Goal: Task Accomplishment & Management: Use online tool/utility

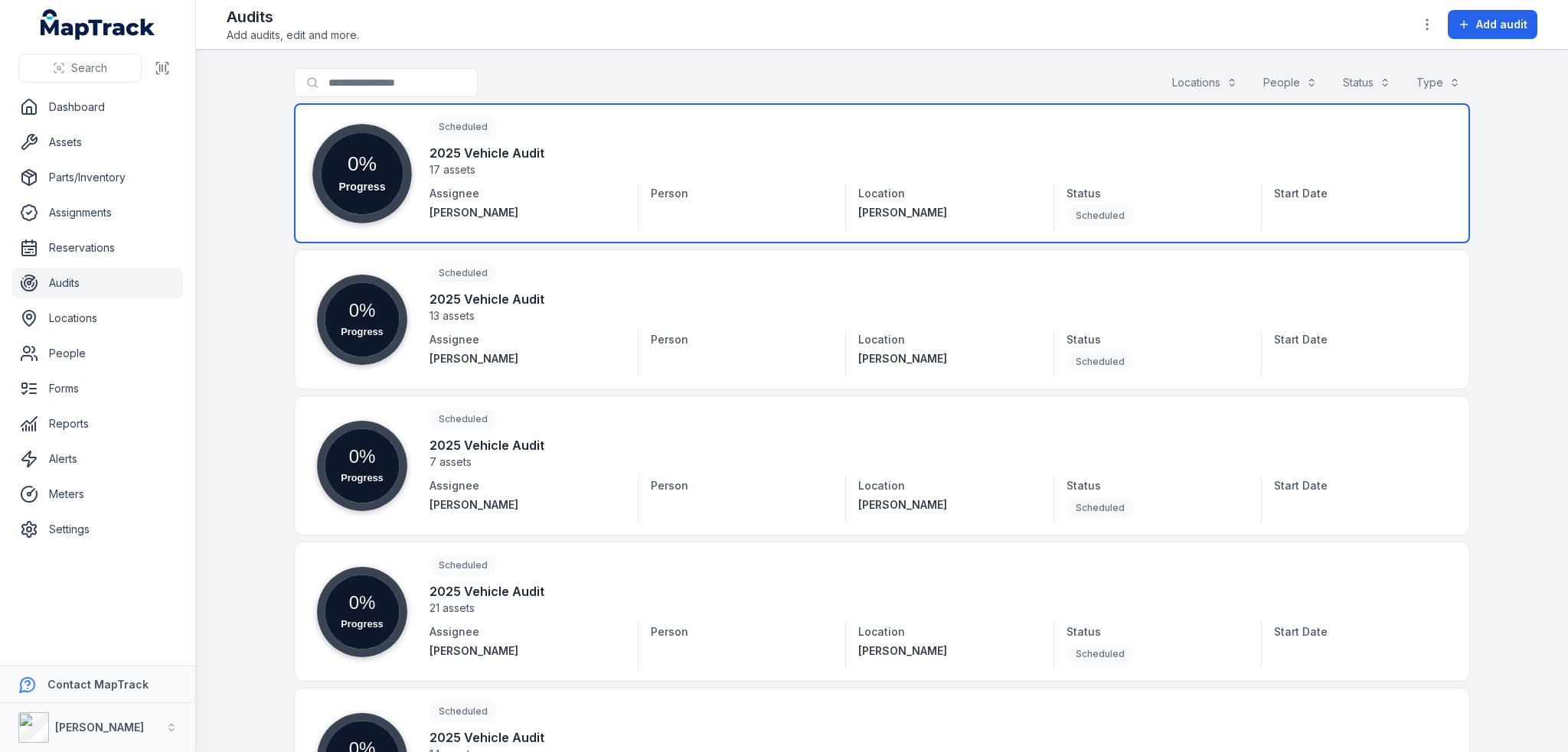
click at [496, 160] on link at bounding box center [881, 174] width 1176 height 140
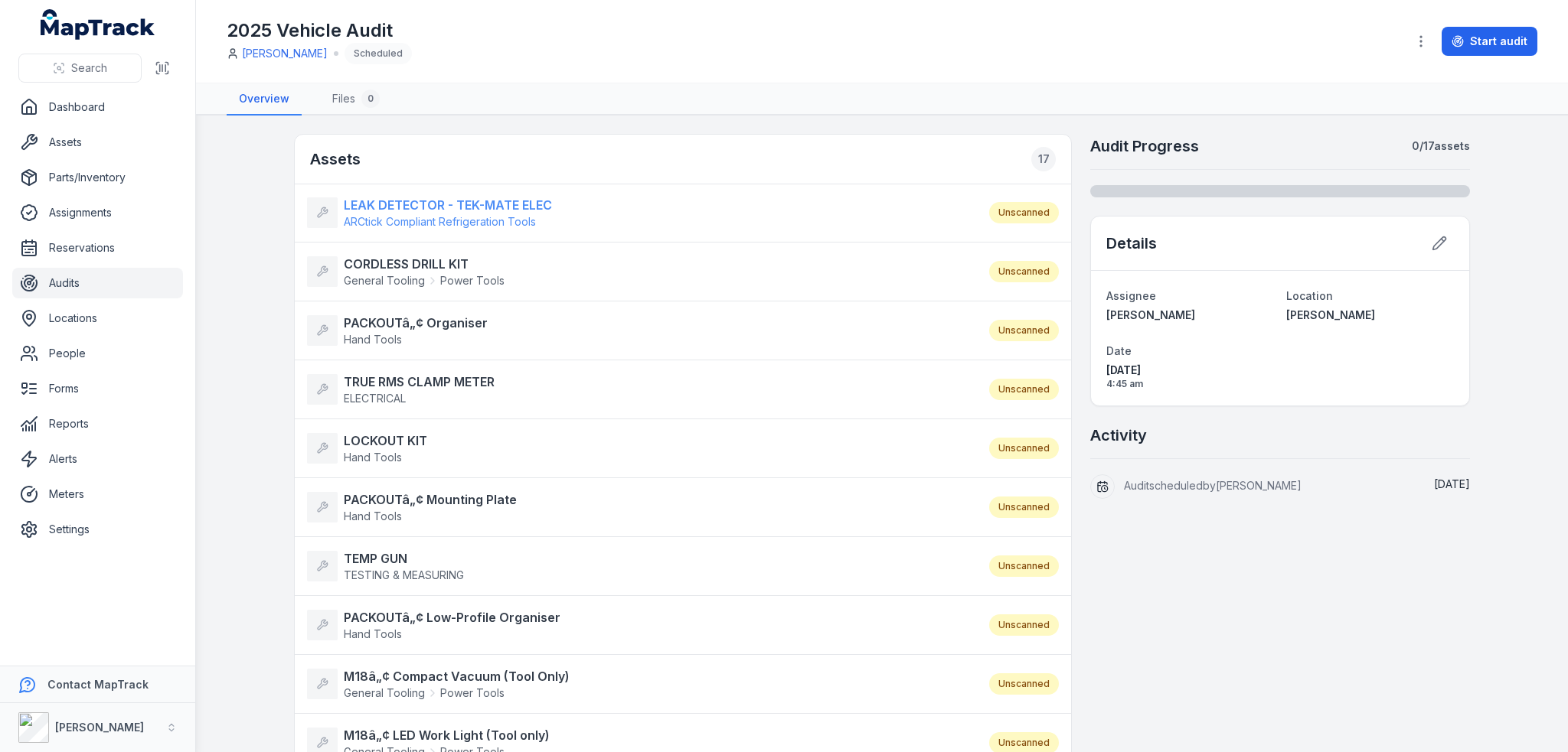
click at [445, 204] on strong "LEAK DETECTOR - TEK-MATE ELEC" at bounding box center [447, 204] width 208 height 18
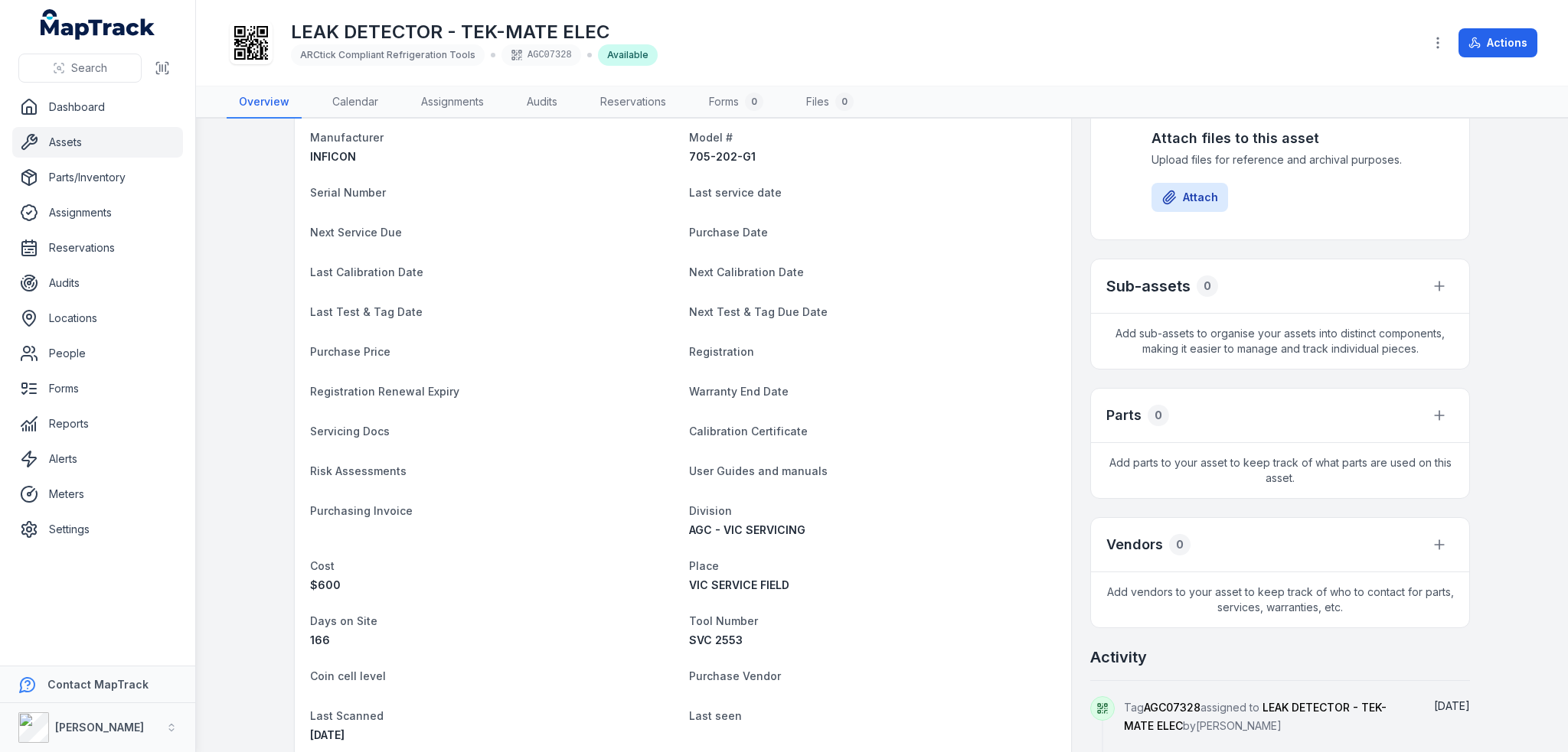
scroll to position [306, 0]
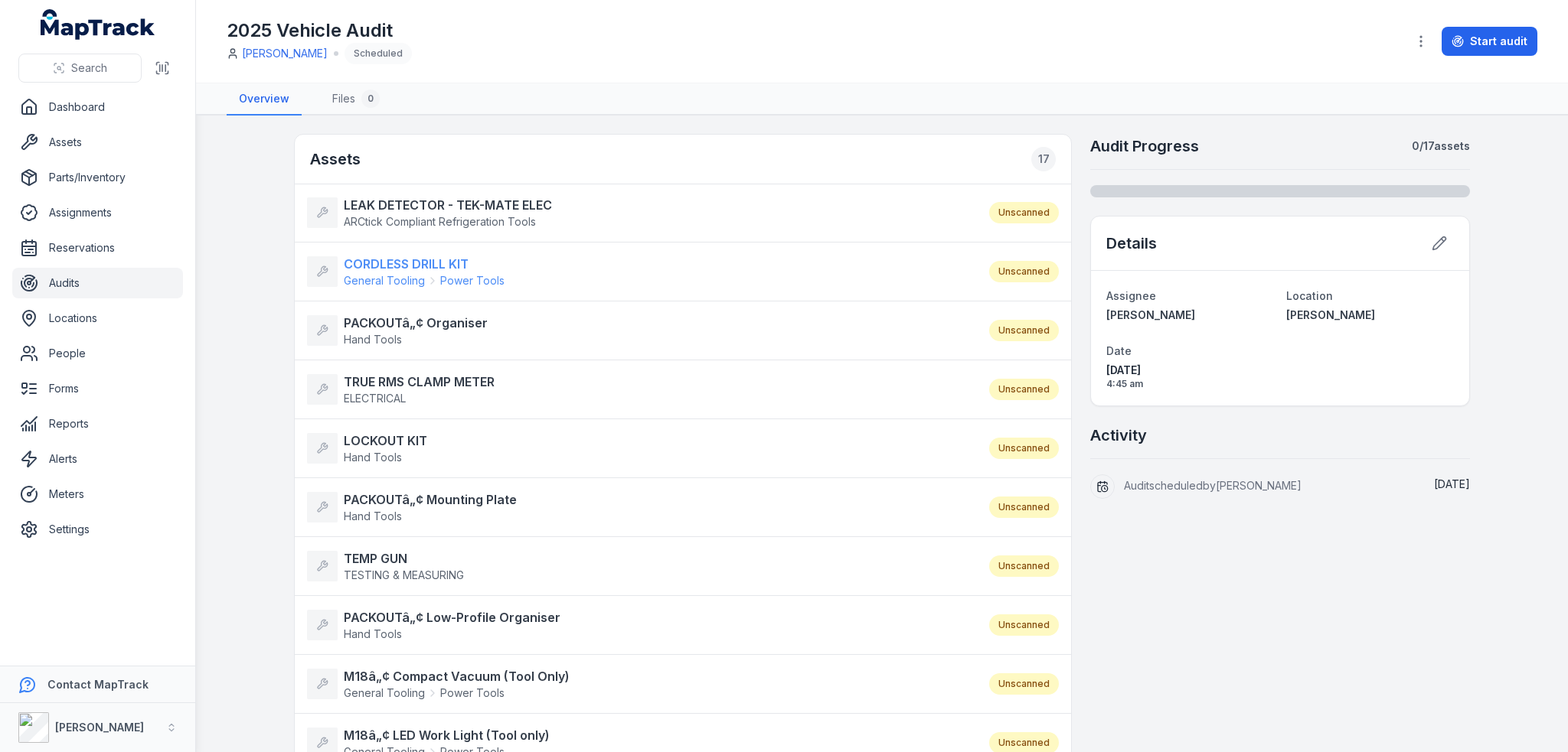
click at [410, 262] on strong "CORDLESS DRILL KIT" at bounding box center [424, 264] width 160 height 18
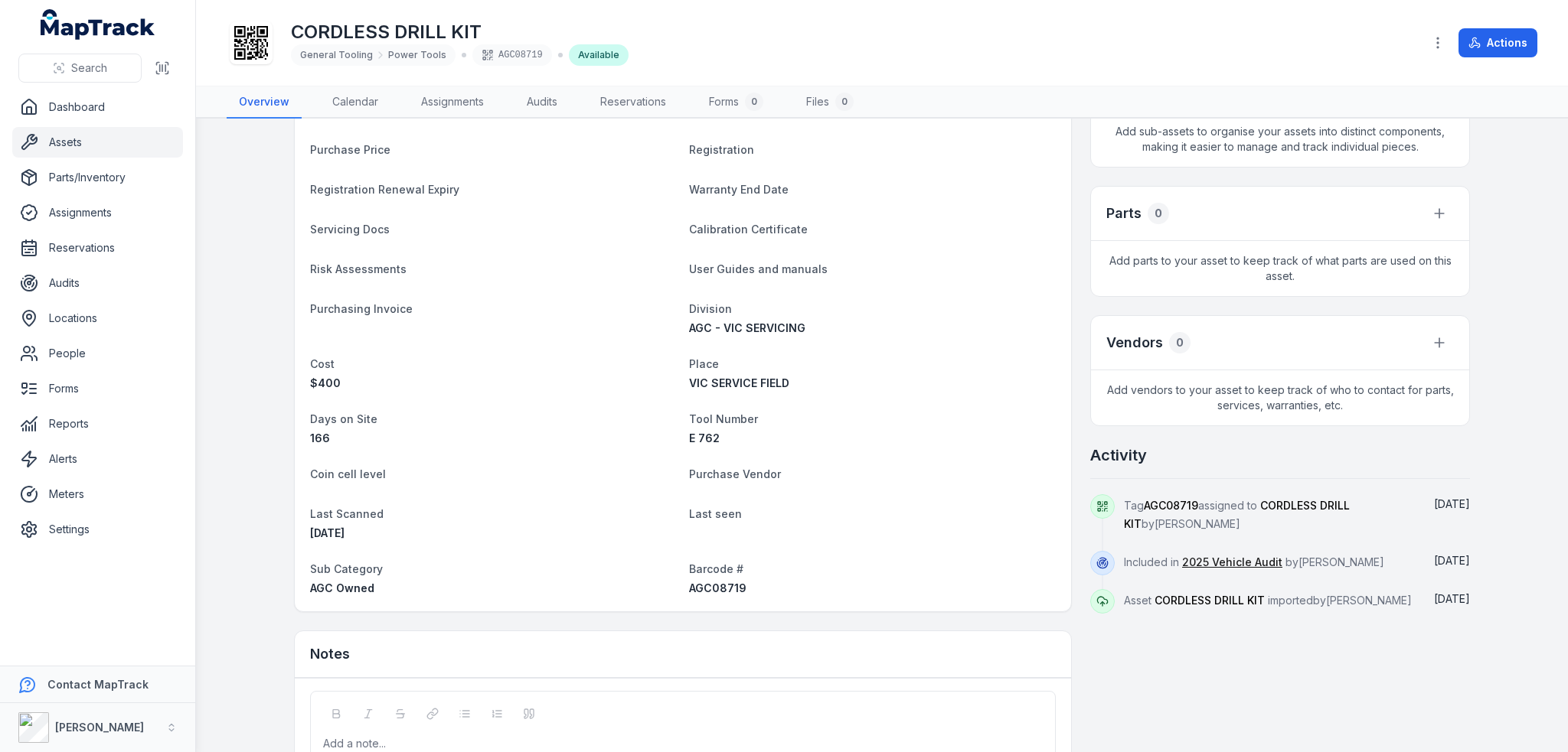
scroll to position [382, 0]
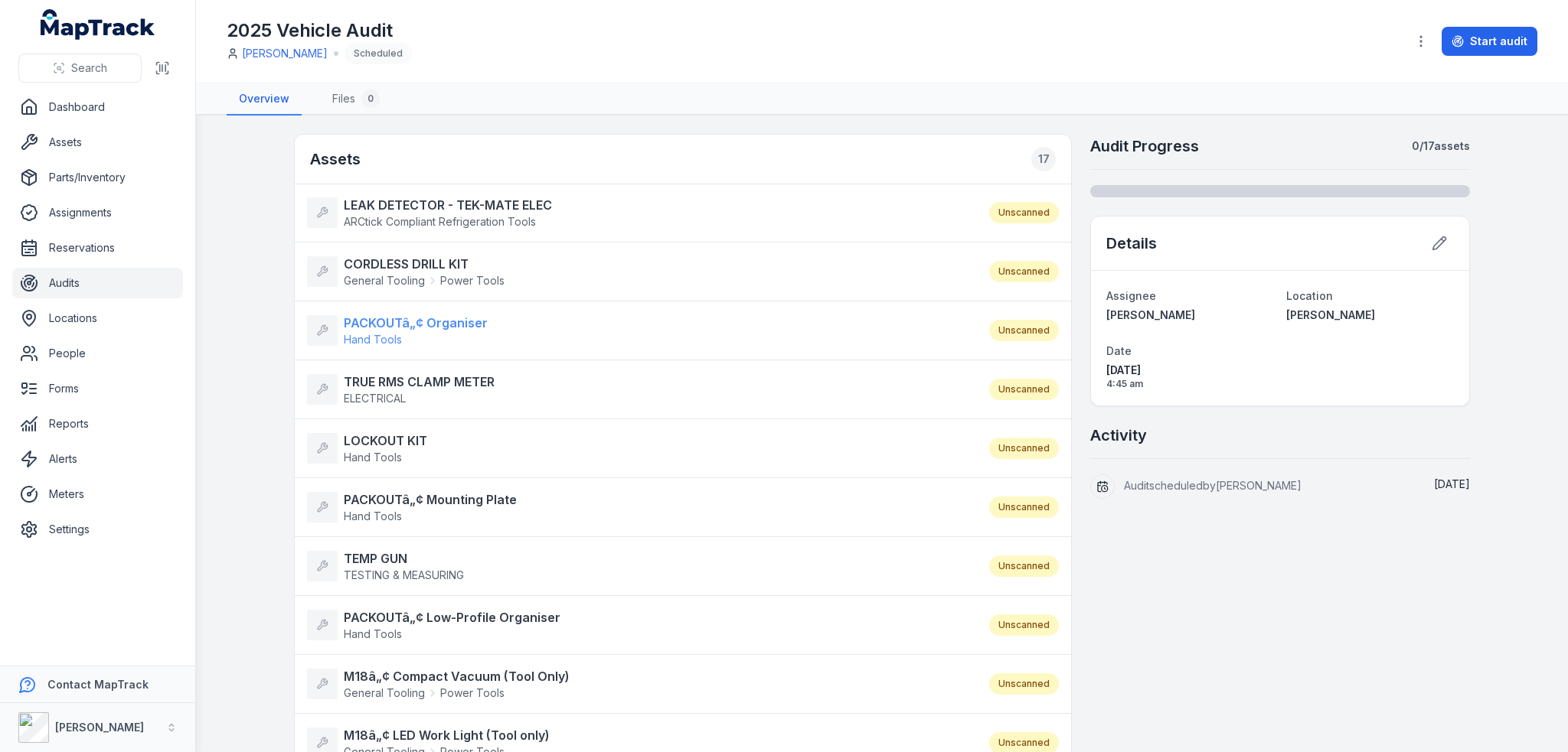
click at [407, 317] on strong "PACKOUTâ„¢ Organiser" at bounding box center [416, 323] width 144 height 18
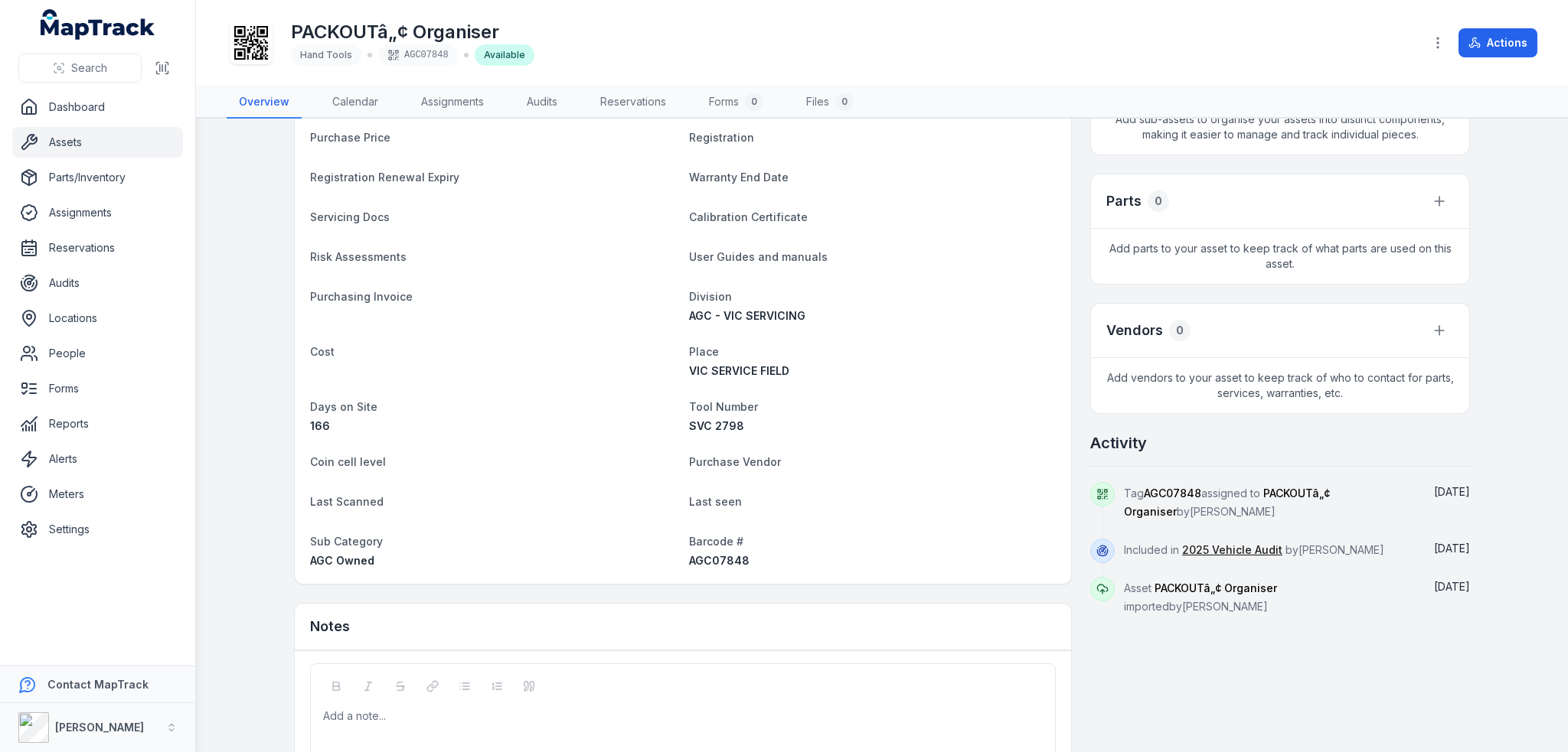
scroll to position [382, 0]
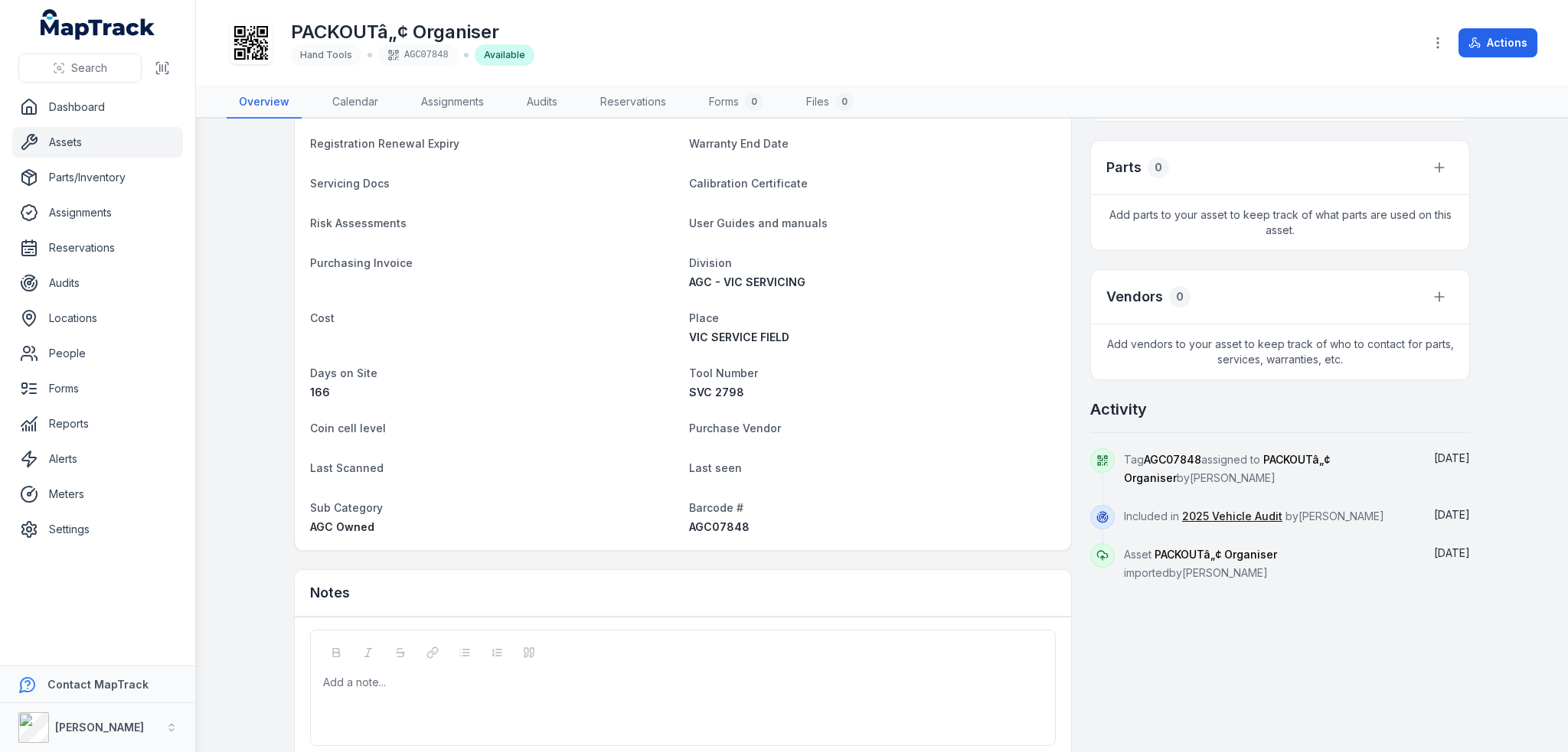
click at [719, 523] on span "AGC07848" at bounding box center [719, 527] width 61 height 13
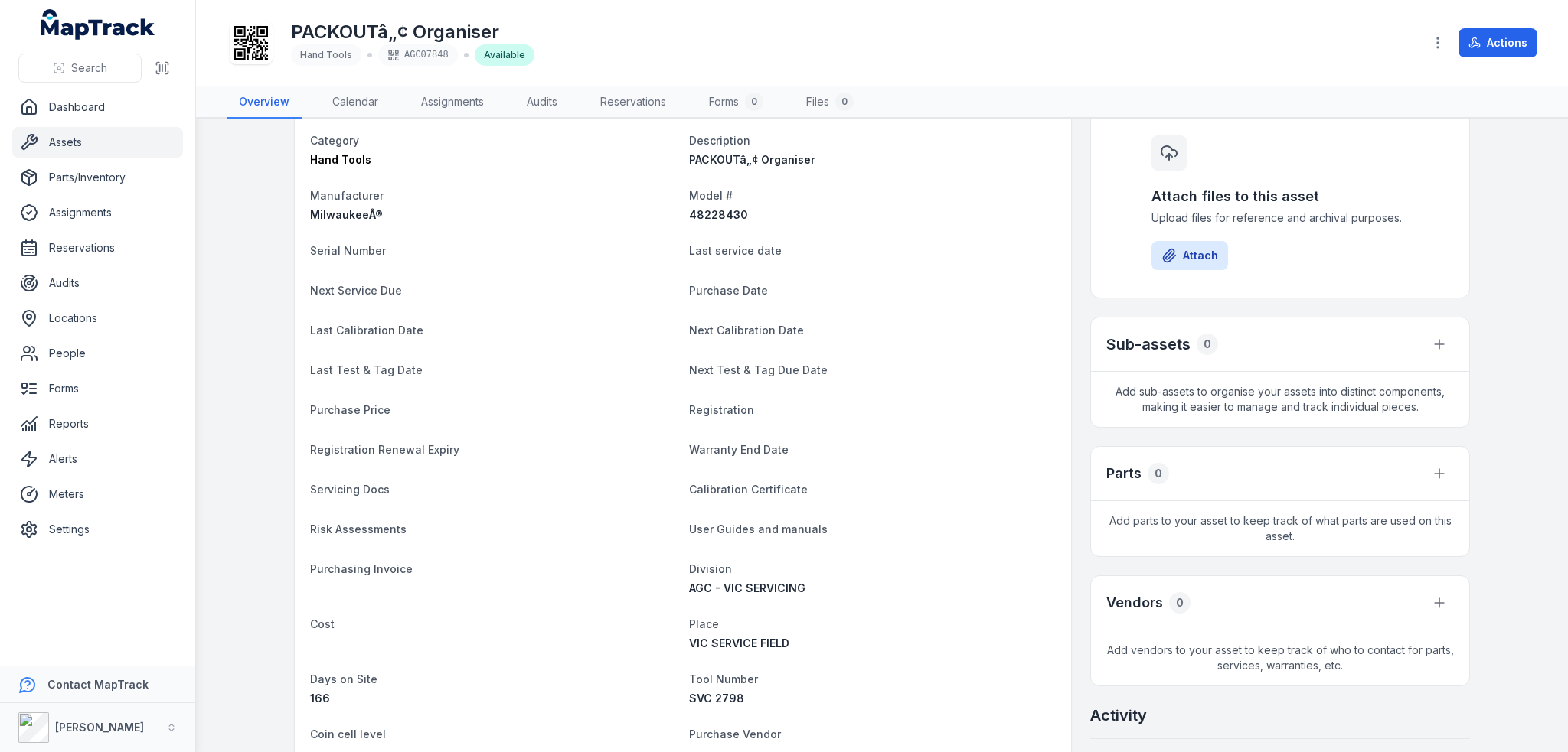
scroll to position [0, 0]
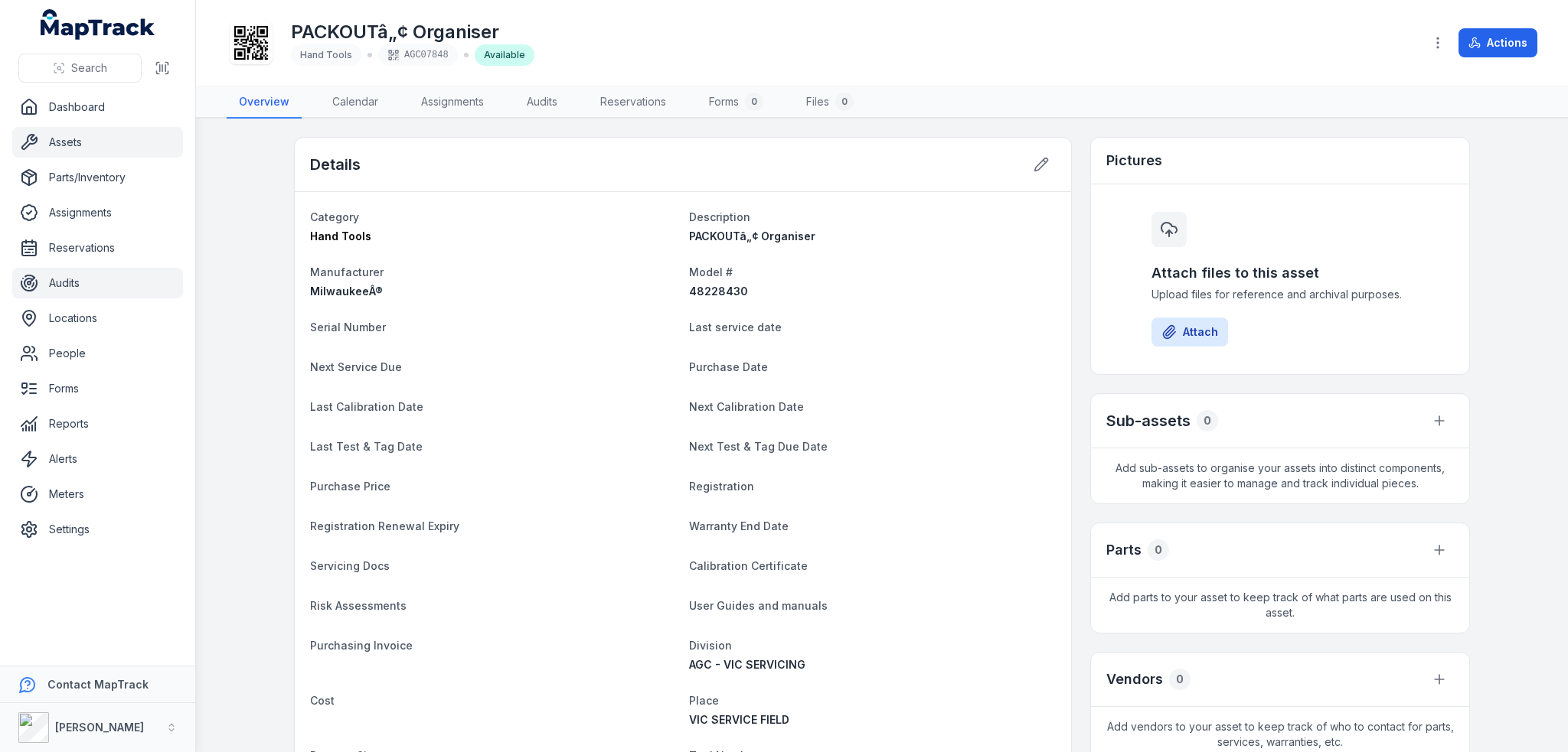
click at [64, 281] on link "Audits" at bounding box center [97, 283] width 171 height 31
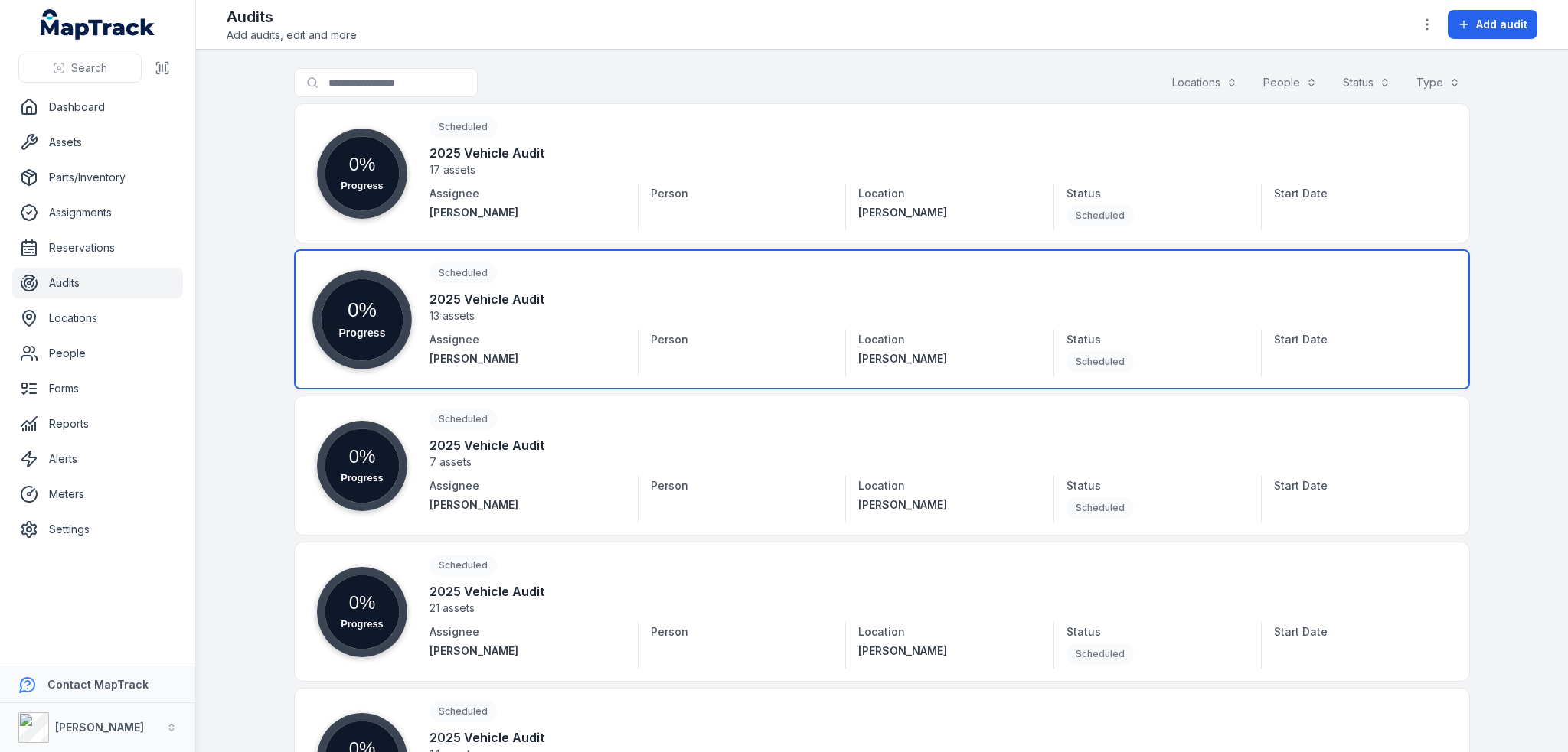
click at [495, 292] on link at bounding box center [881, 320] width 1176 height 140
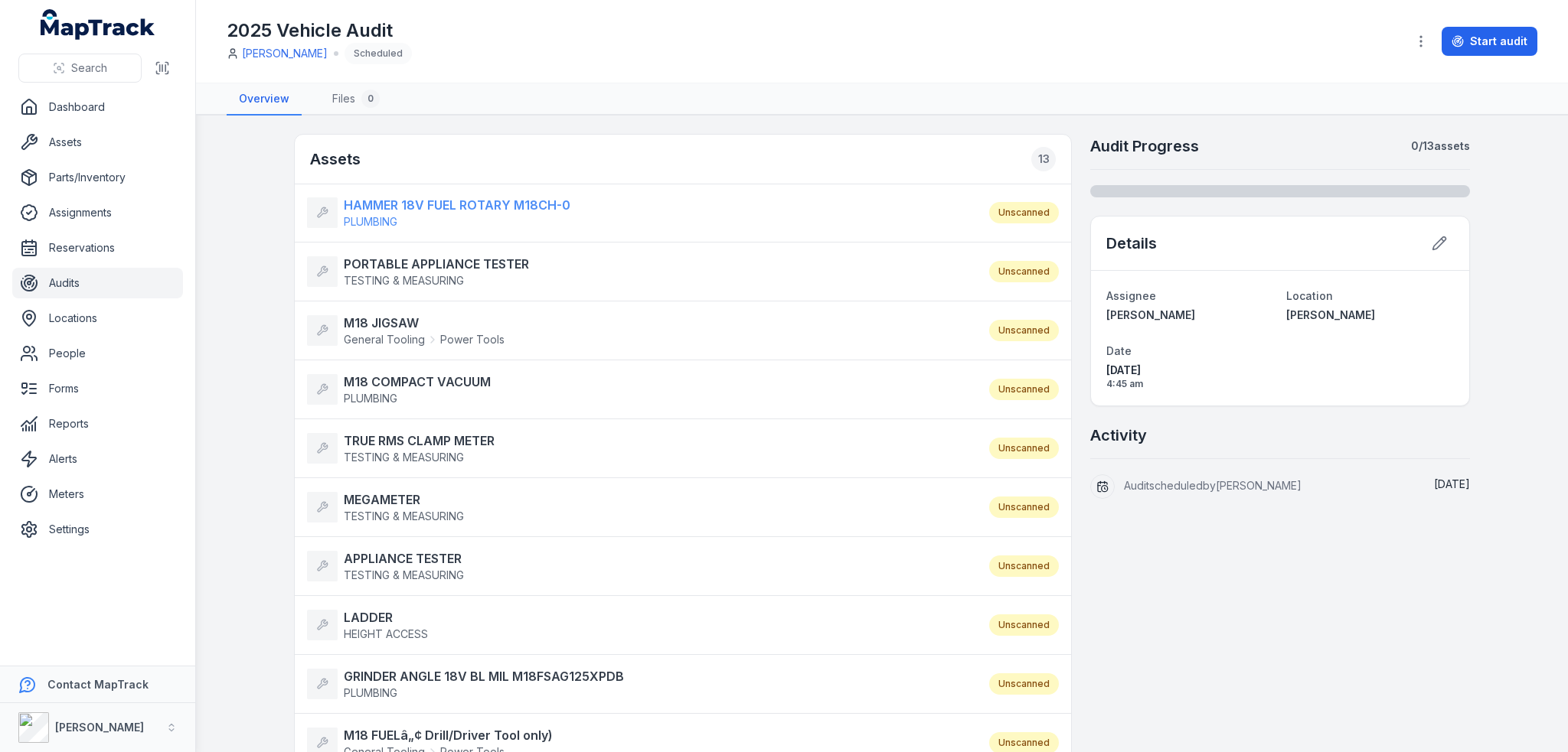
click at [388, 205] on strong "HAMMER 18V FUEL ROTARY M18CH-0" at bounding box center [457, 204] width 226 height 18
click at [372, 315] on strong "M18 JIGSAW" at bounding box center [424, 323] width 160 height 18
drag, startPoint x: 397, startPoint y: 382, endPoint x: 408, endPoint y: 379, distance: 11.4
click at [397, 382] on strong "M18 COMPACT VACUUM" at bounding box center [417, 381] width 147 height 18
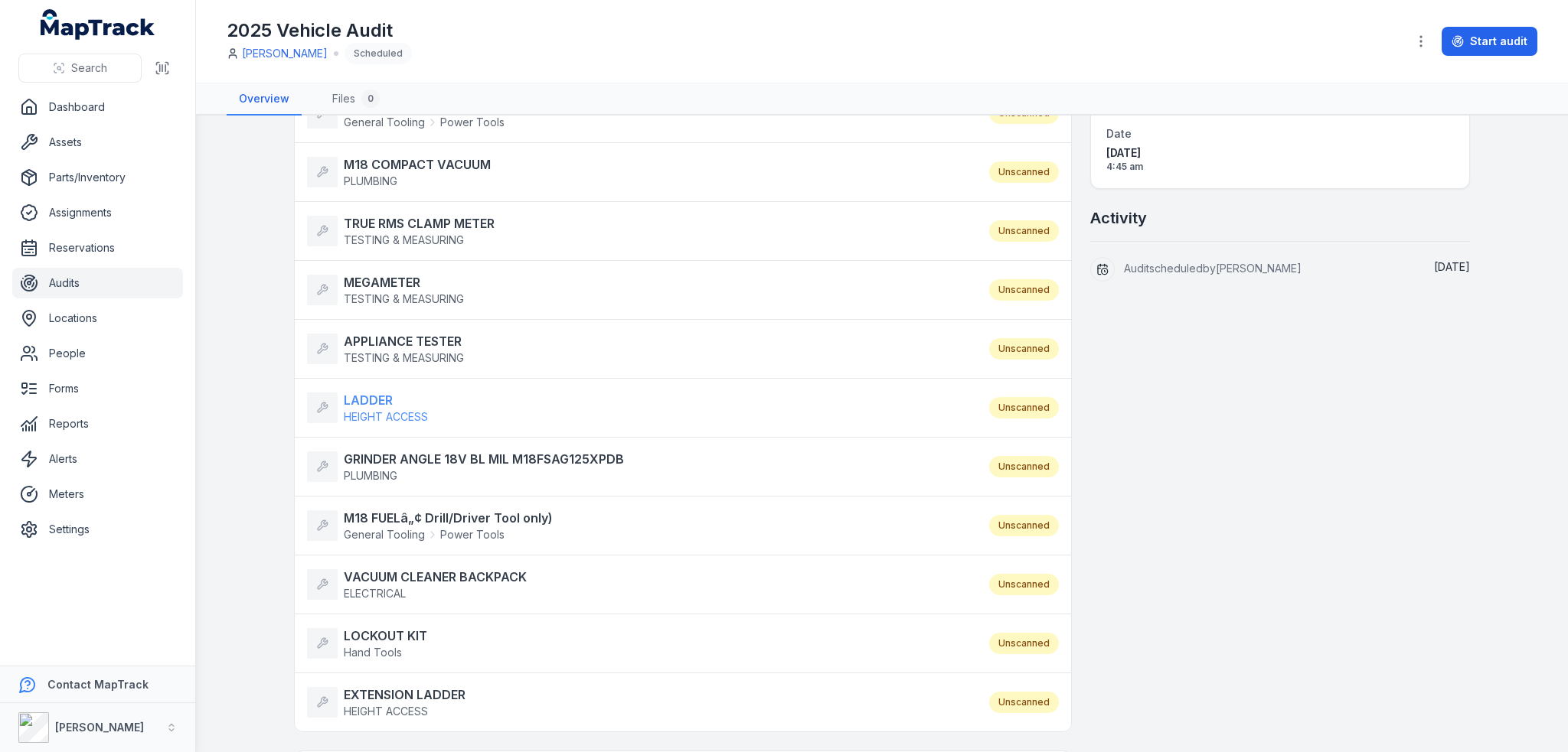
scroll to position [230, 0]
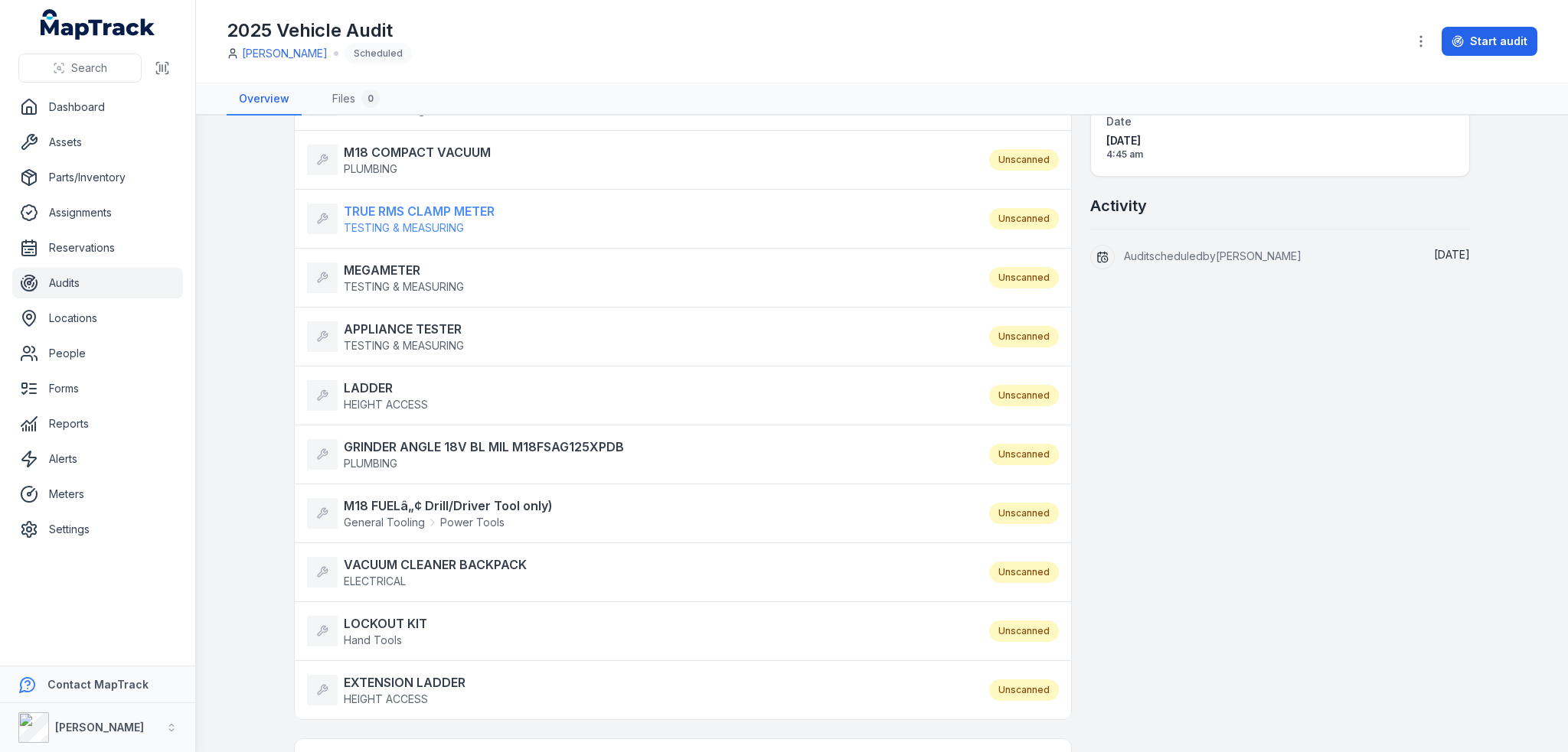
click at [418, 210] on strong "TRUE RMS CLAMP METER" at bounding box center [419, 210] width 151 height 18
click at [401, 263] on strong "MEGAMETER" at bounding box center [403, 270] width 120 height 18
click at [395, 329] on strong "APPLIANCE TESTER" at bounding box center [403, 329] width 120 height 18
click at [378, 382] on strong "LADDER" at bounding box center [386, 387] width 84 height 18
click at [368, 450] on strong "GRINDER ANGLE 18V BL MIL M18FSAG125XPDB" at bounding box center [483, 446] width 280 height 18
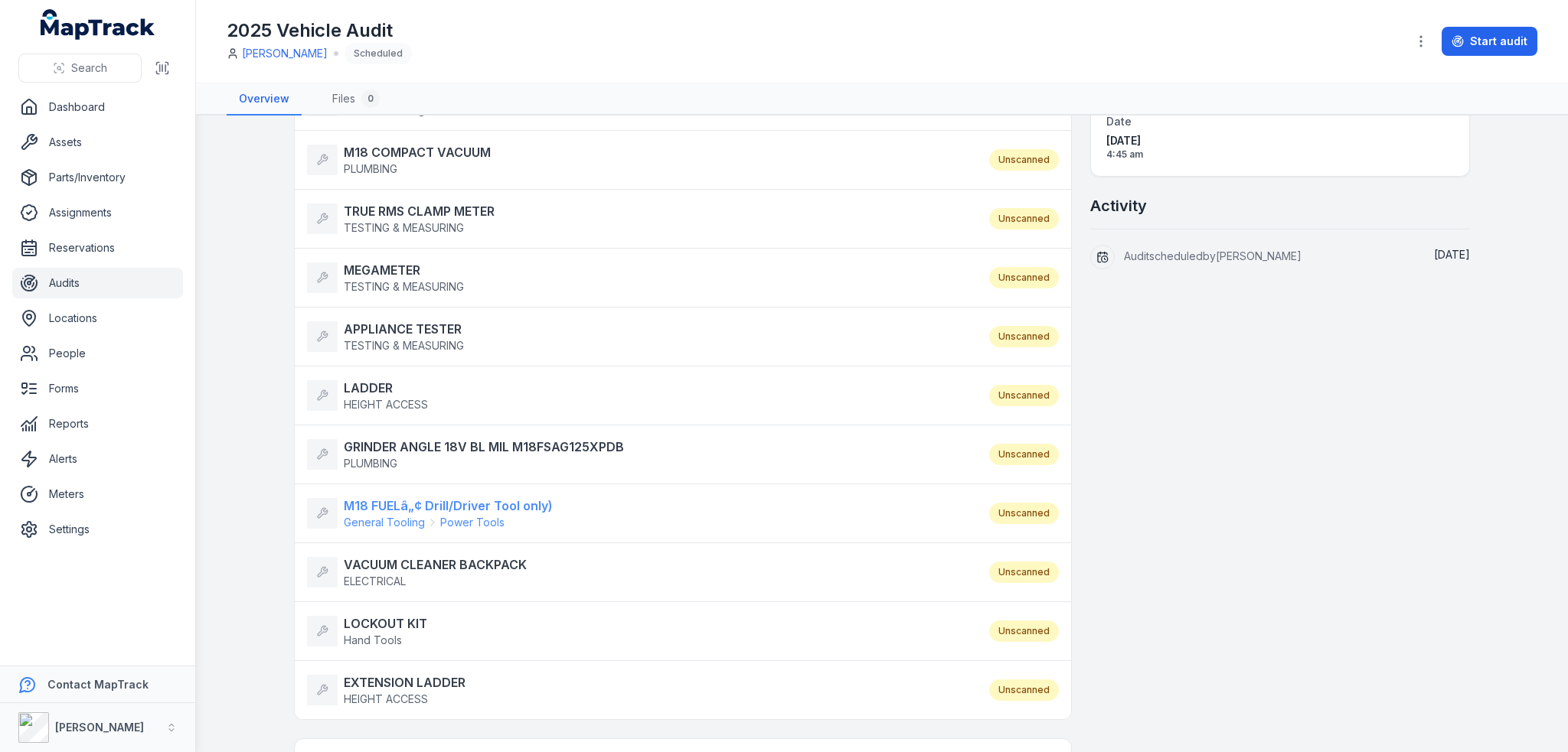
click at [375, 497] on strong "M18 FUELâ„¢ Drill/Driver Tool only)" at bounding box center [448, 506] width 209 height 18
click at [380, 564] on strong "VACUUM CLEANER BACKPACK" at bounding box center [435, 564] width 183 height 18
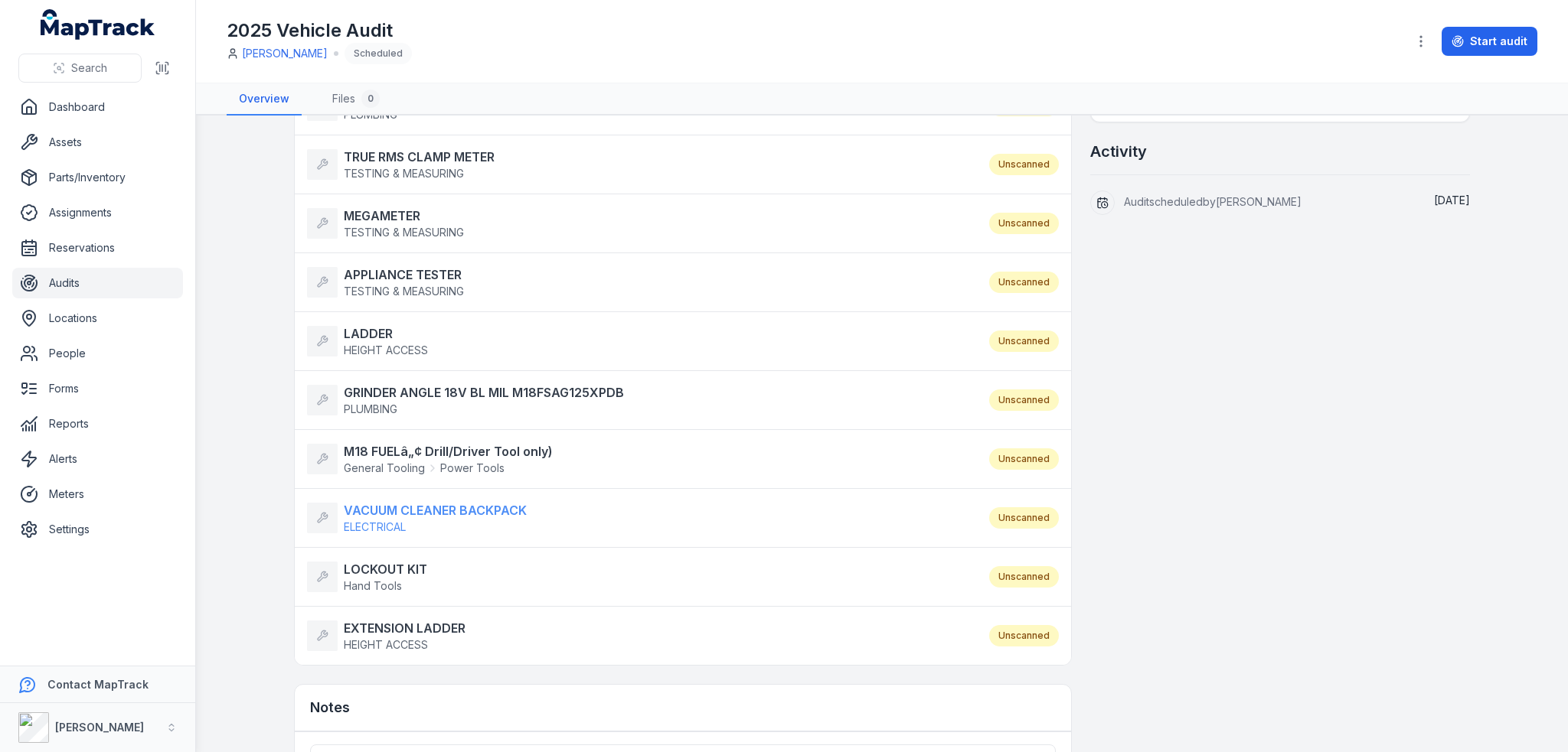
scroll to position [452, 0]
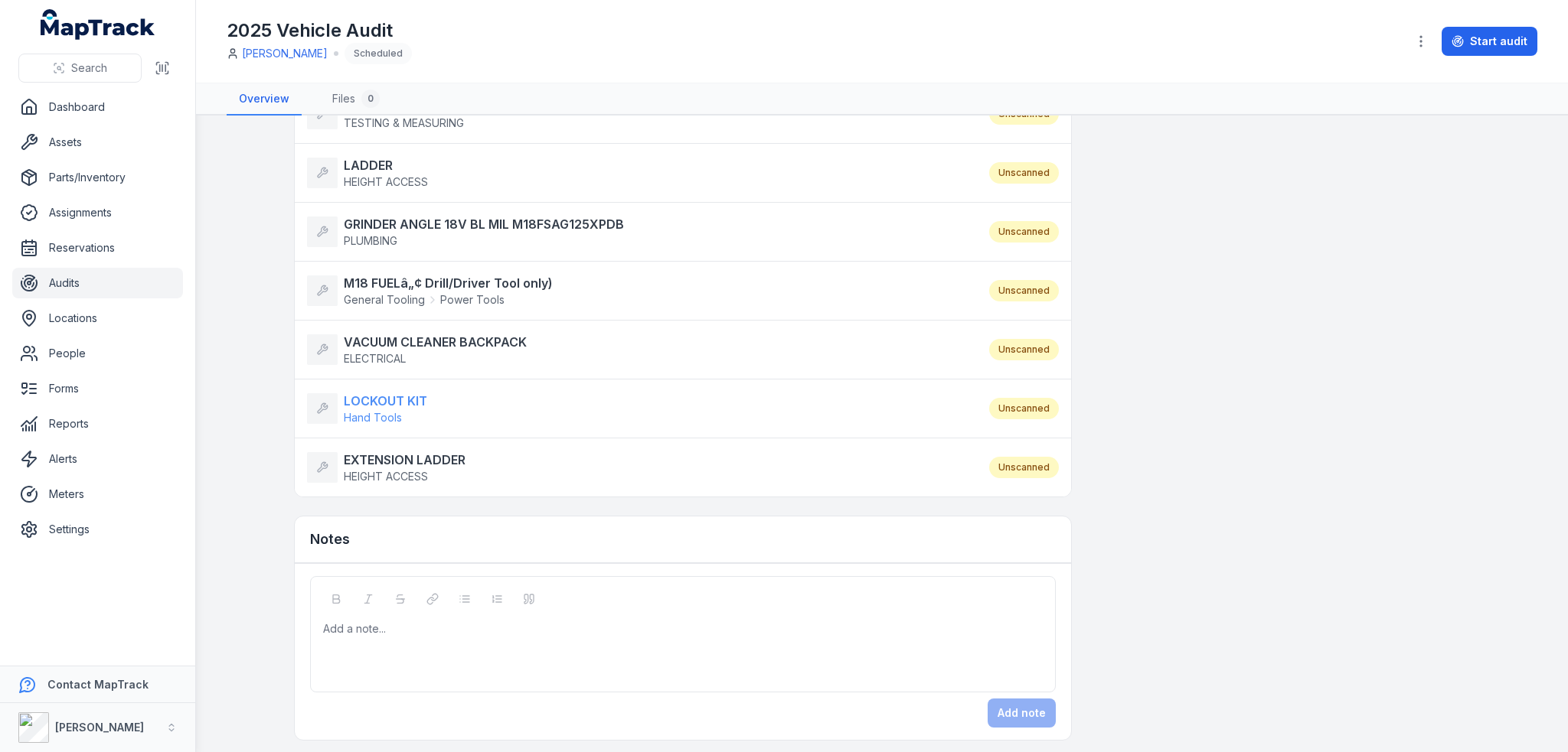
click at [364, 392] on strong "LOCKOUT KIT" at bounding box center [385, 401] width 83 height 18
click at [370, 450] on strong "EXTENSION LADDER" at bounding box center [404, 459] width 122 height 18
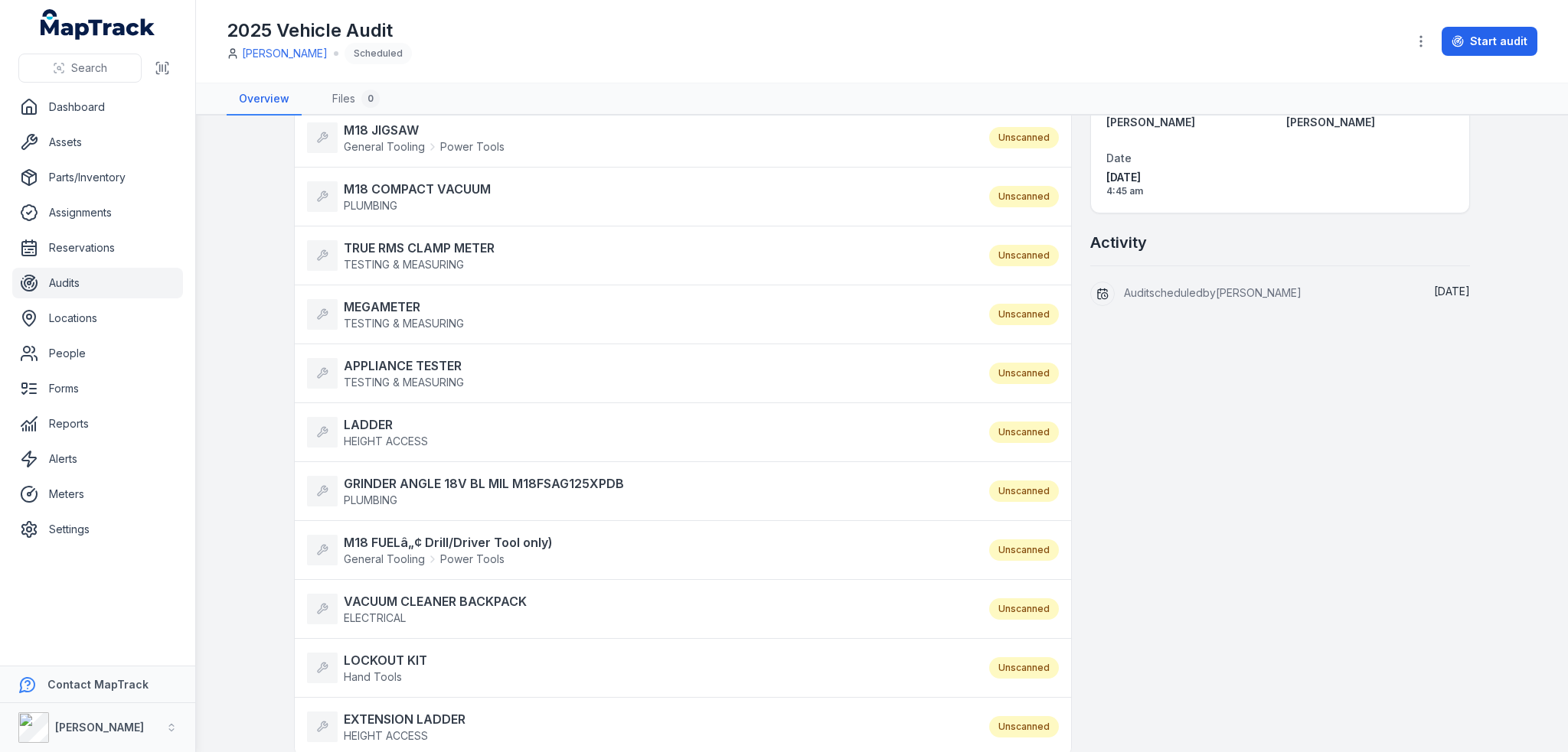
scroll to position [0, 0]
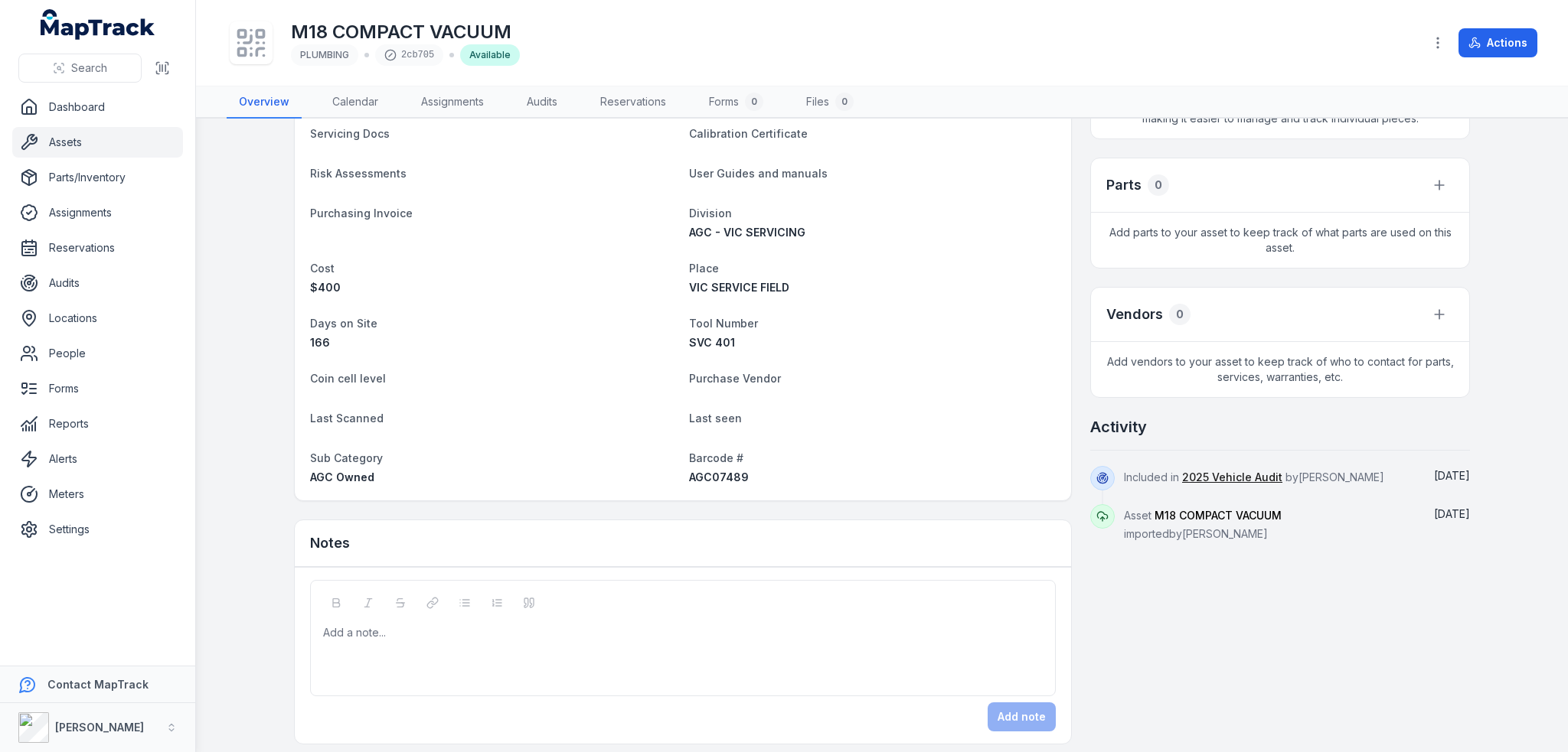
scroll to position [439, 0]
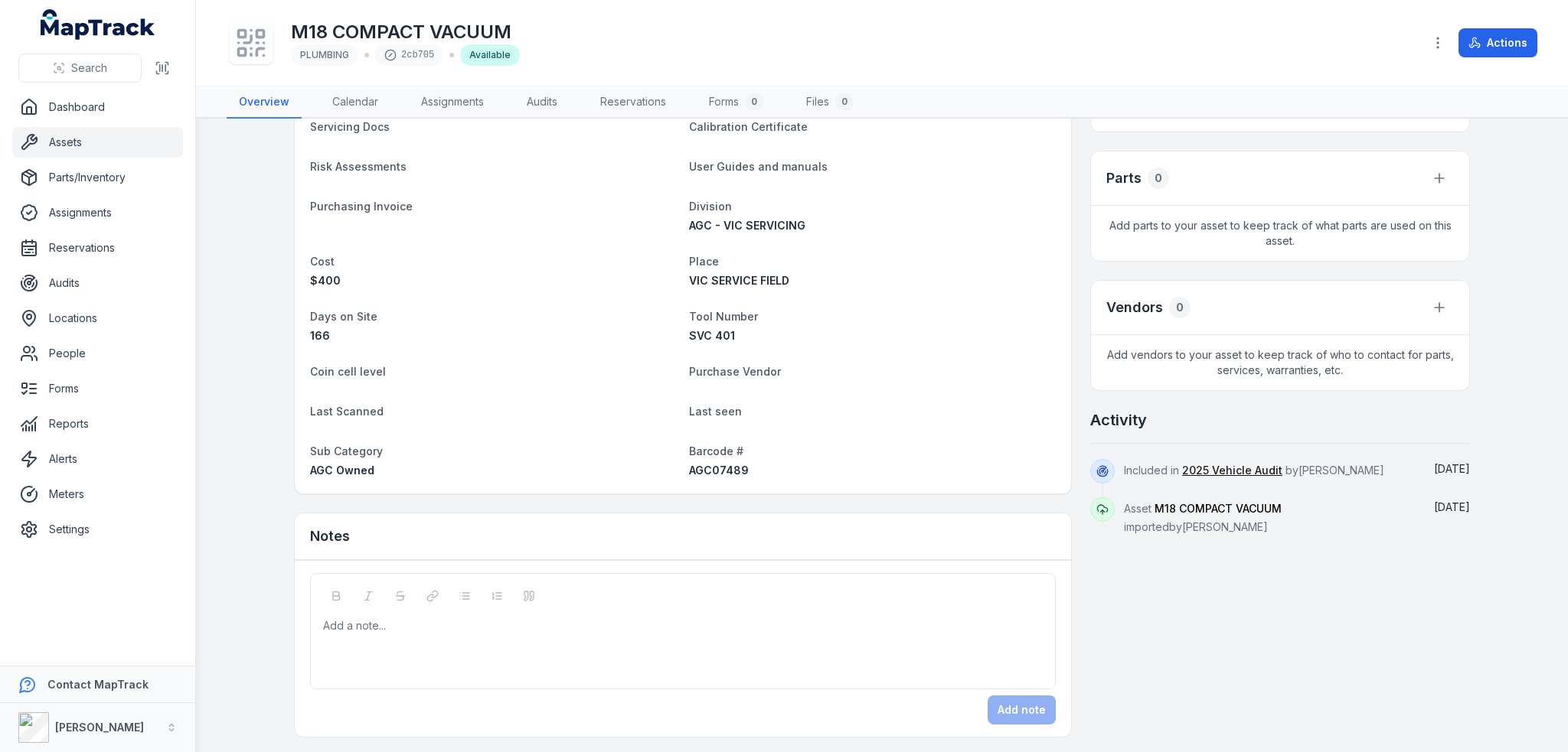
click at [711, 474] on span "AGC07489" at bounding box center [719, 470] width 60 height 13
copy span "AGC07489"
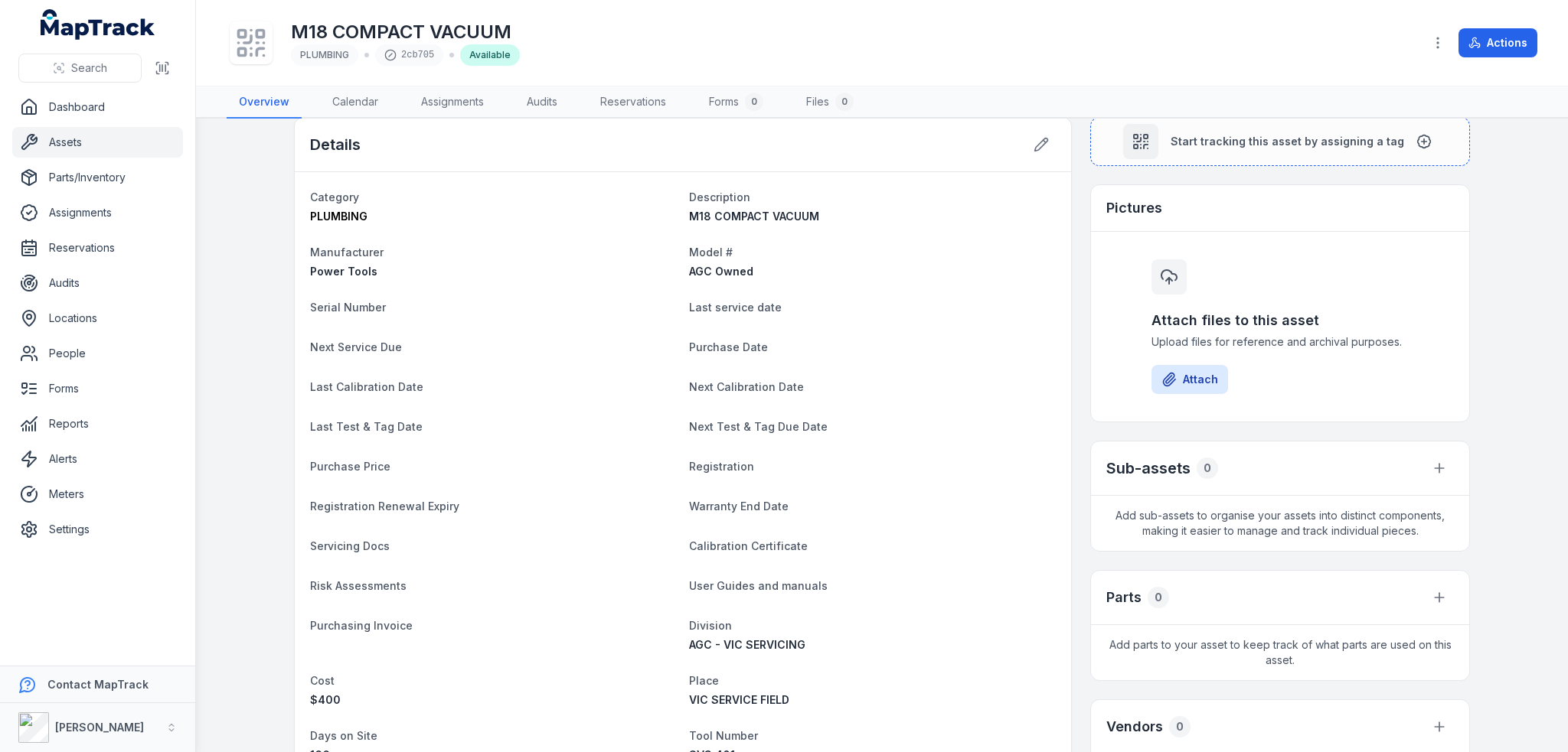
scroll to position [0, 0]
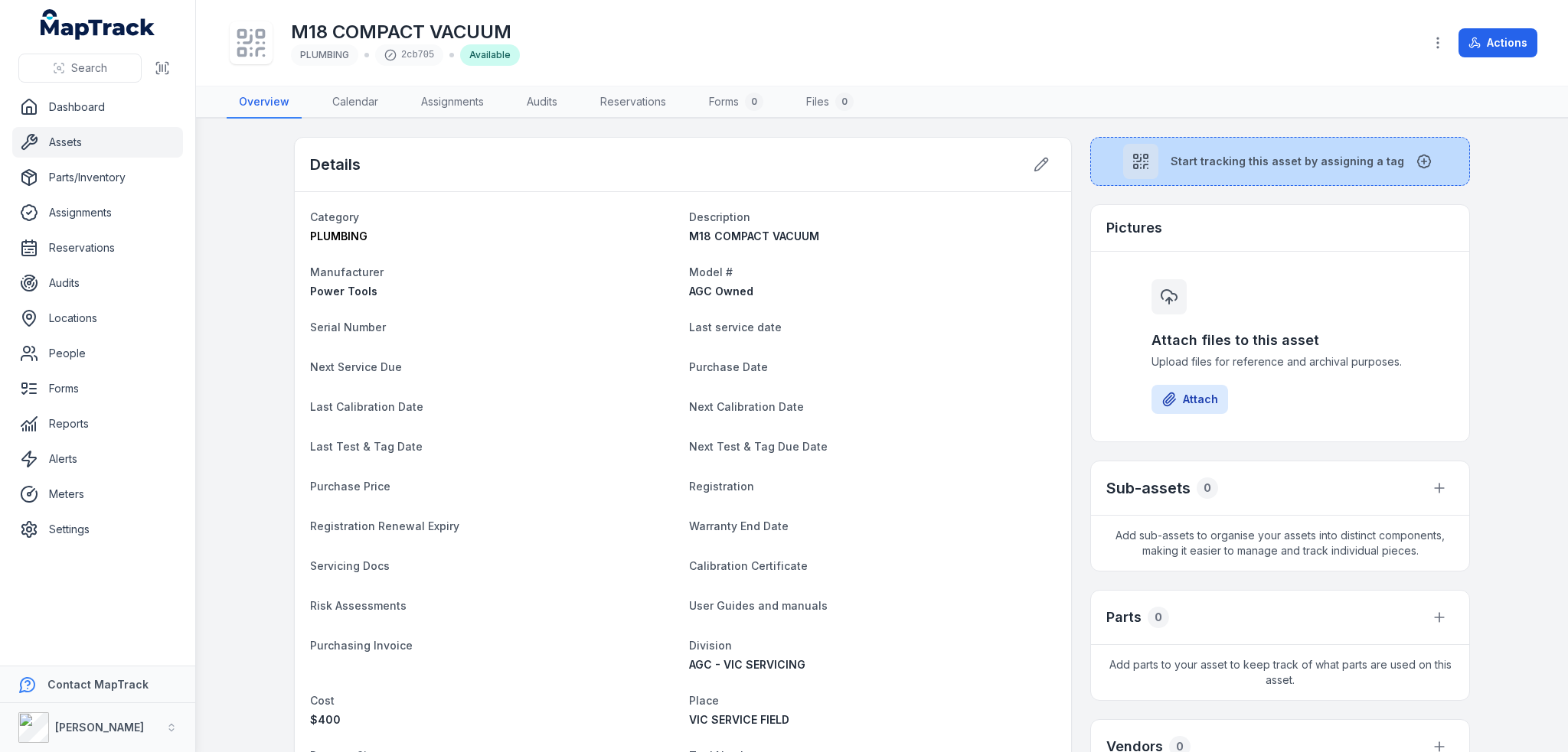
click at [1202, 166] on span "Start tracking this asset by assigning a tag" at bounding box center [1287, 160] width 233 height 15
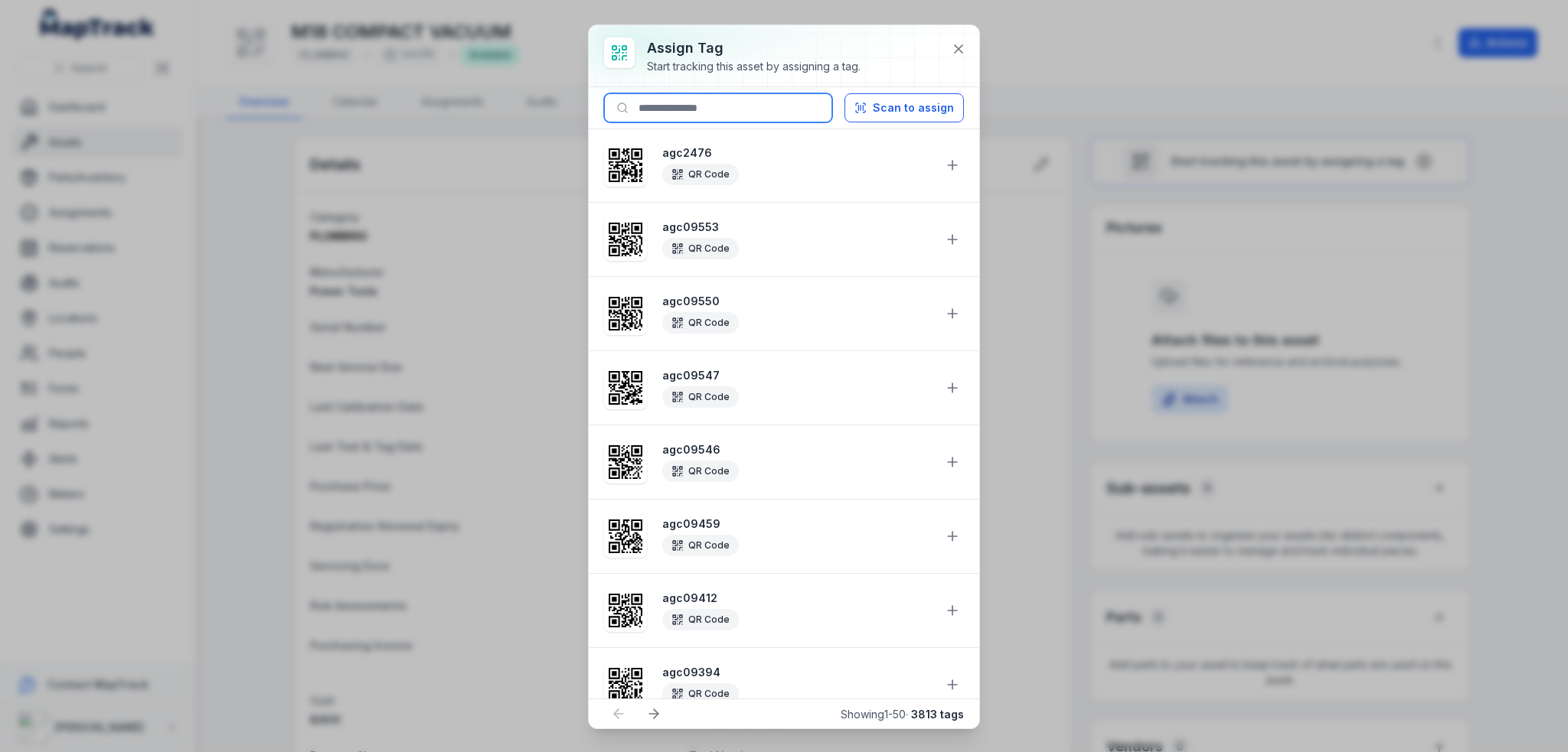
click at [666, 106] on input at bounding box center [718, 107] width 228 height 29
paste input "********"
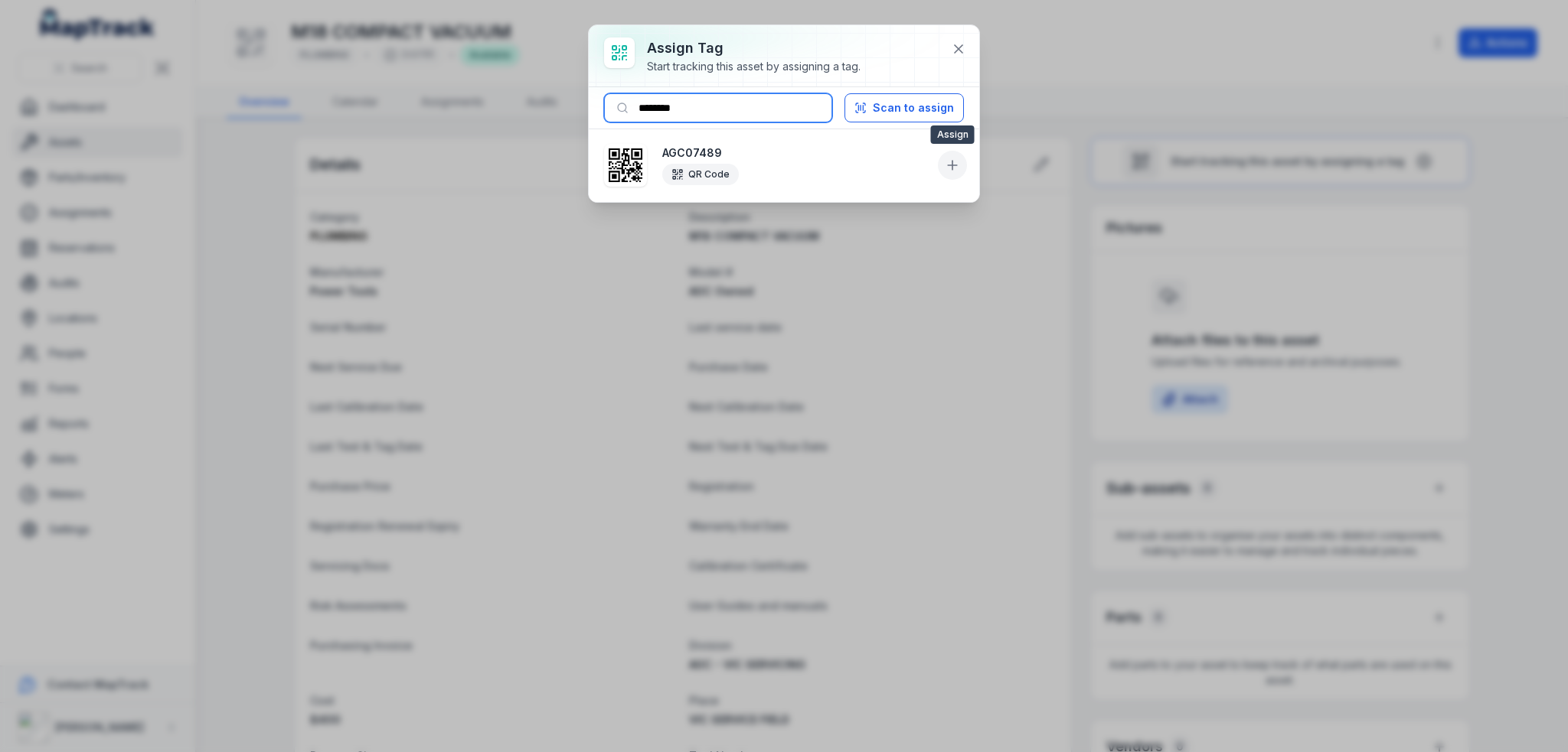
type input "********"
click at [948, 170] on icon at bounding box center [951, 165] width 15 height 15
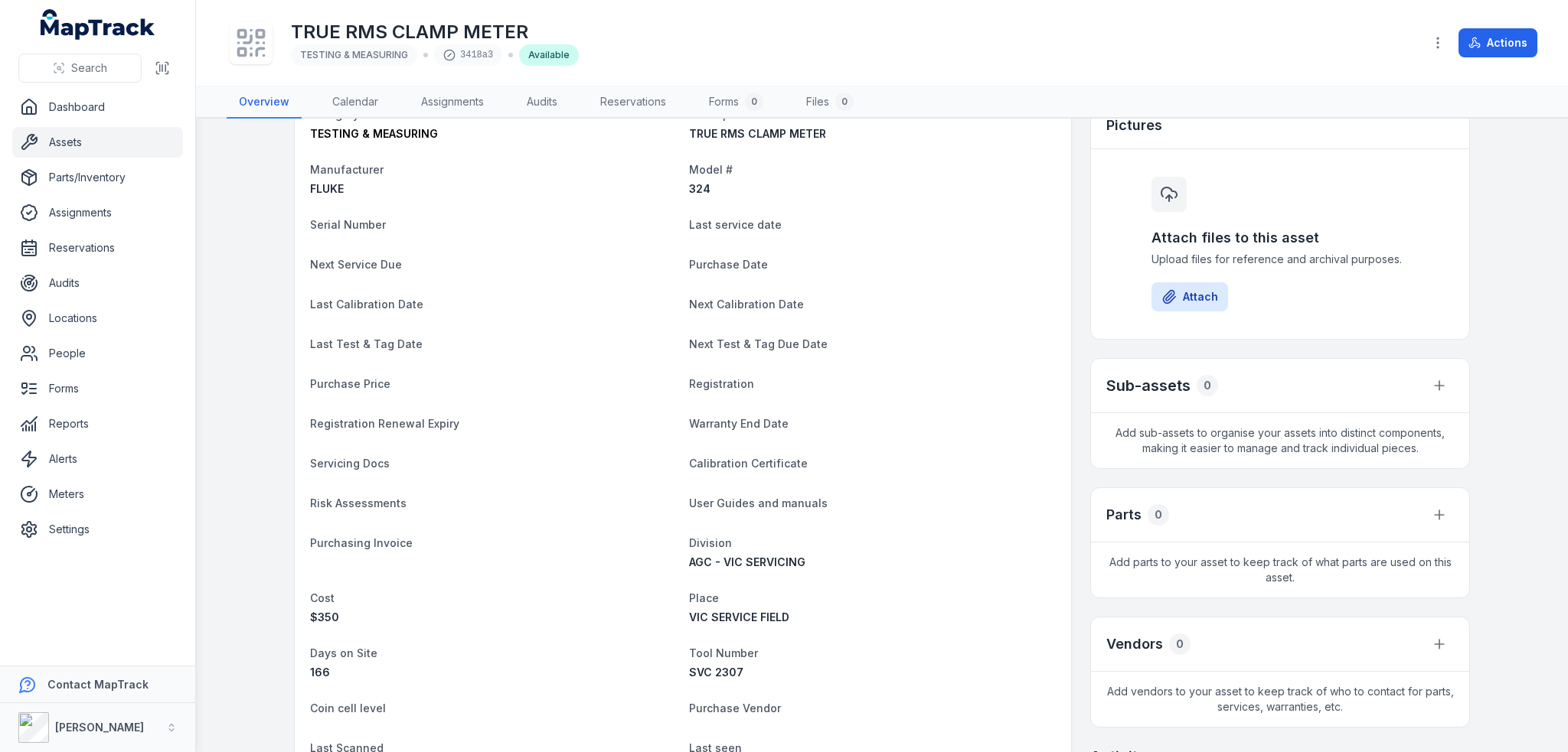
scroll to position [382, 0]
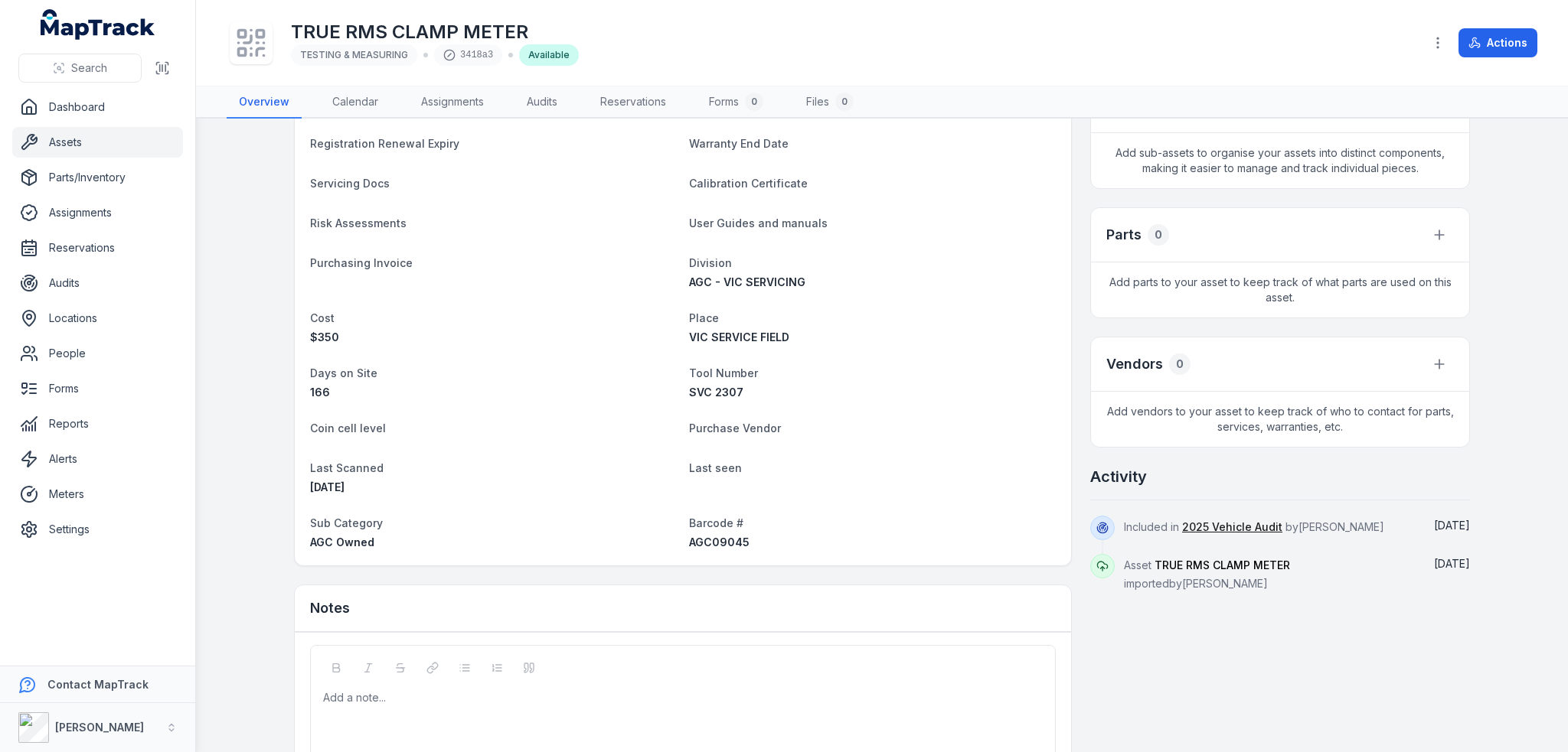
click at [706, 536] on span "AGC09045" at bounding box center [719, 542] width 61 height 13
copy span "AGC09045"
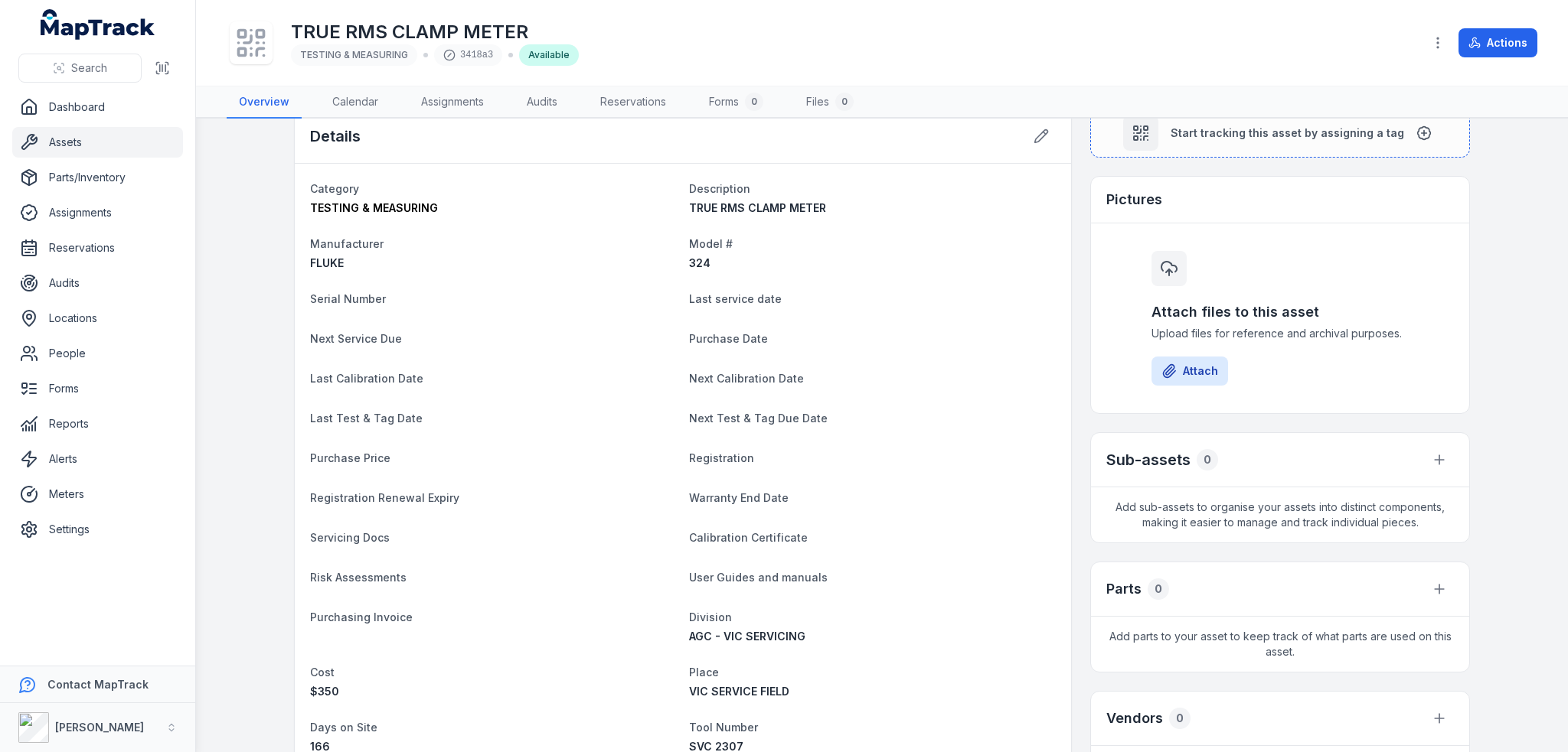
scroll to position [0, 0]
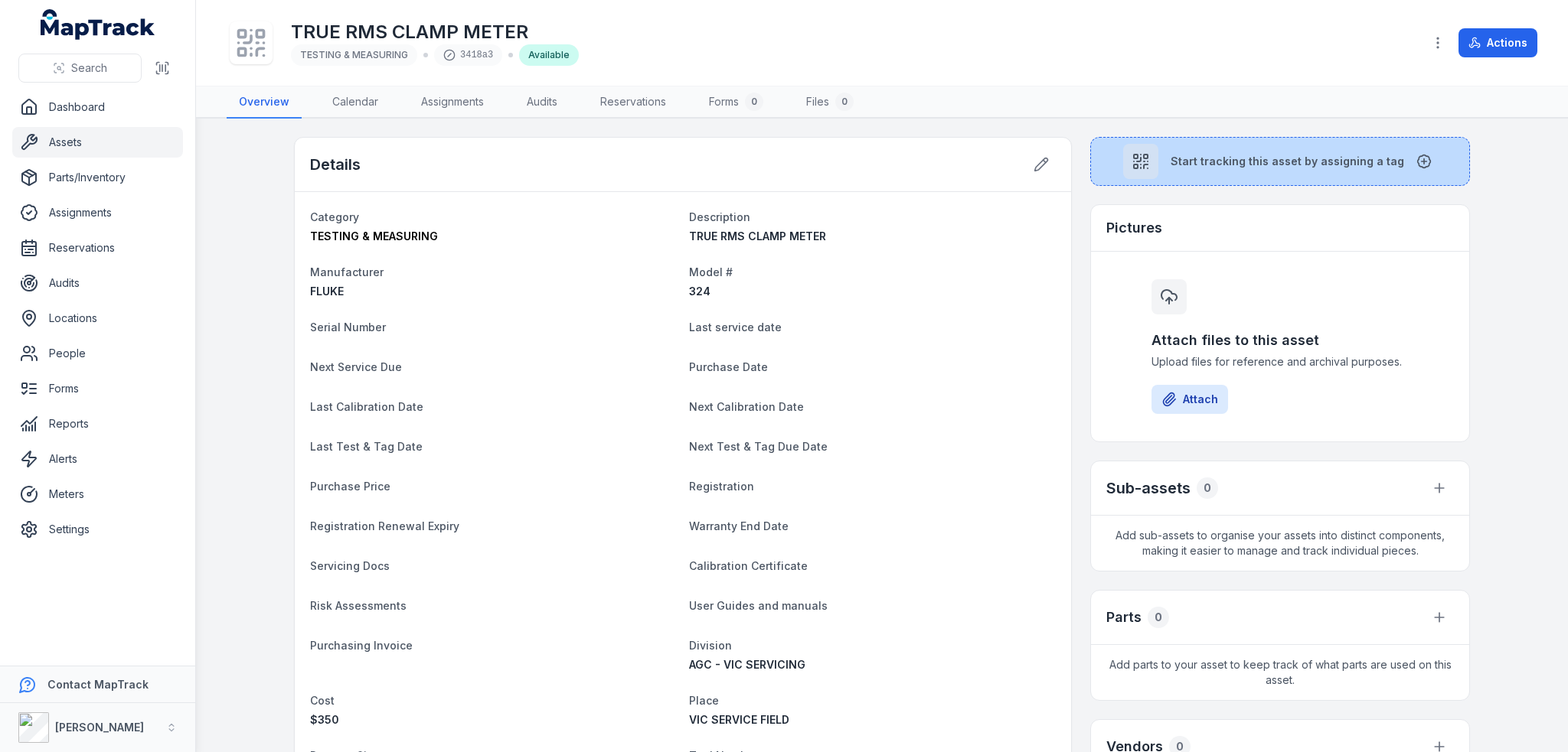
click at [1252, 170] on button "Start tracking this asset by assigning a tag" at bounding box center [1279, 161] width 380 height 49
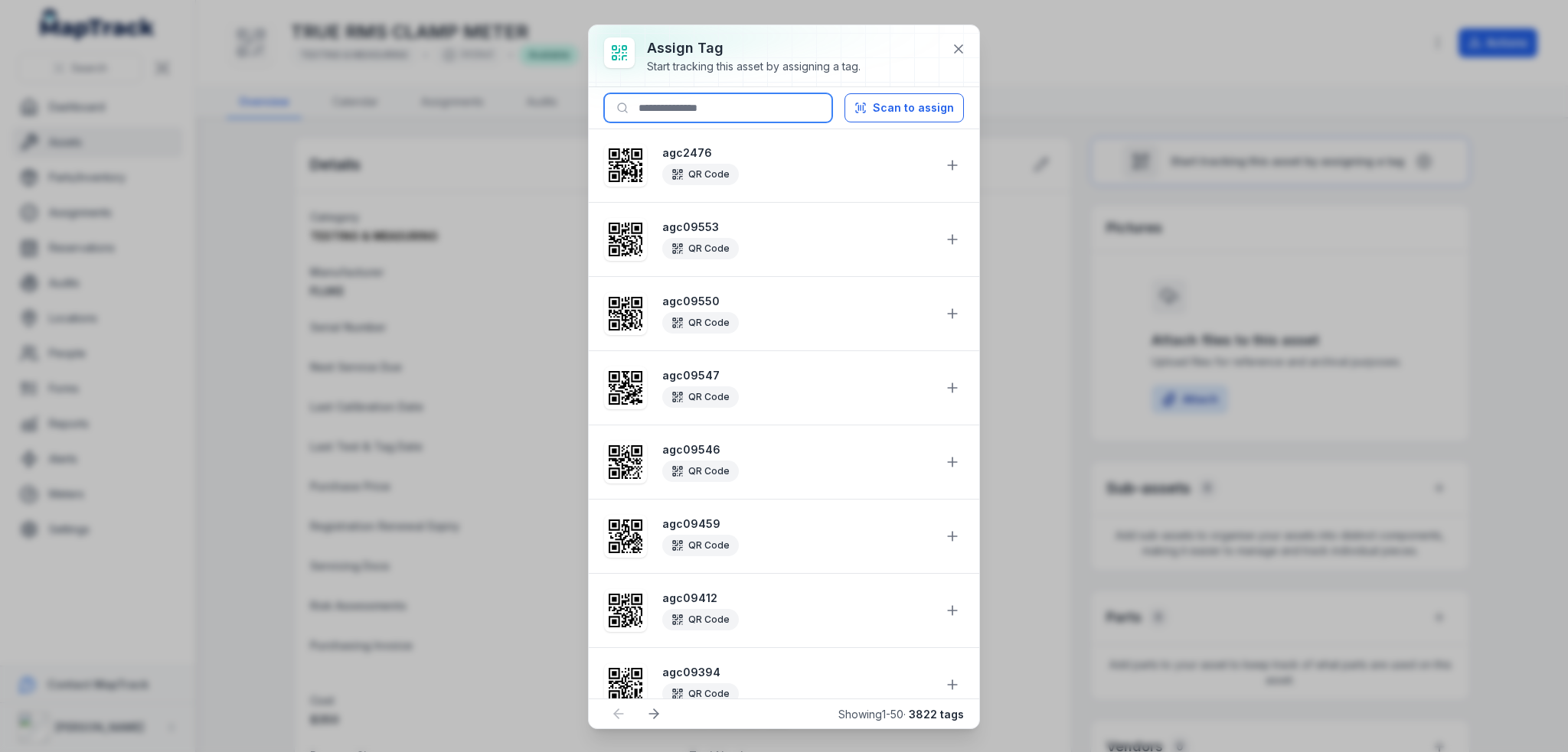
click at [688, 99] on input at bounding box center [718, 107] width 228 height 29
paste input "********"
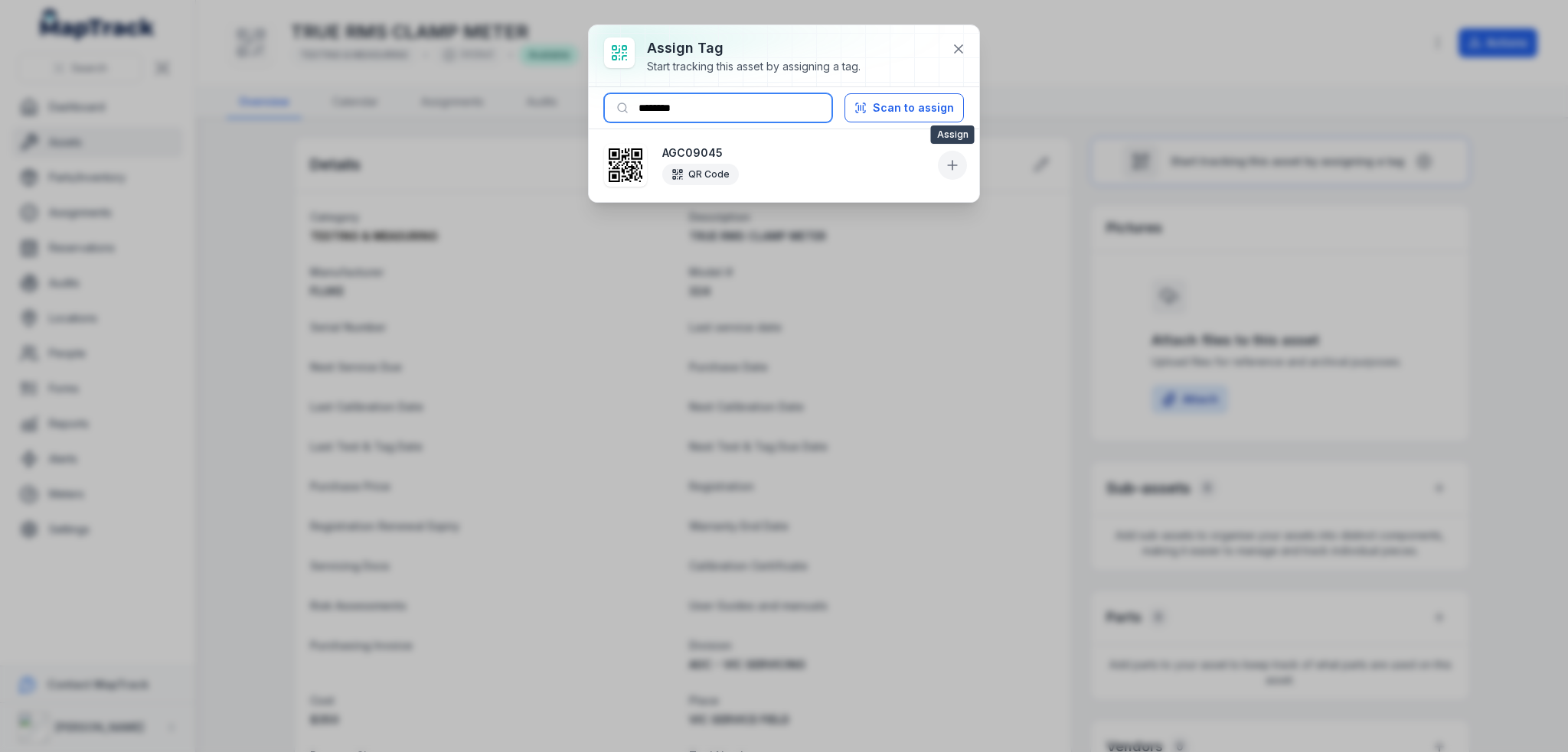
type input "********"
click at [948, 163] on icon at bounding box center [951, 165] width 15 height 15
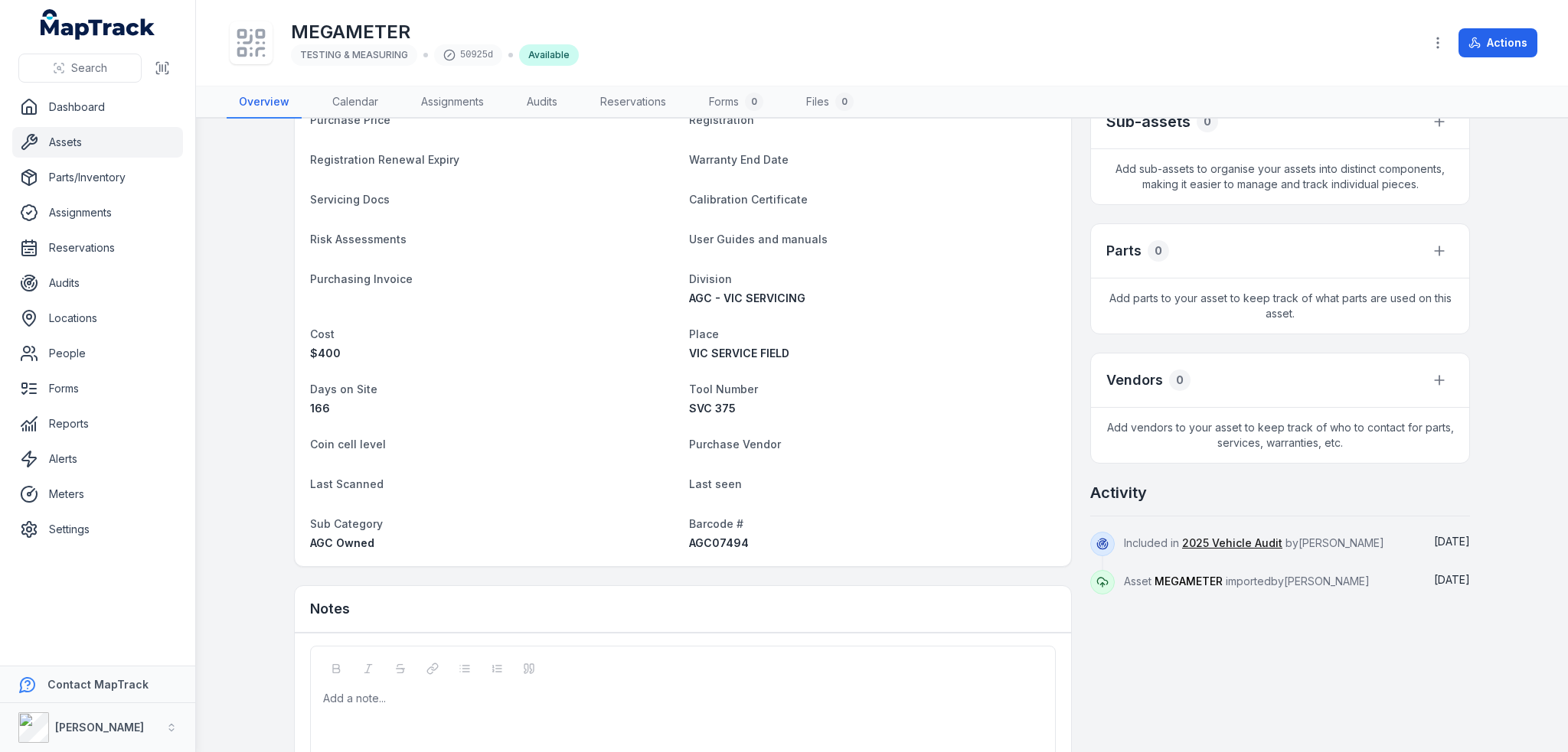
scroll to position [439, 0]
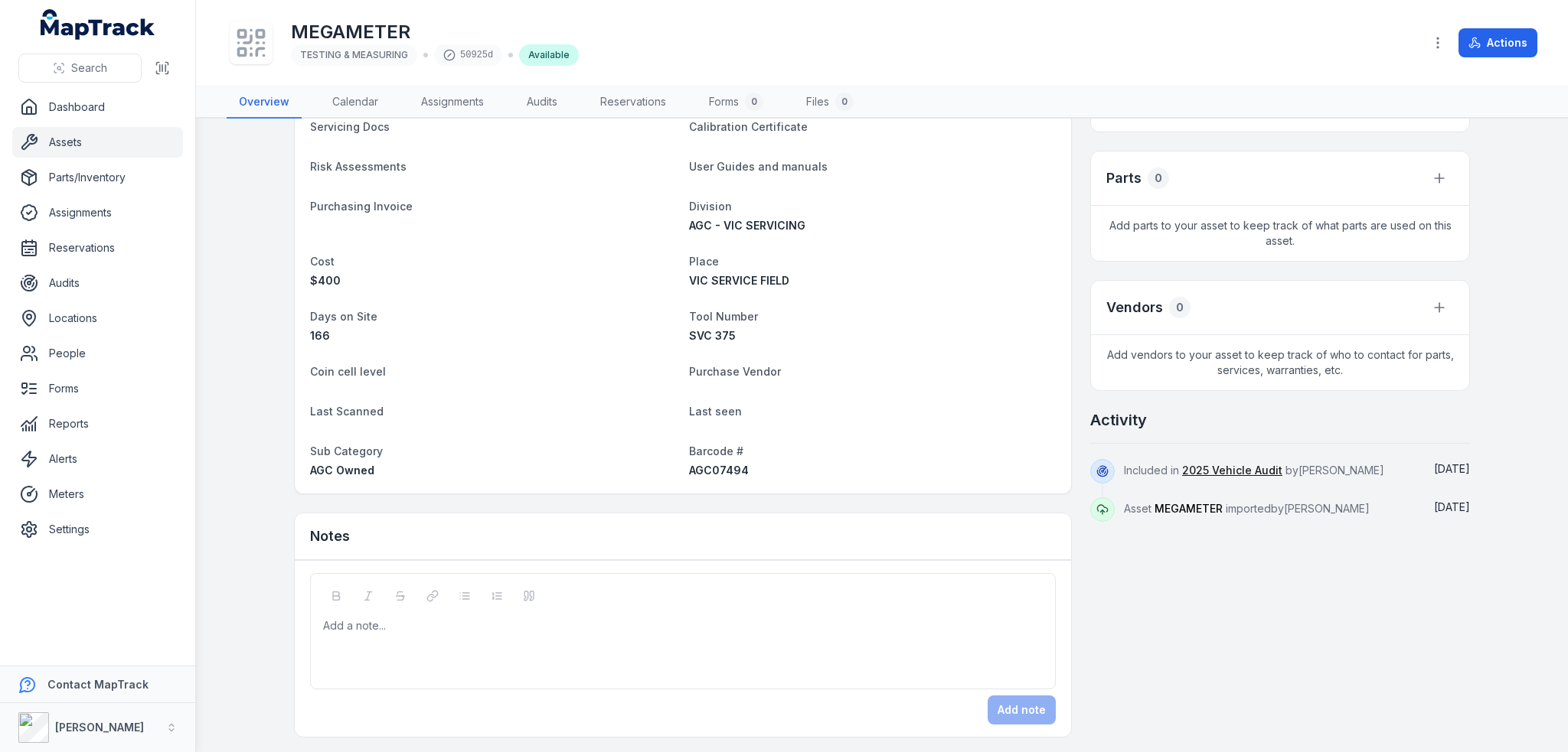
click at [708, 465] on span "AGC07494" at bounding box center [719, 470] width 60 height 13
copy span "AGC07494"
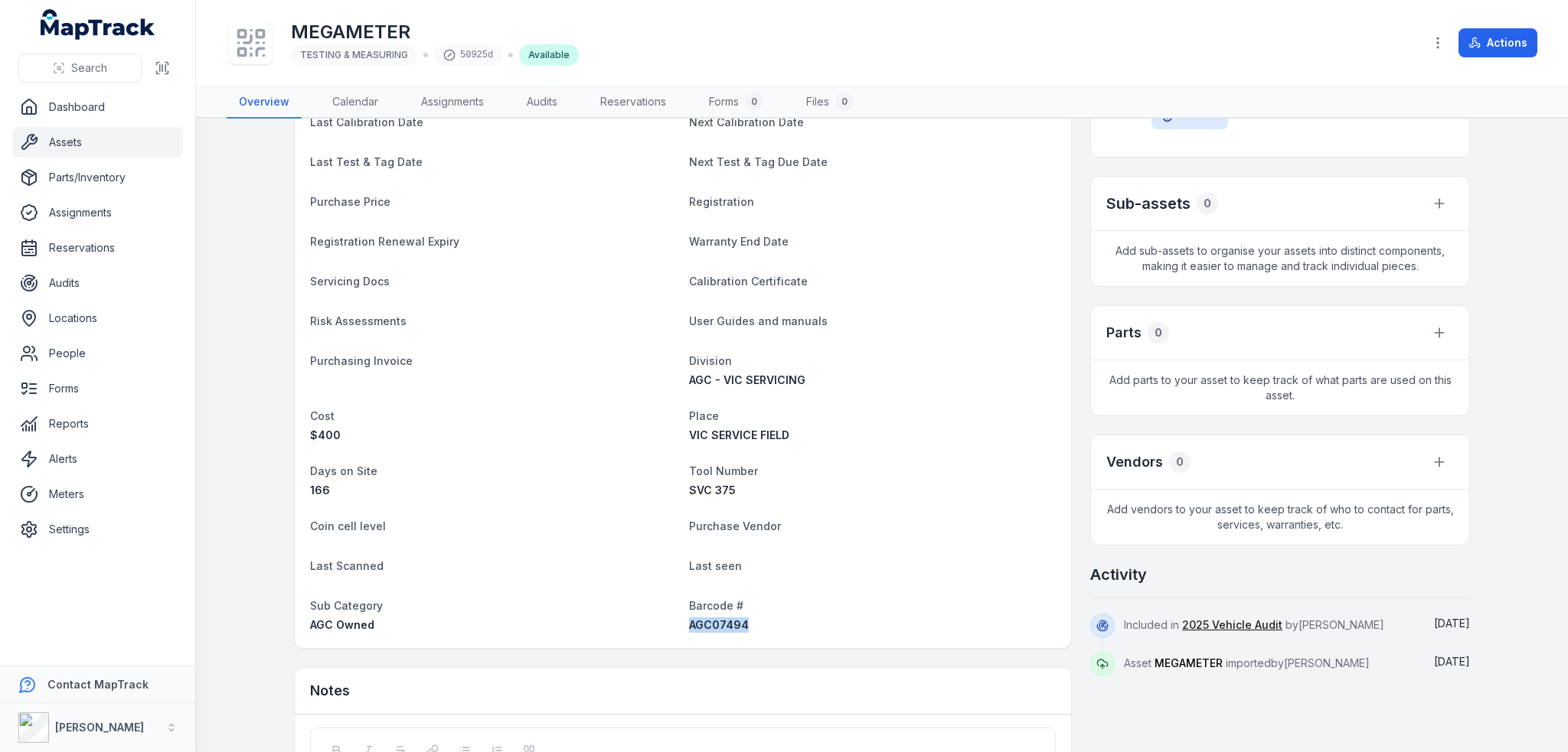
scroll to position [0, 0]
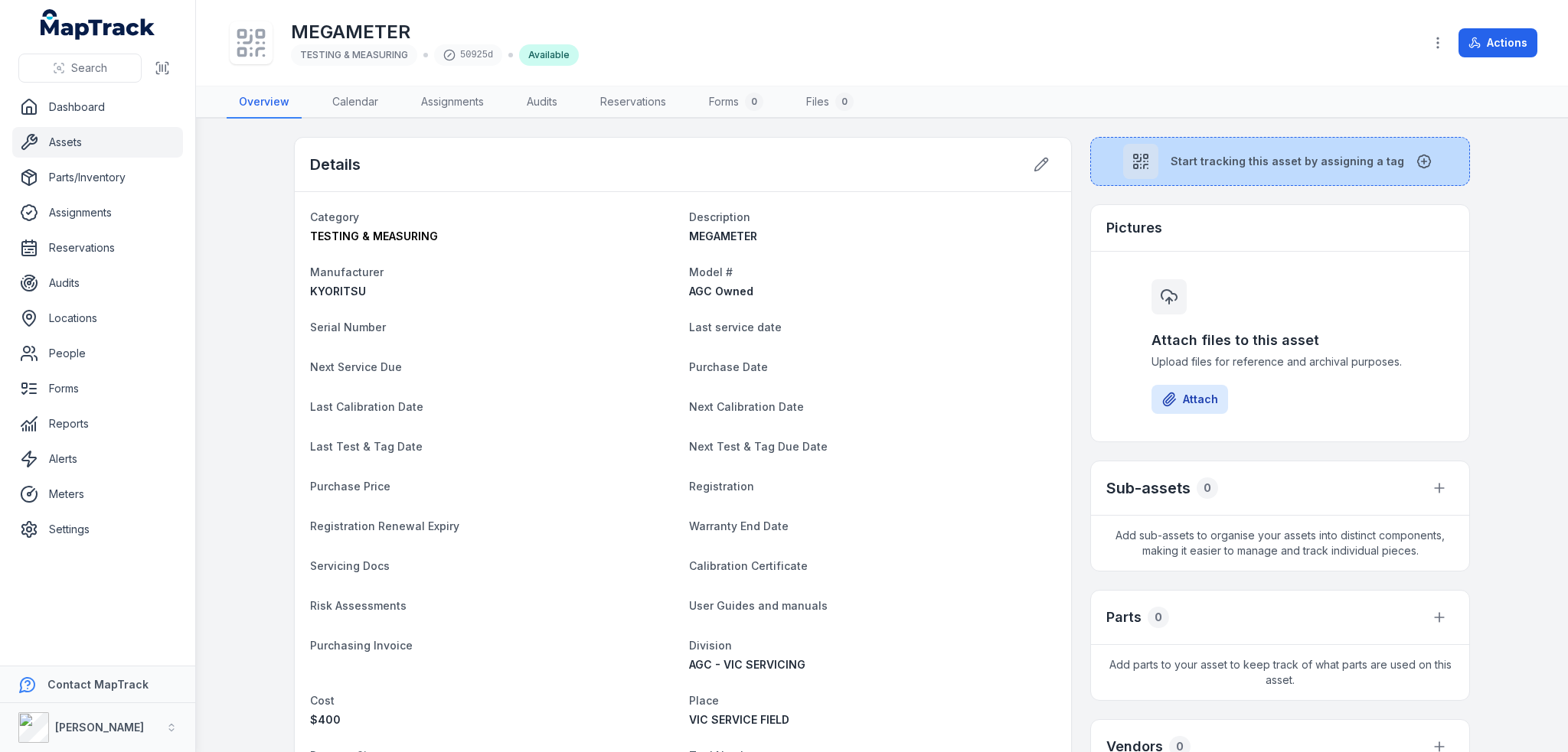
click at [1288, 159] on span "Start tracking this asset by assigning a tag" at bounding box center [1287, 160] width 233 height 15
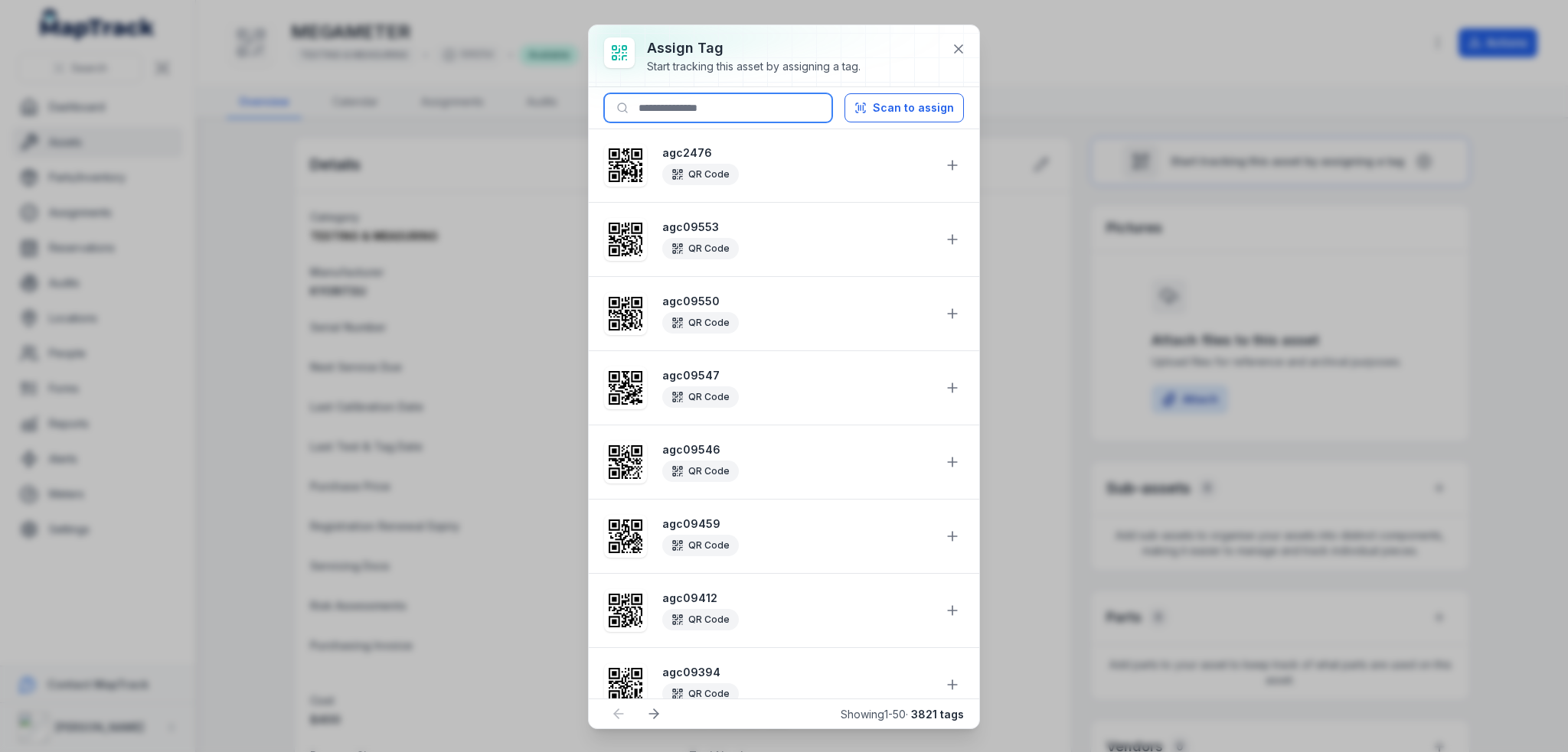
click at [707, 106] on input at bounding box center [718, 107] width 228 height 29
paste input "********"
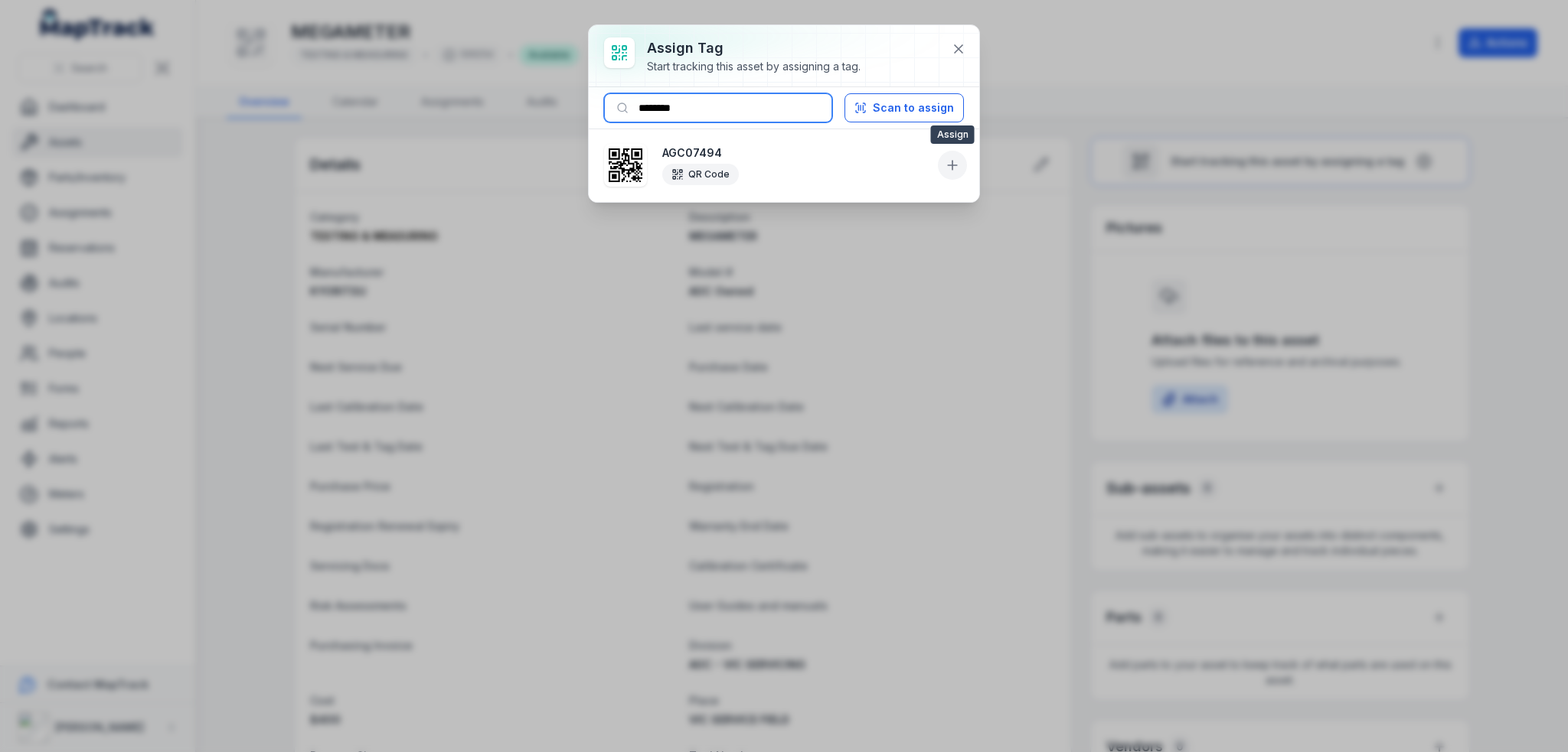
type input "********"
click at [952, 166] on icon at bounding box center [952, 165] width 0 height 9
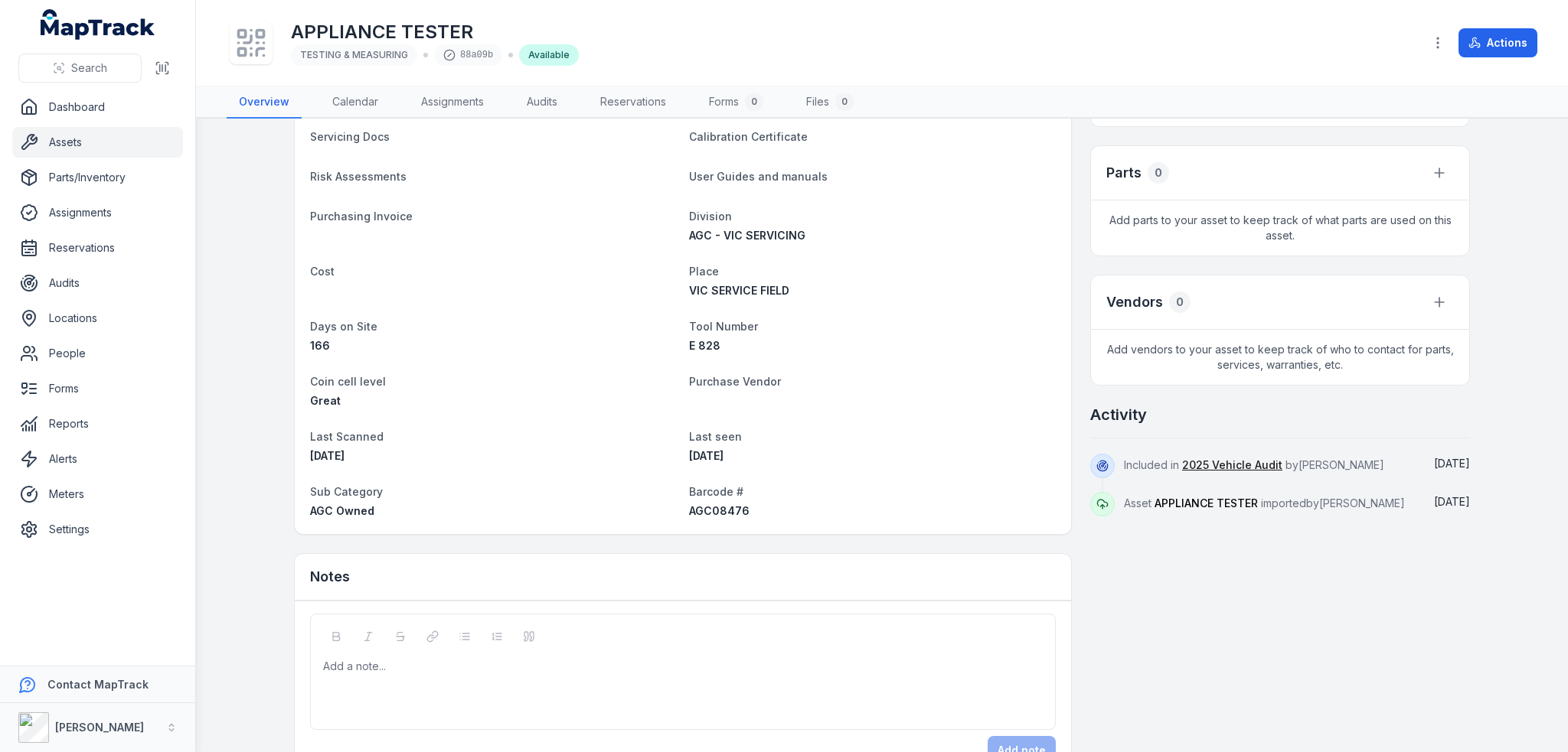
scroll to position [485, 0]
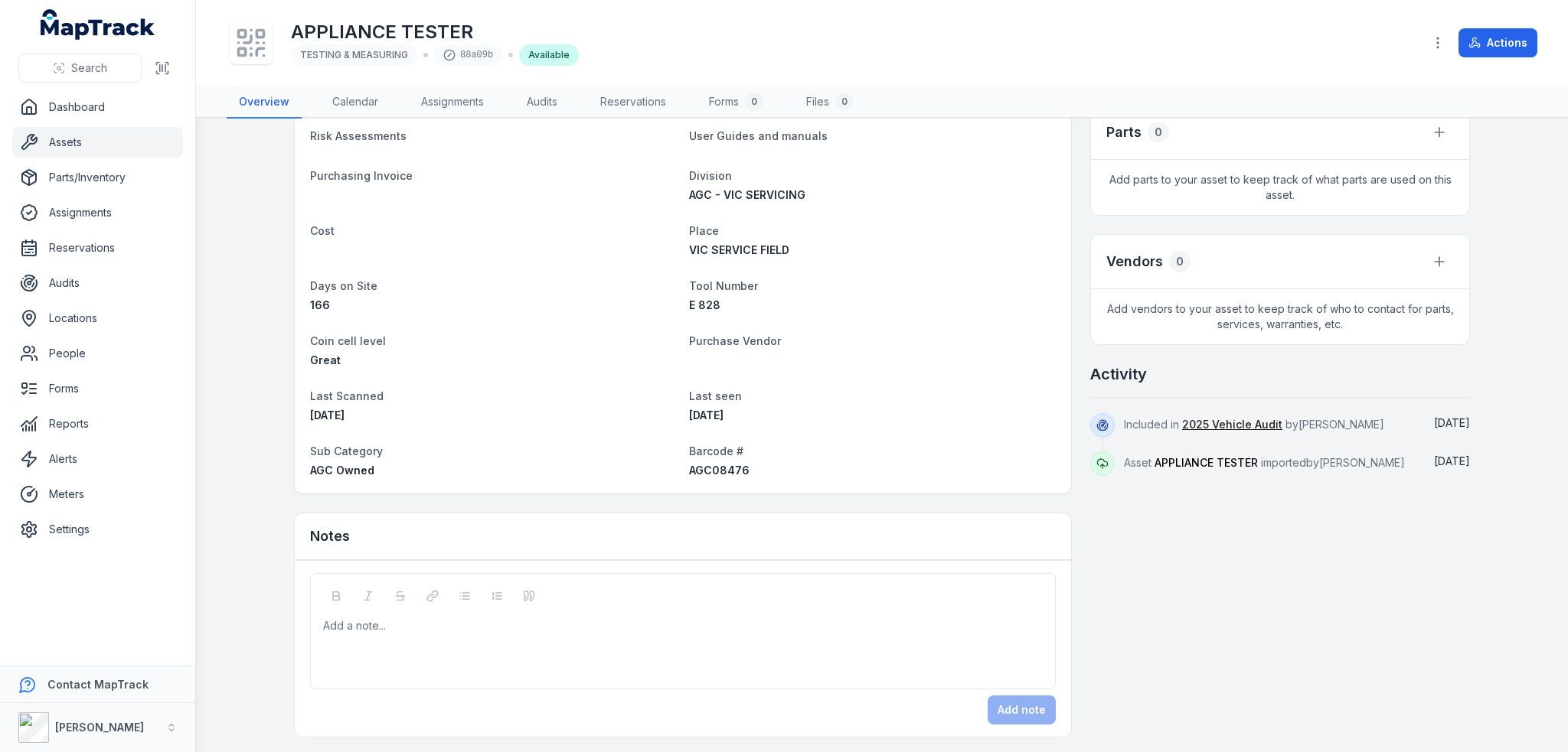
click at [702, 466] on span "AGC08476" at bounding box center [719, 470] width 61 height 13
copy span "AGC08476"
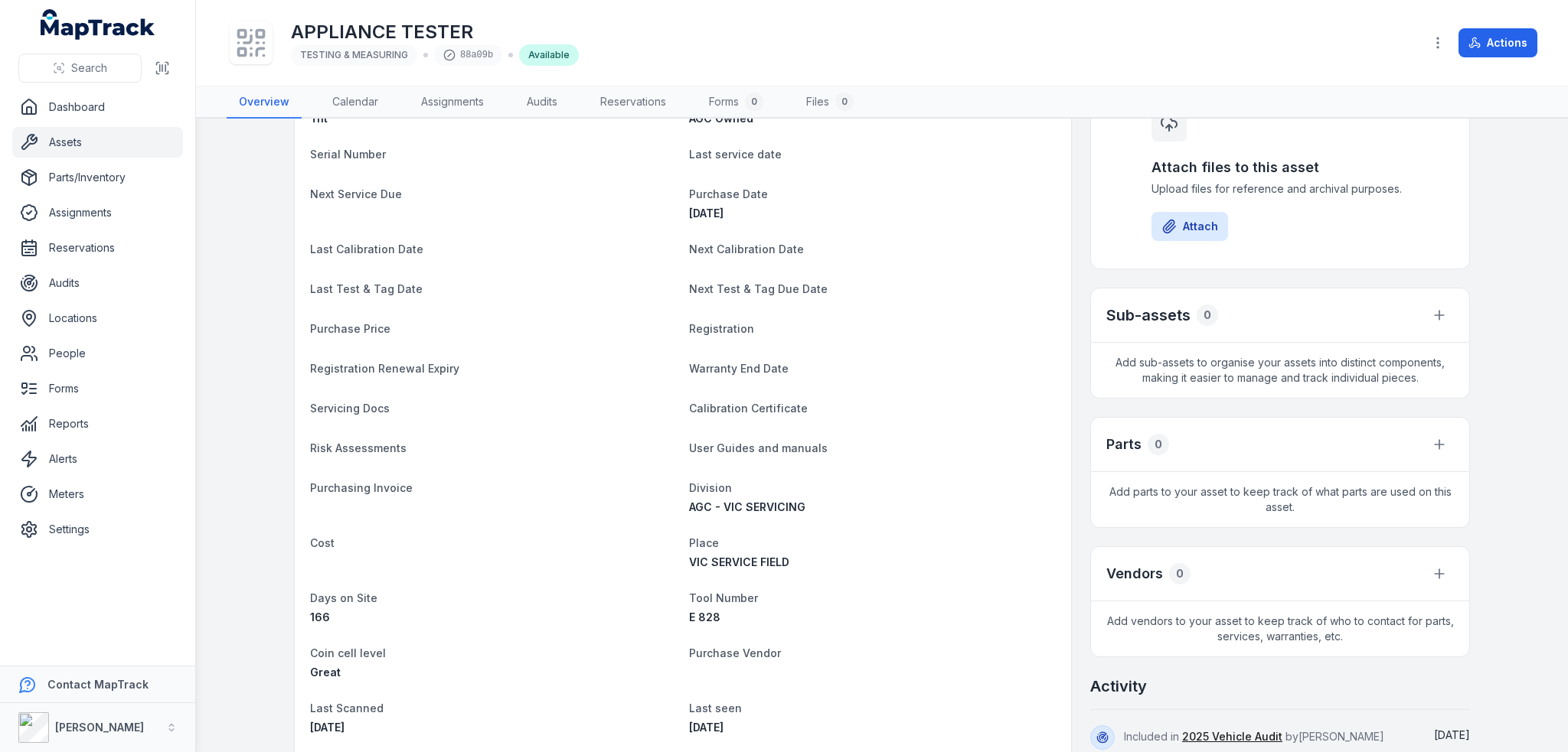
scroll to position [0, 0]
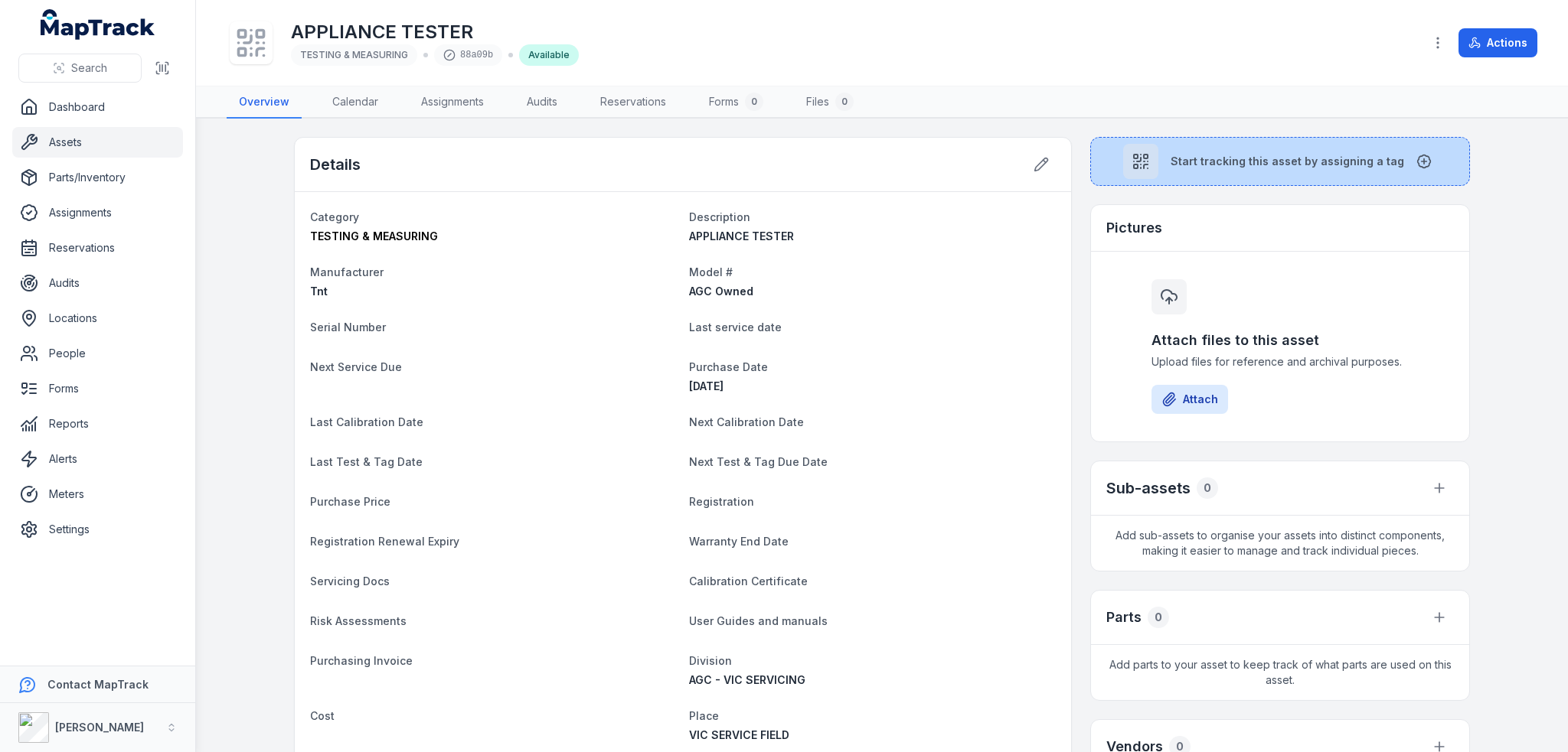
click at [1222, 155] on span "Start tracking this asset by assigning a tag" at bounding box center [1287, 160] width 233 height 15
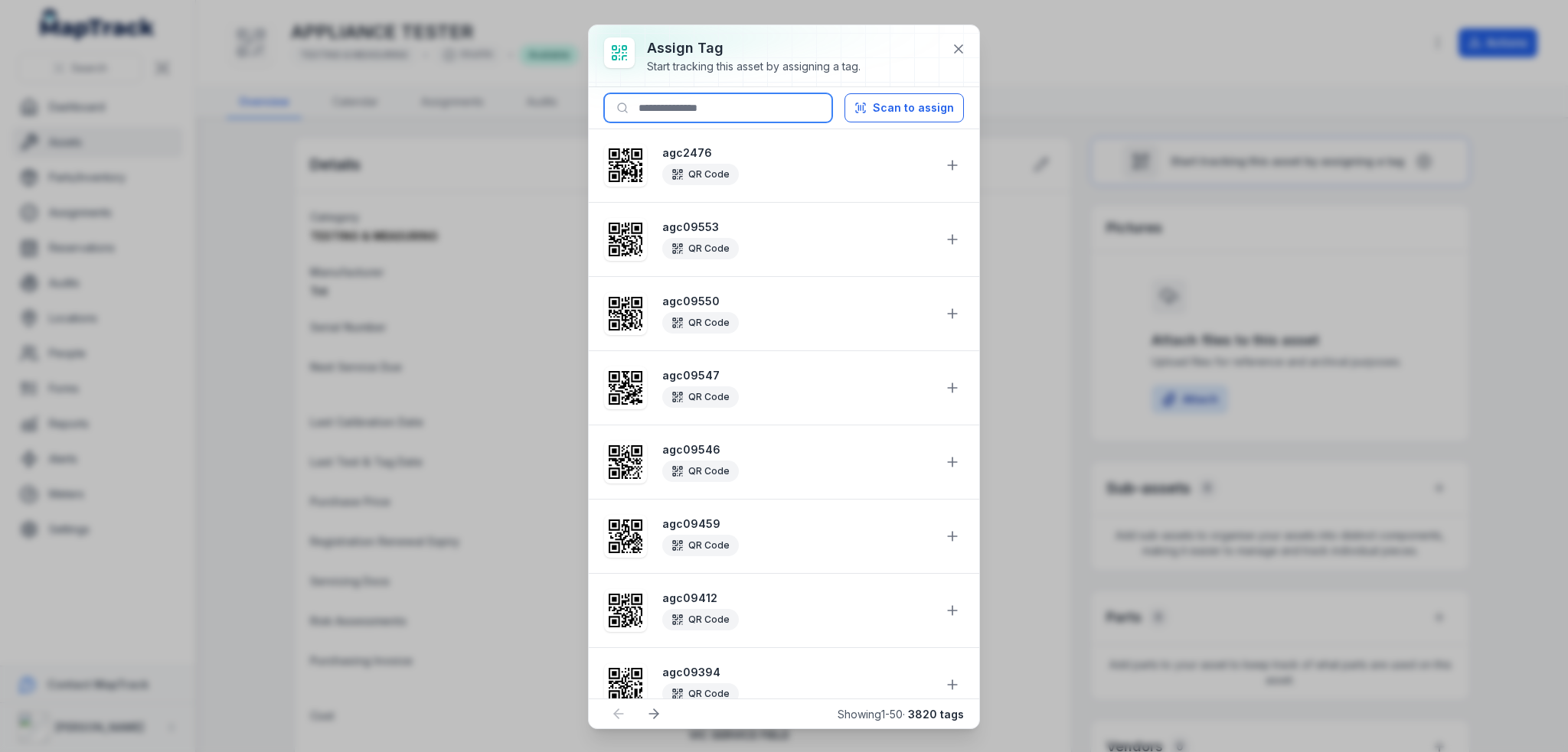
click at [753, 112] on input at bounding box center [718, 107] width 228 height 29
paste input "********"
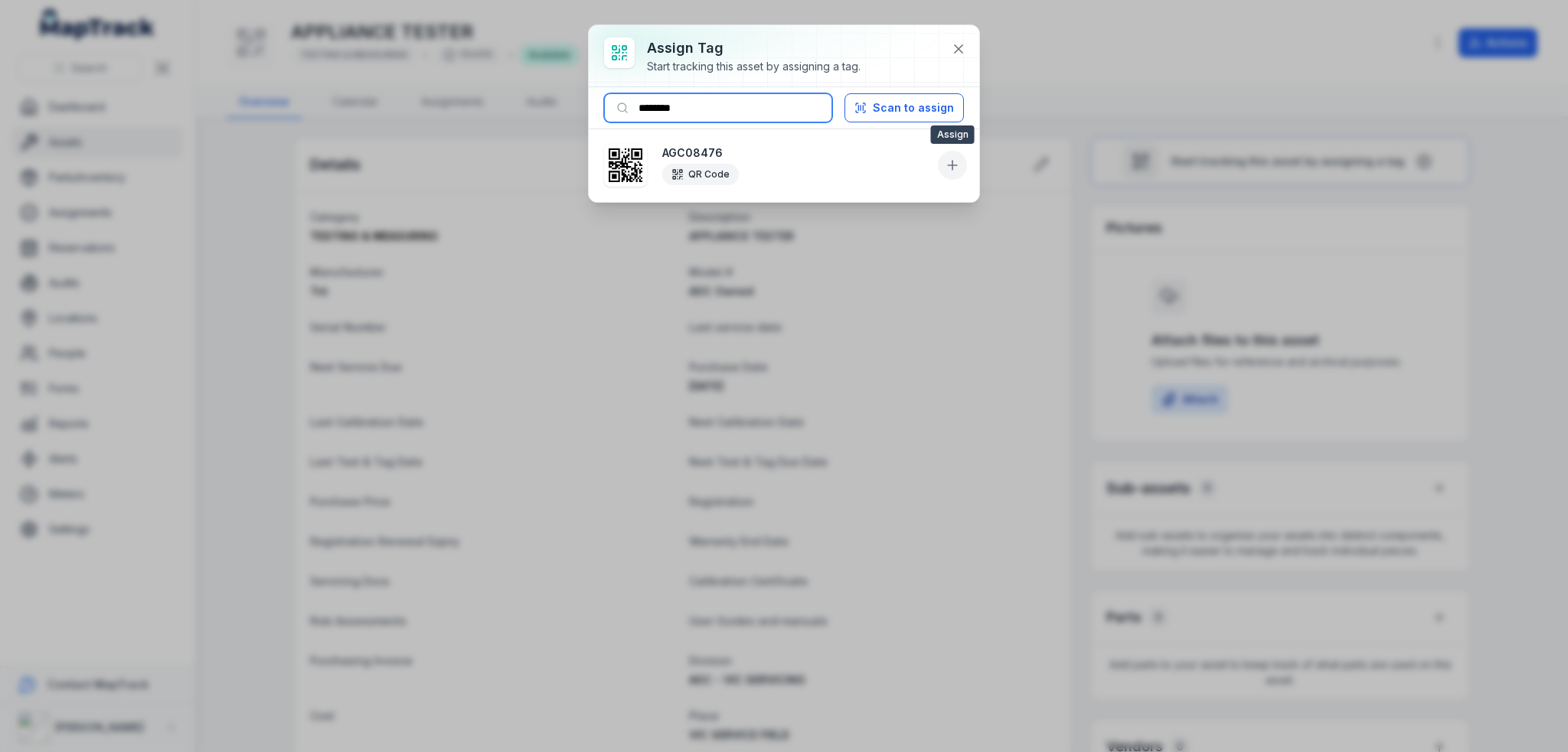
type input "********"
click at [955, 161] on icon at bounding box center [951, 165] width 15 height 15
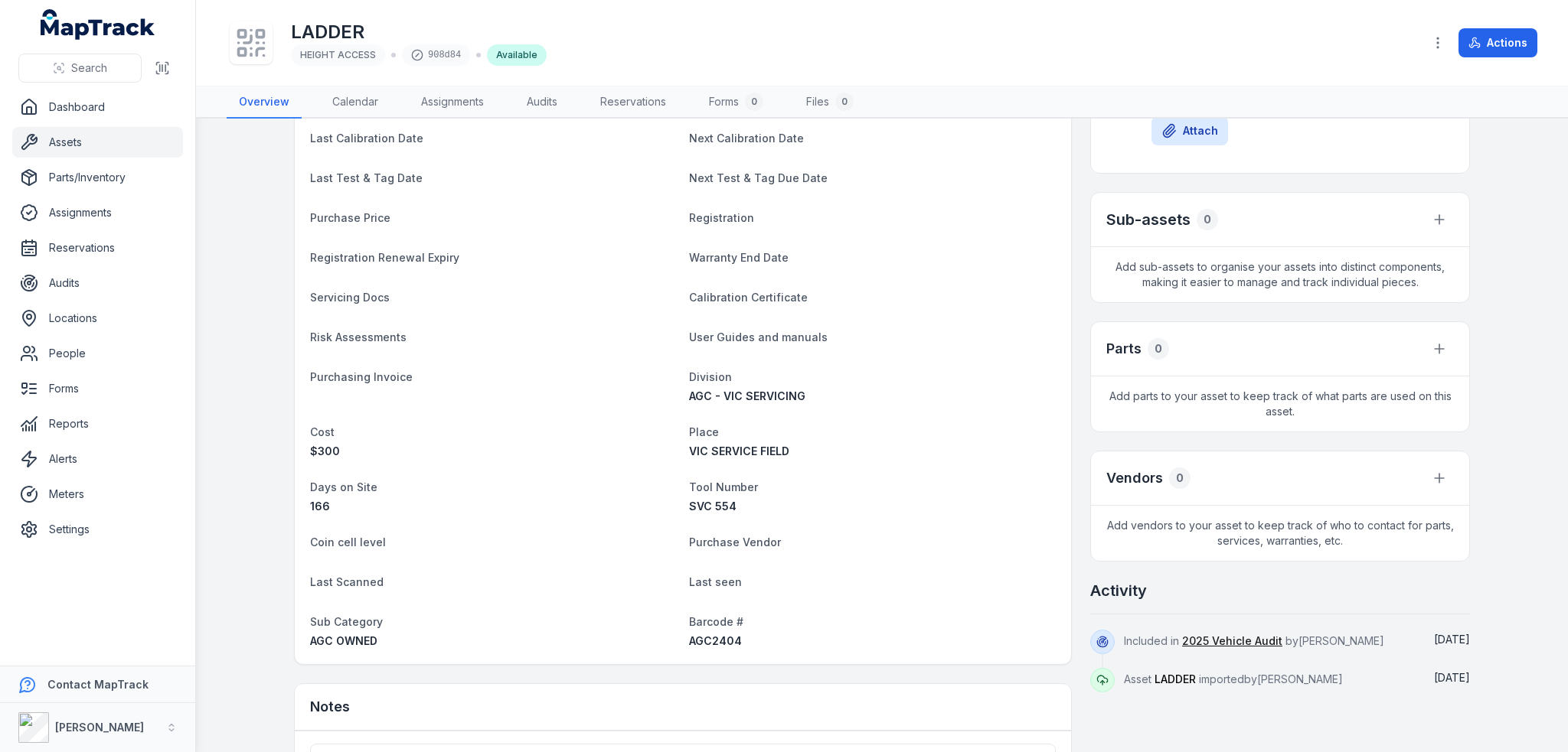
scroll to position [439, 0]
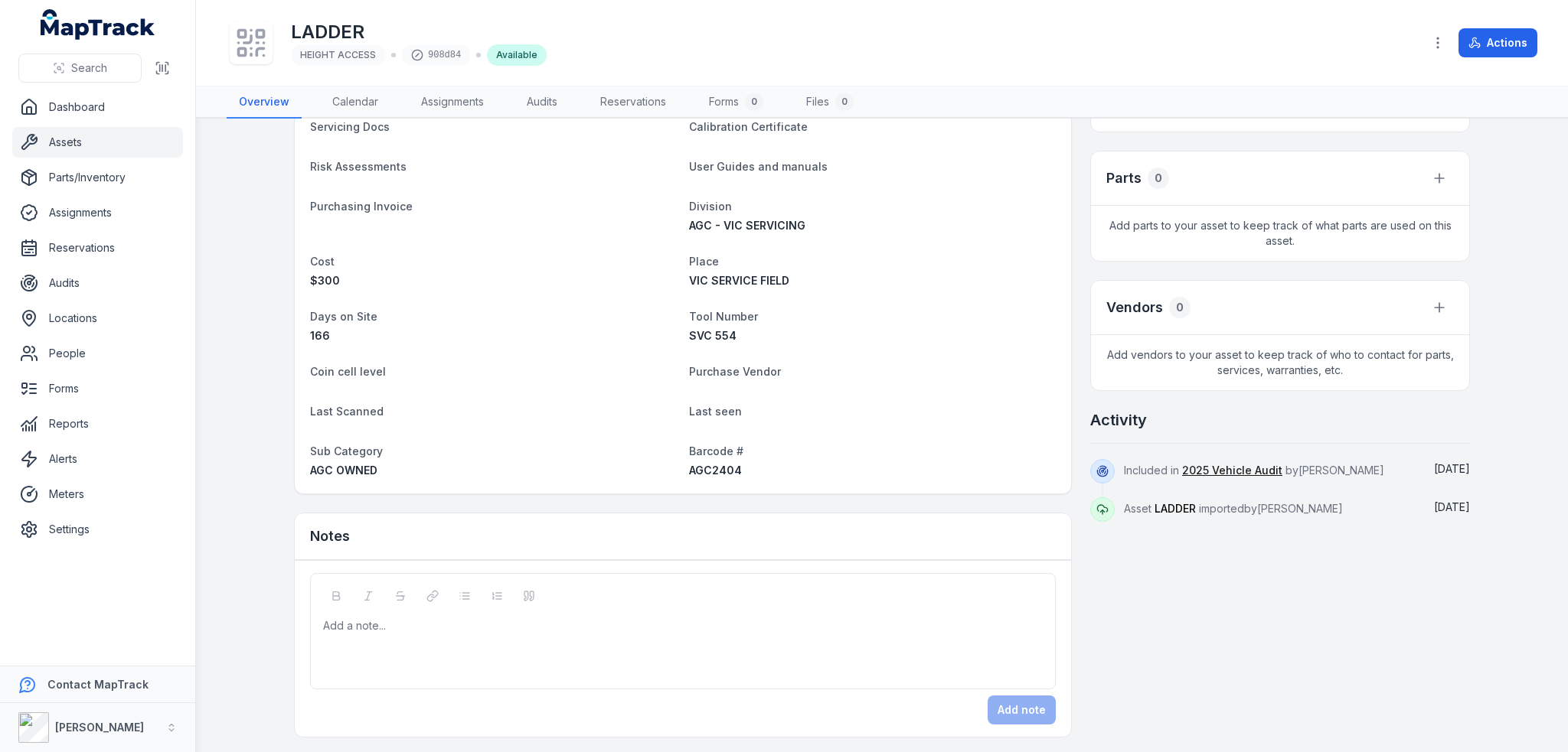
click at [702, 464] on span "AGC2404" at bounding box center [716, 470] width 53 height 13
copy span "AGC2404"
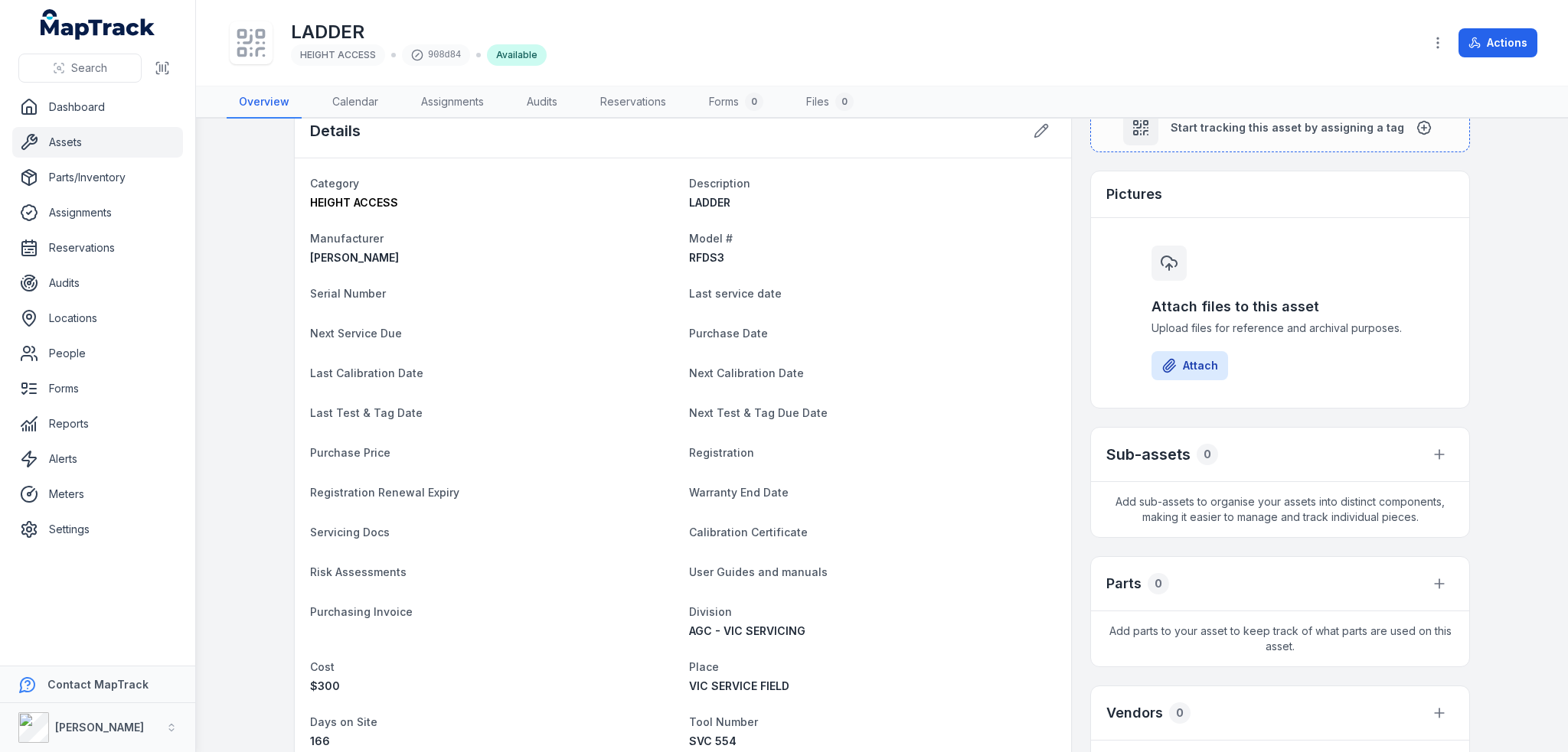
scroll to position [0, 0]
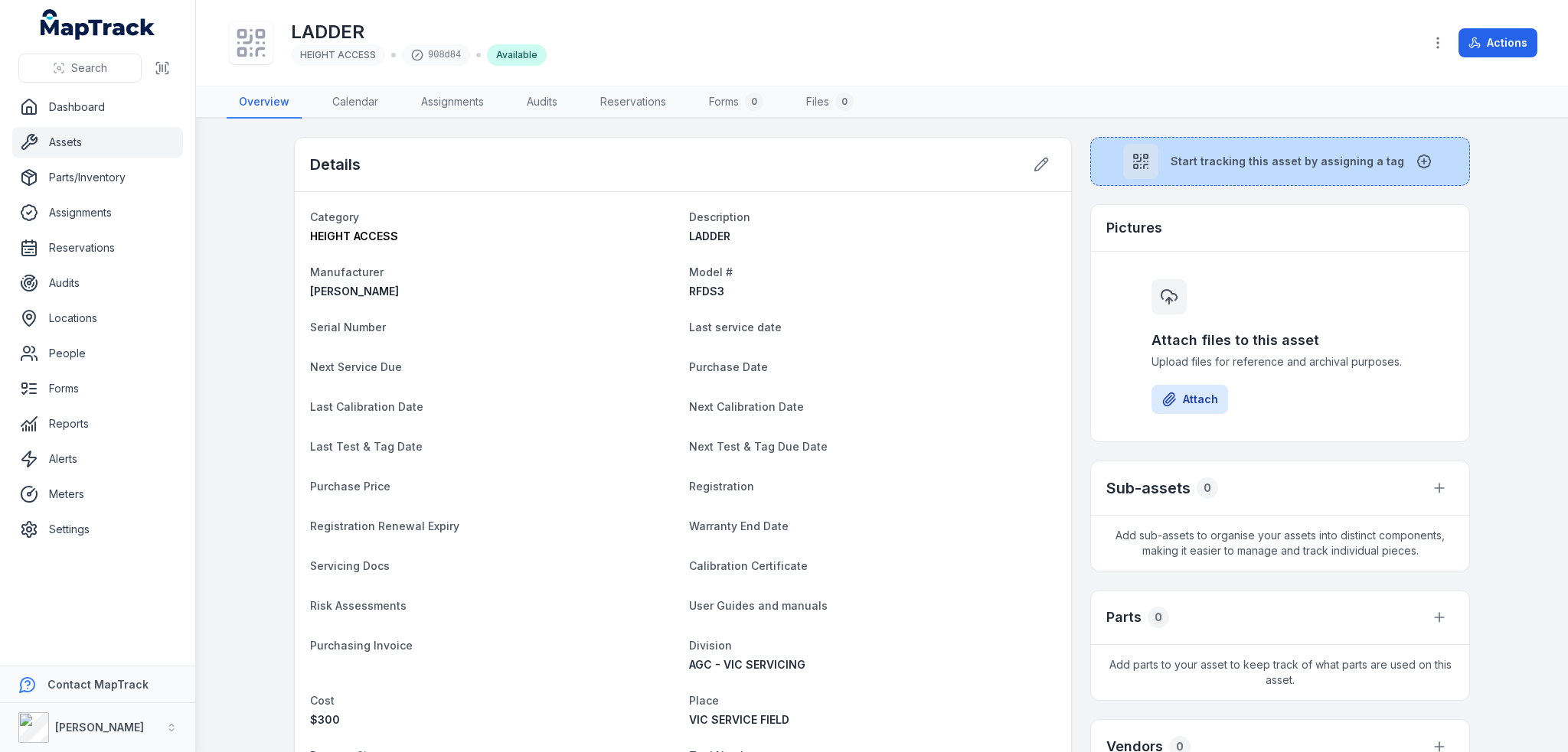
click at [1240, 163] on span "Start tracking this asset by assigning a tag" at bounding box center [1287, 160] width 233 height 15
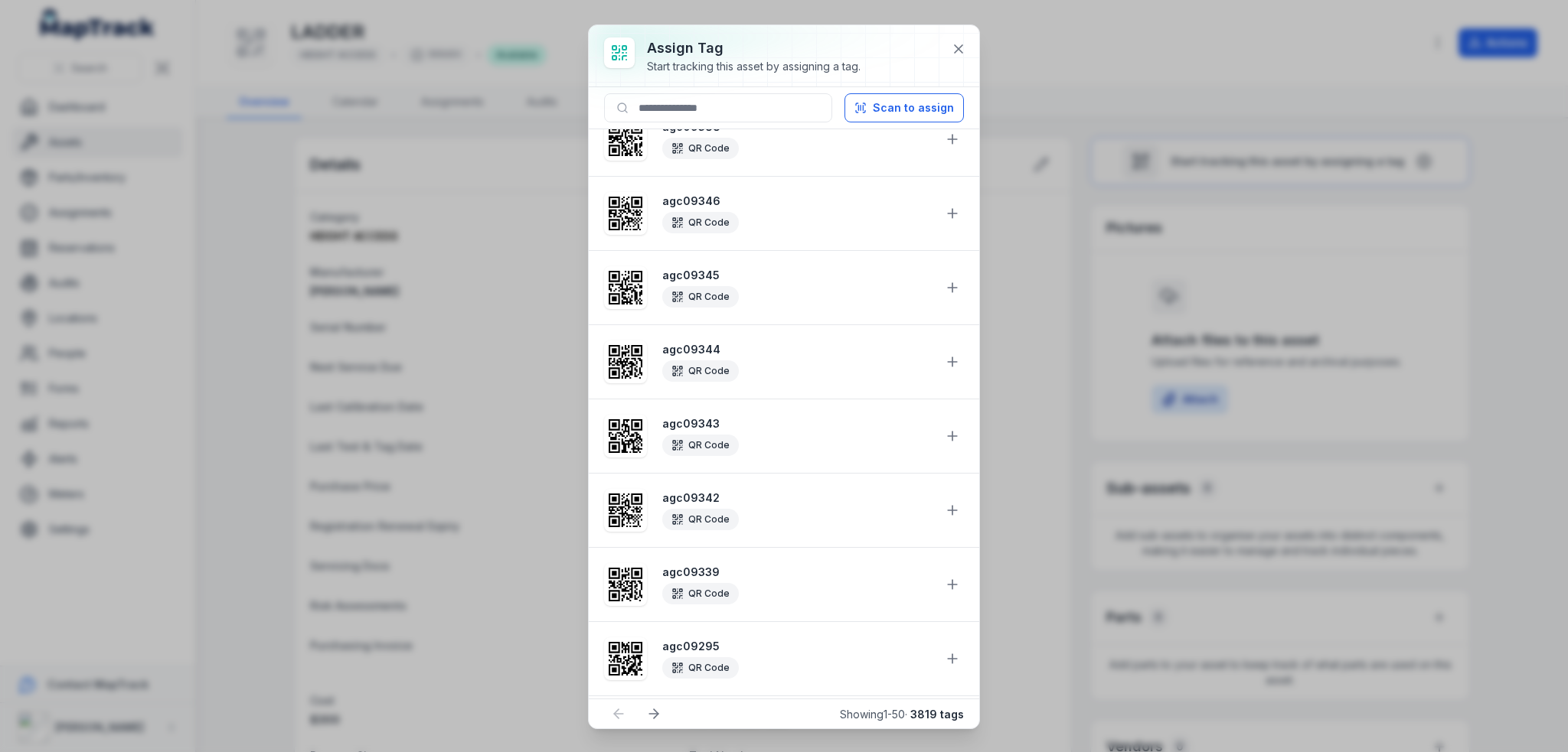
scroll to position [459, 0]
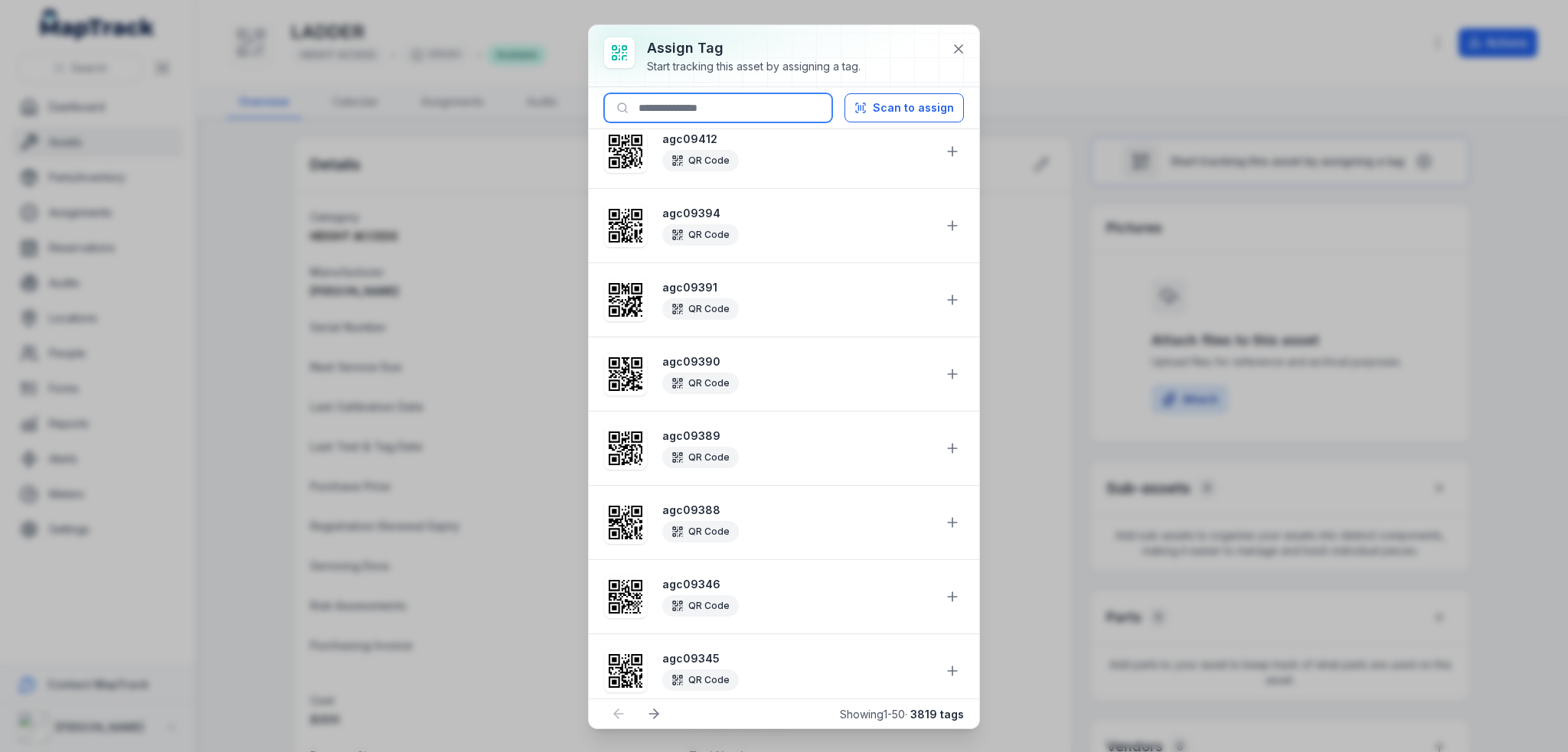
click at [708, 116] on input at bounding box center [718, 107] width 228 height 29
paste input "*******"
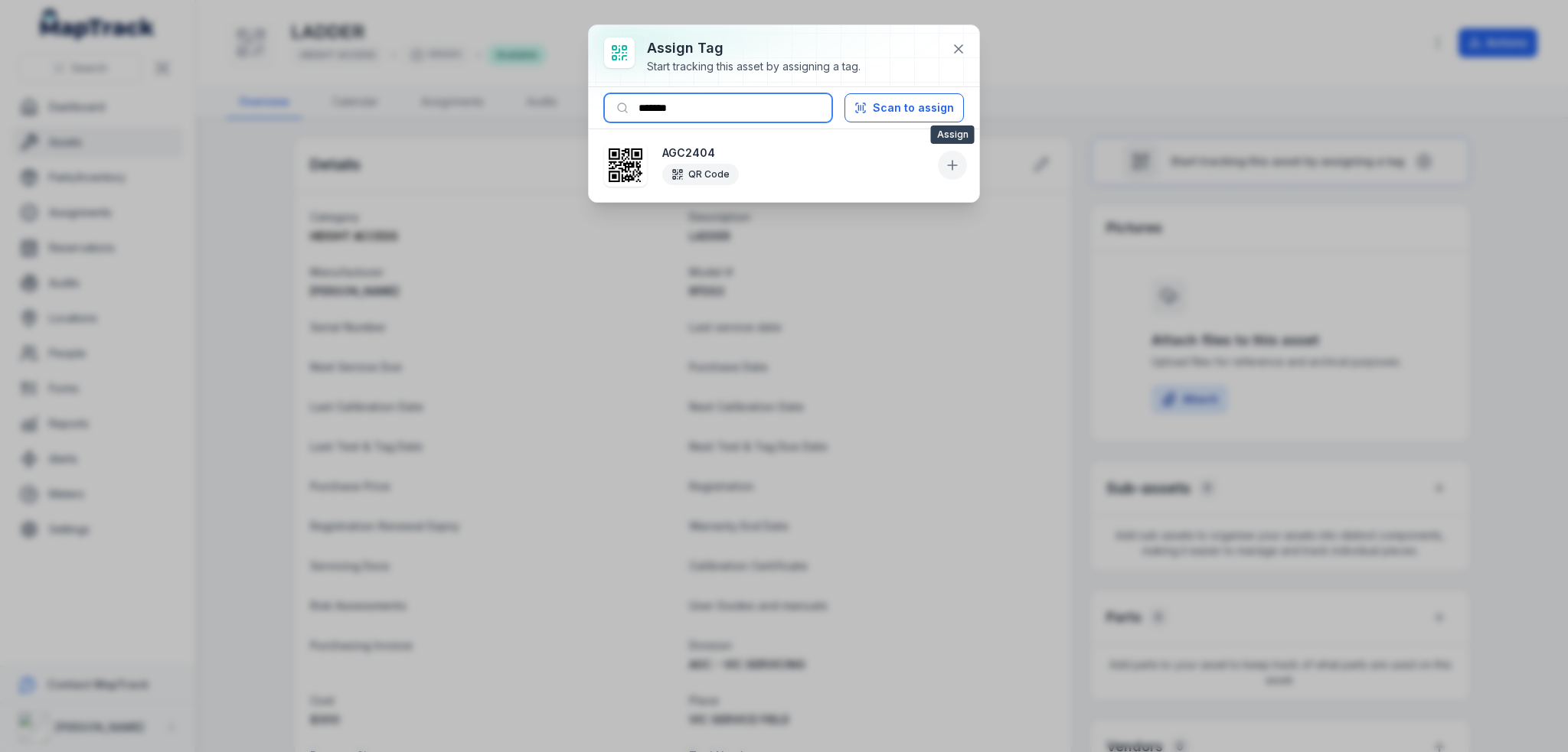
type input "*******"
click at [949, 160] on icon at bounding box center [951, 165] width 15 height 15
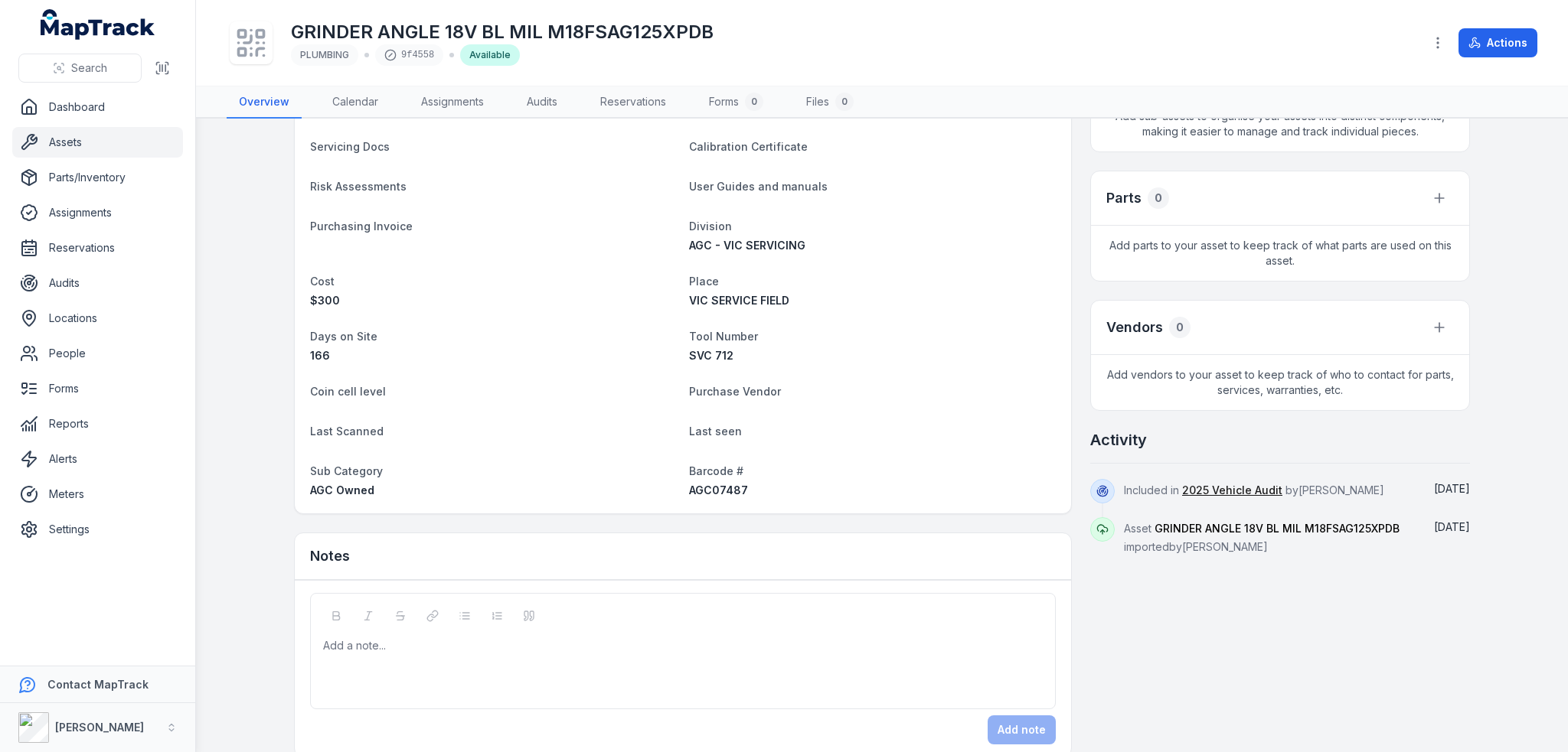
scroll to position [439, 0]
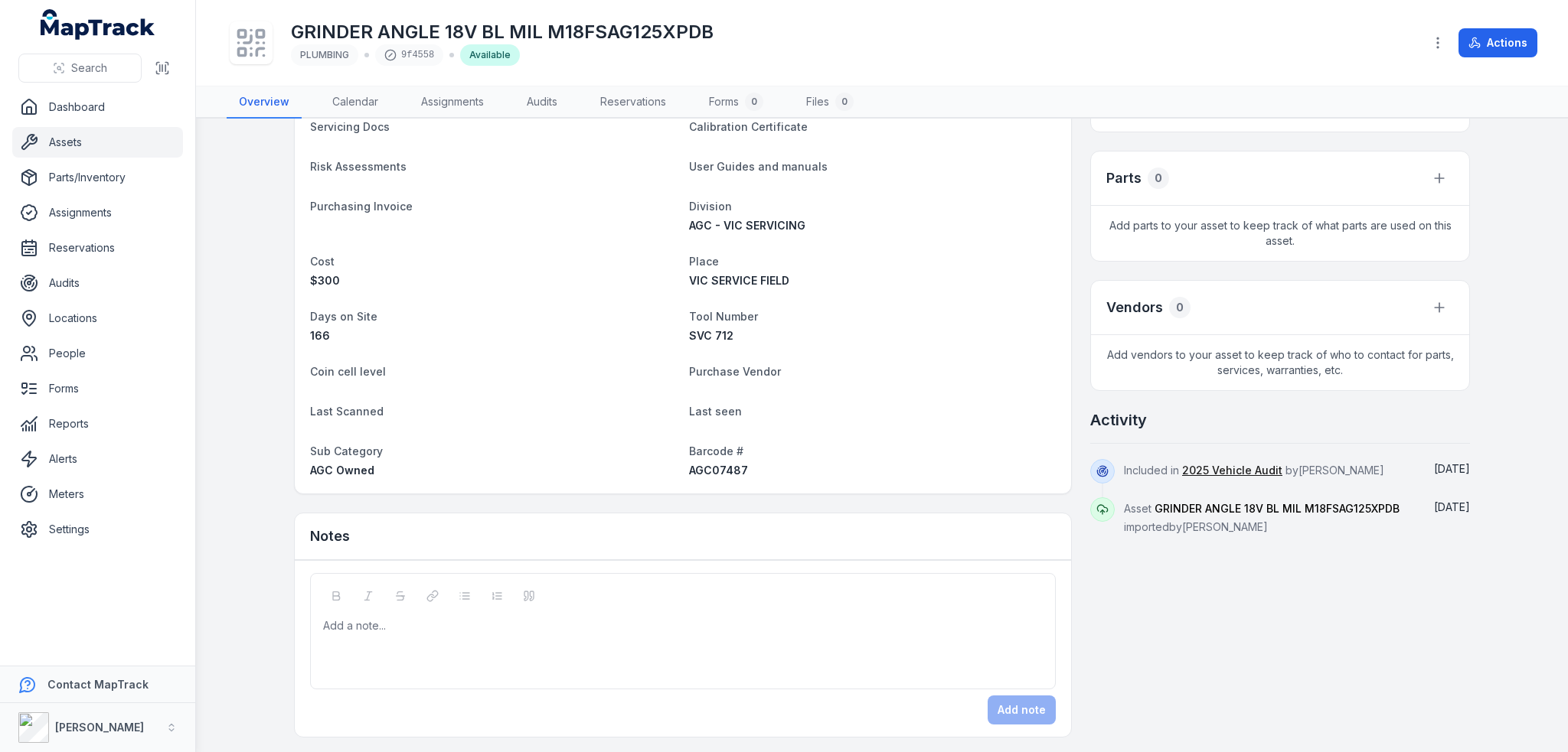
click at [710, 468] on span "AGC07487" at bounding box center [718, 470] width 59 height 13
copy span "AGC07487"
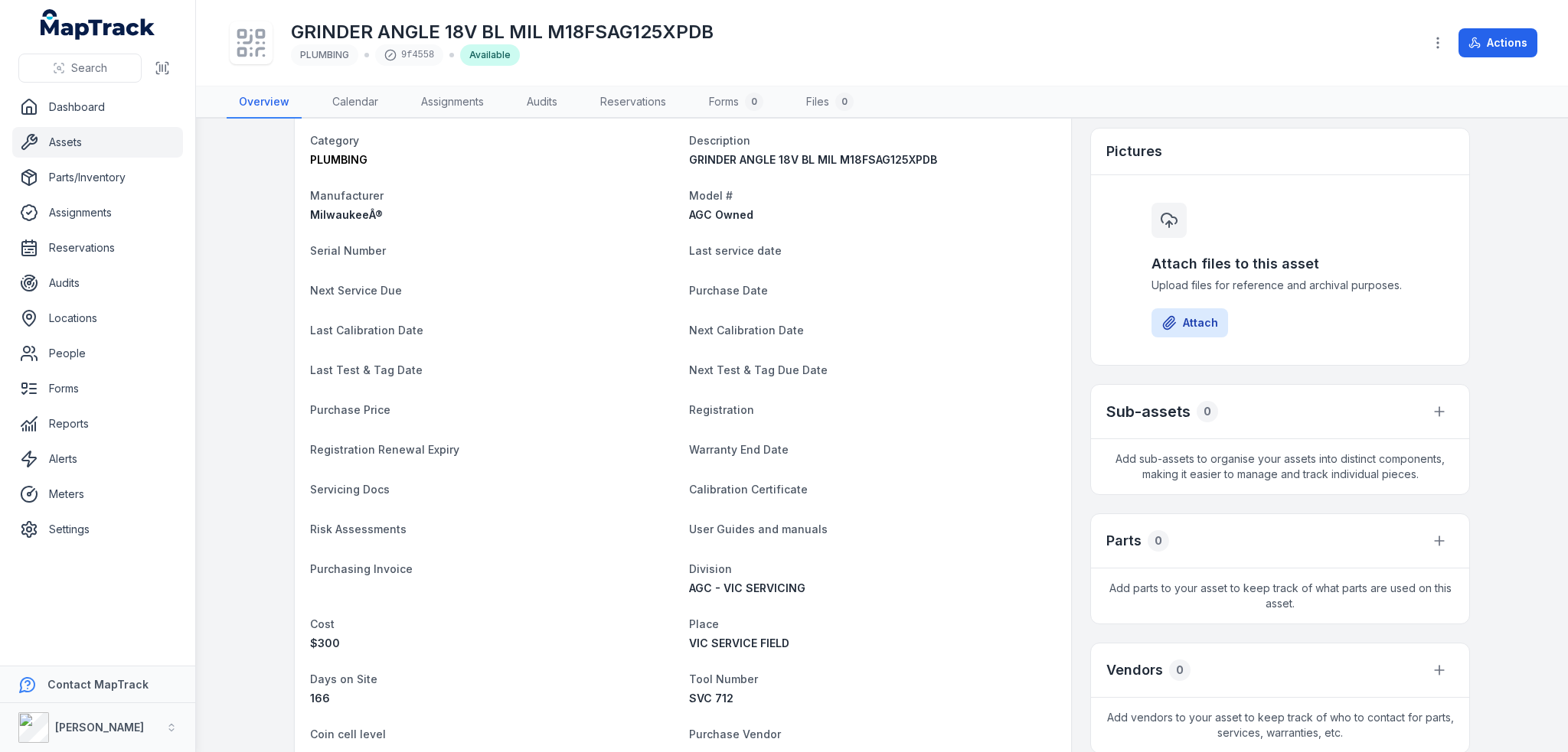
scroll to position [0, 0]
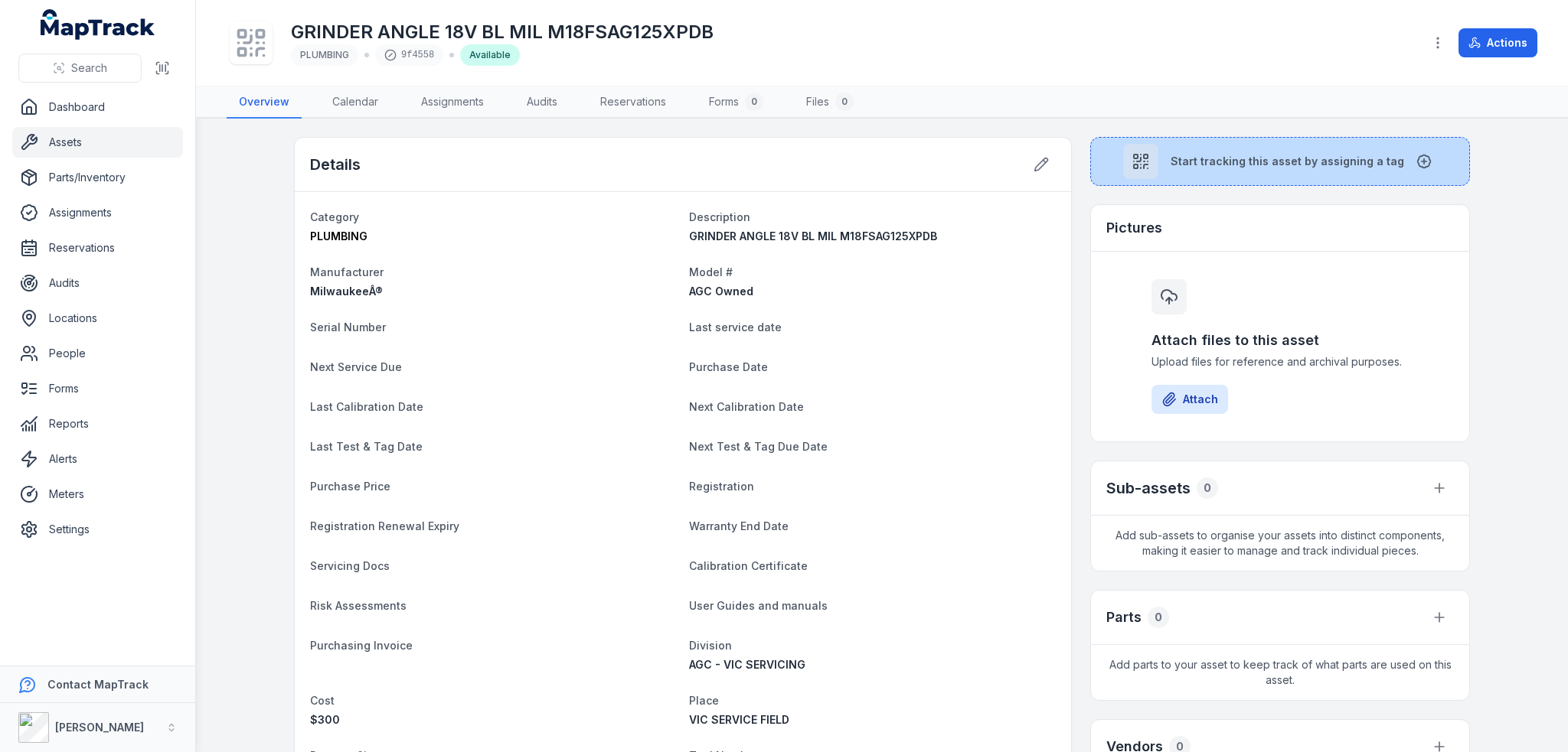
click at [1252, 167] on button "Start tracking this asset by assigning a tag" at bounding box center [1279, 161] width 380 height 49
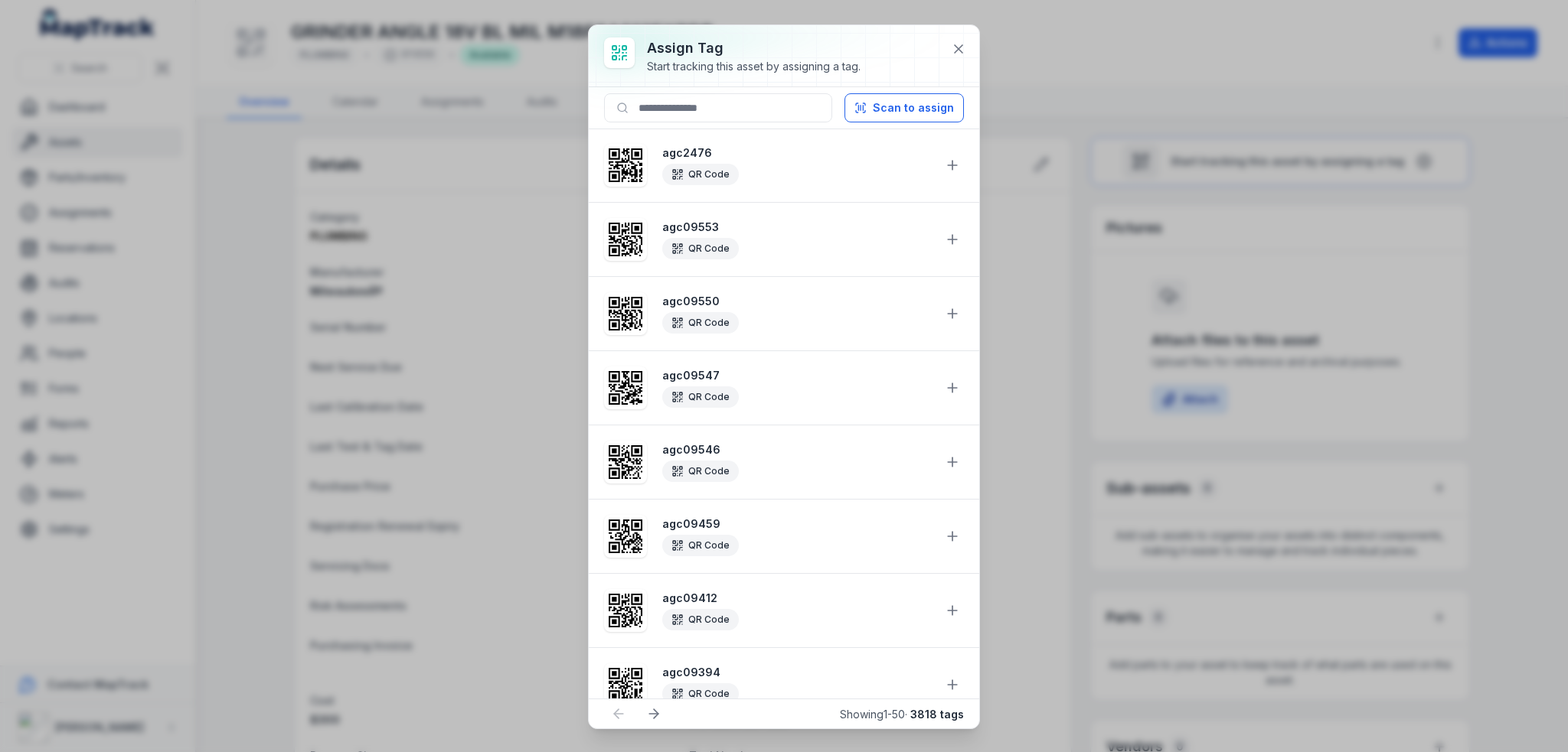
click at [753, 91] on div "Scan to assign" at bounding box center [783, 109] width 390 height 42
click at [750, 103] on input at bounding box center [718, 107] width 228 height 29
paste input "********"
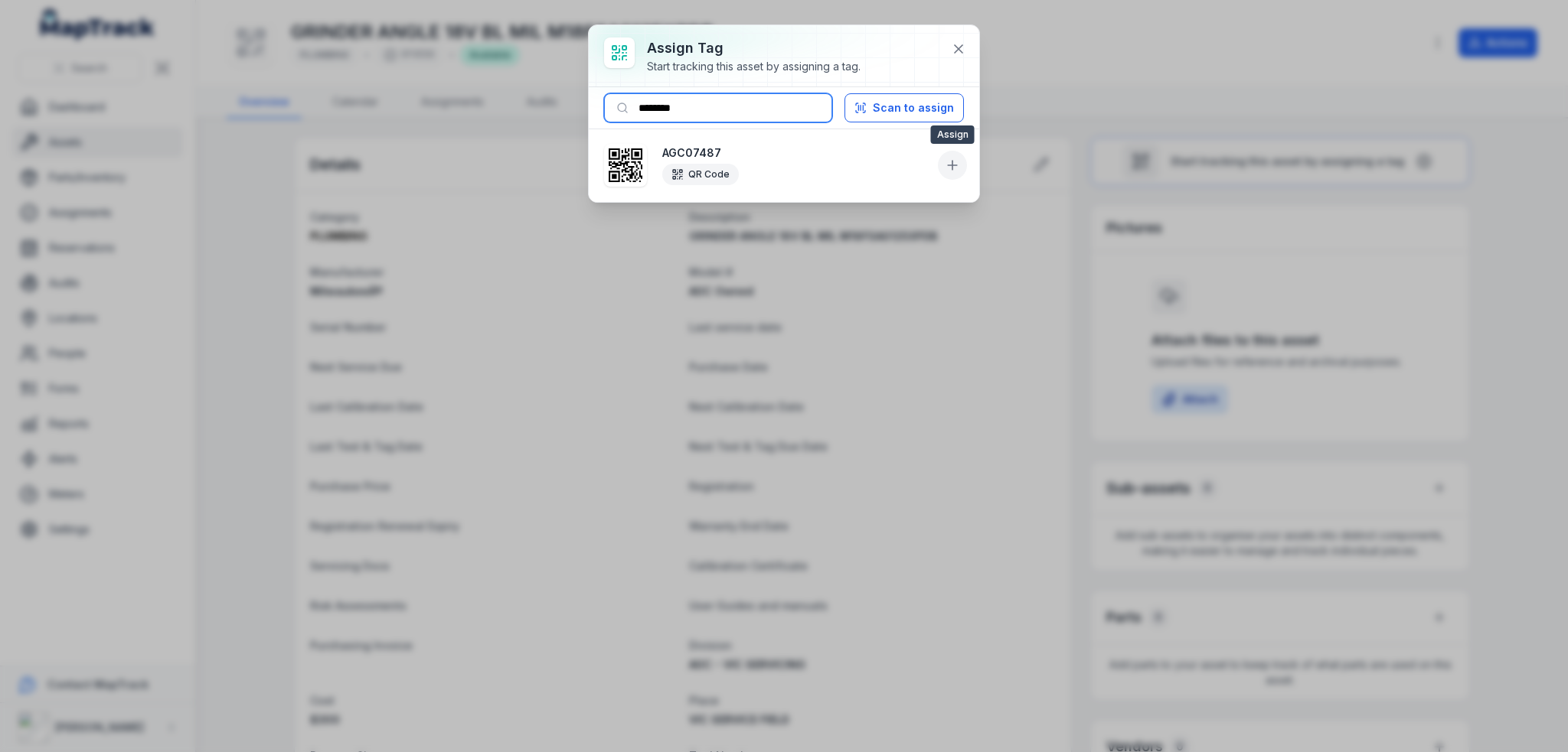
type input "********"
click at [956, 172] on icon at bounding box center [951, 165] width 15 height 15
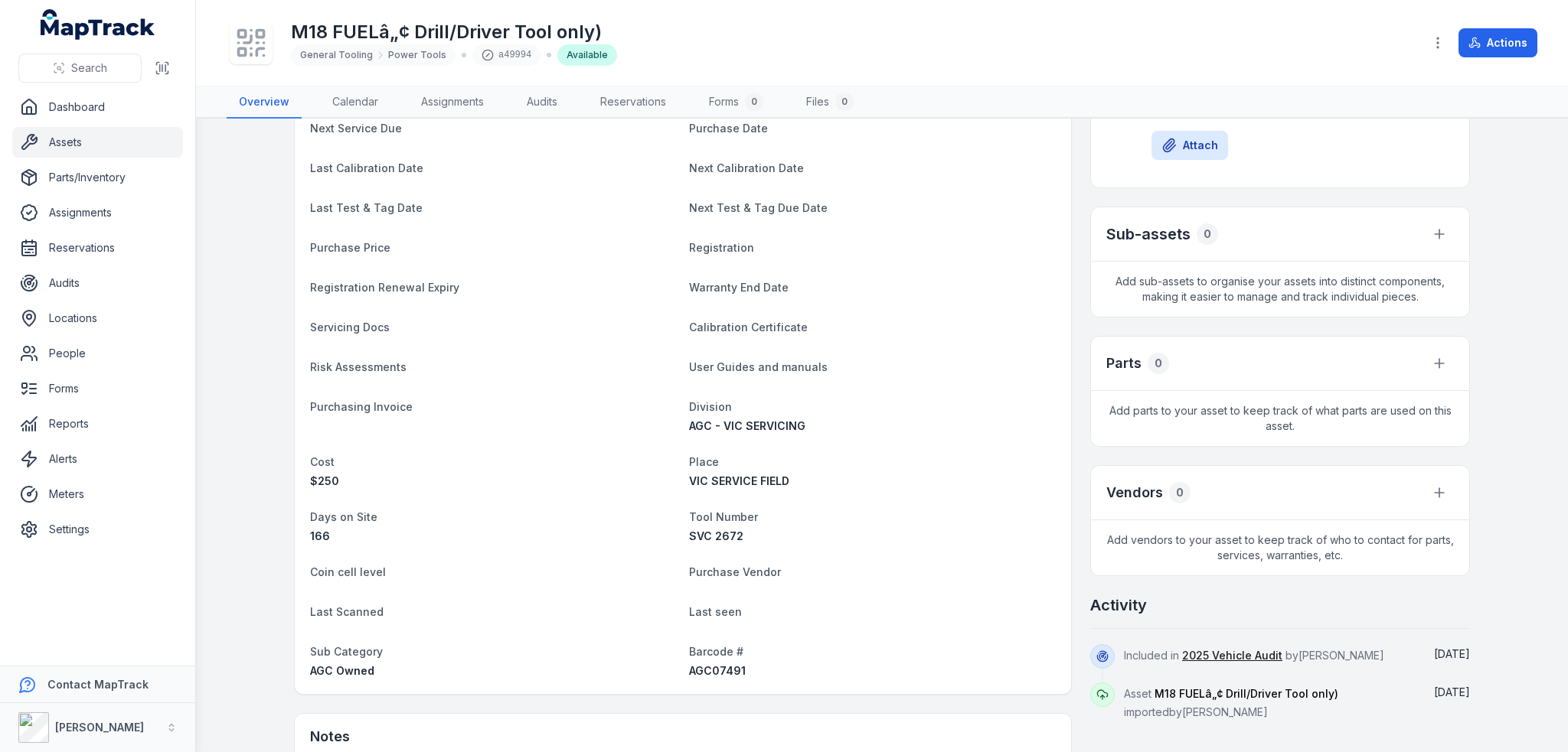
scroll to position [454, 0]
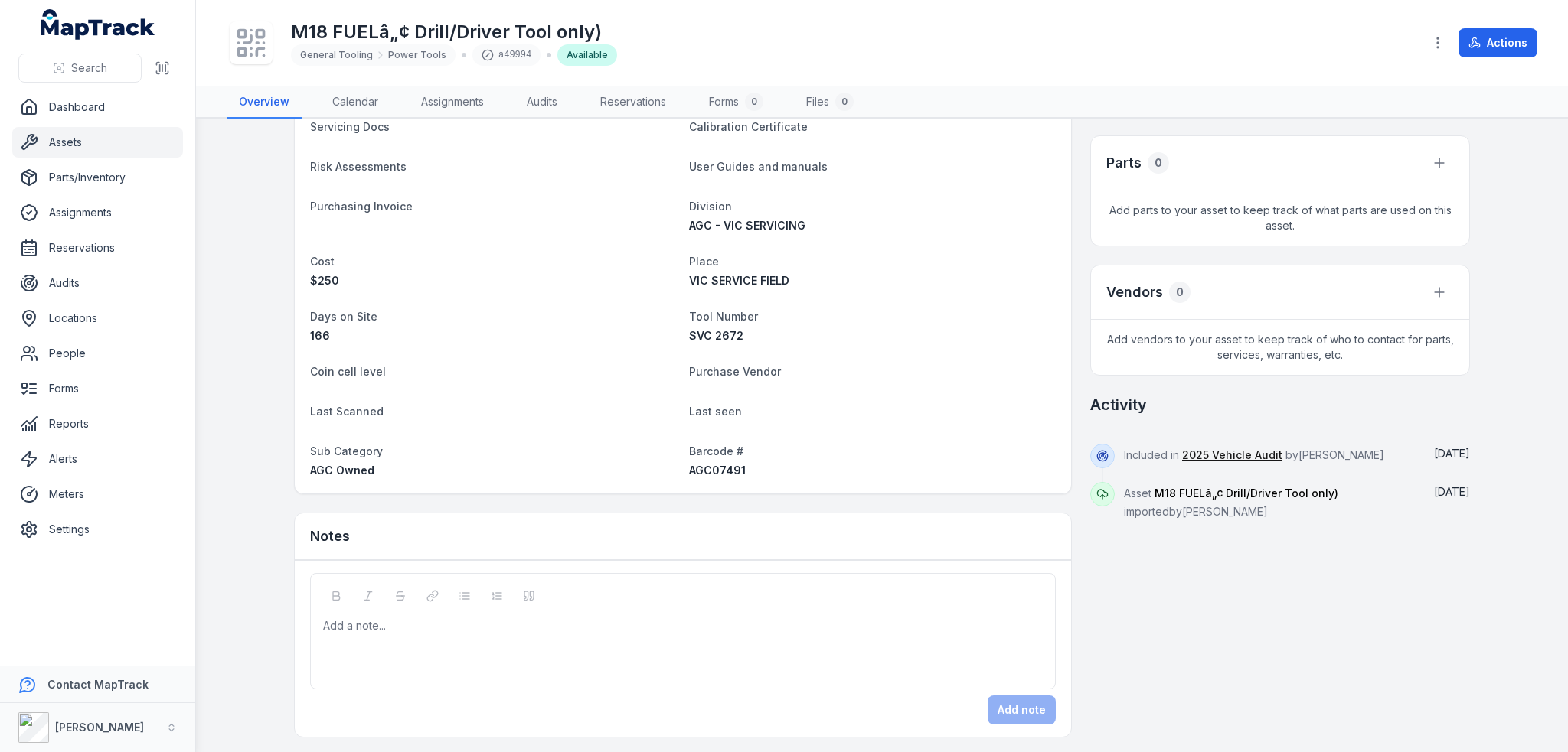
click at [720, 464] on span "AGC07491" at bounding box center [717, 470] width 57 height 13
copy span "AGC07491"
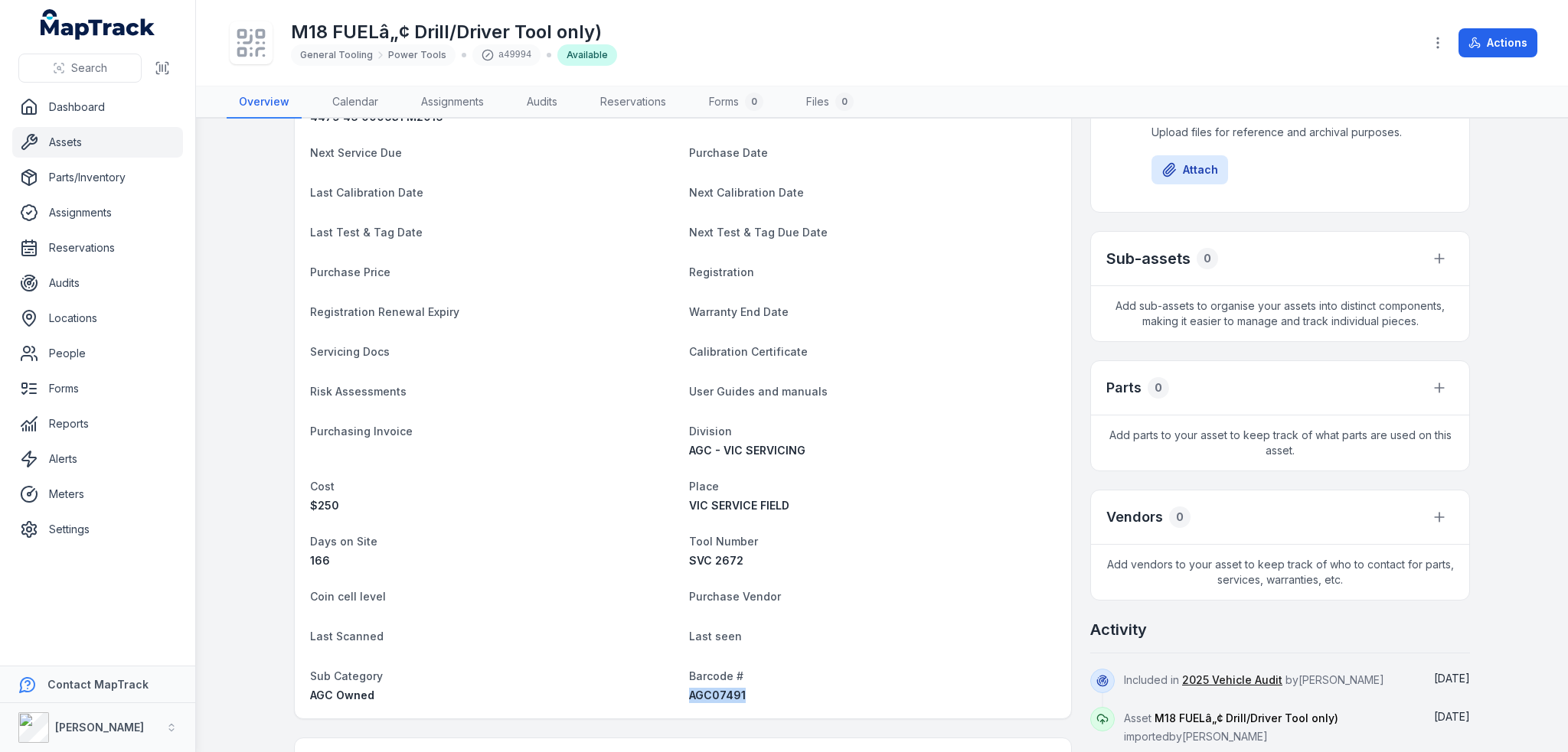
scroll to position [0, 0]
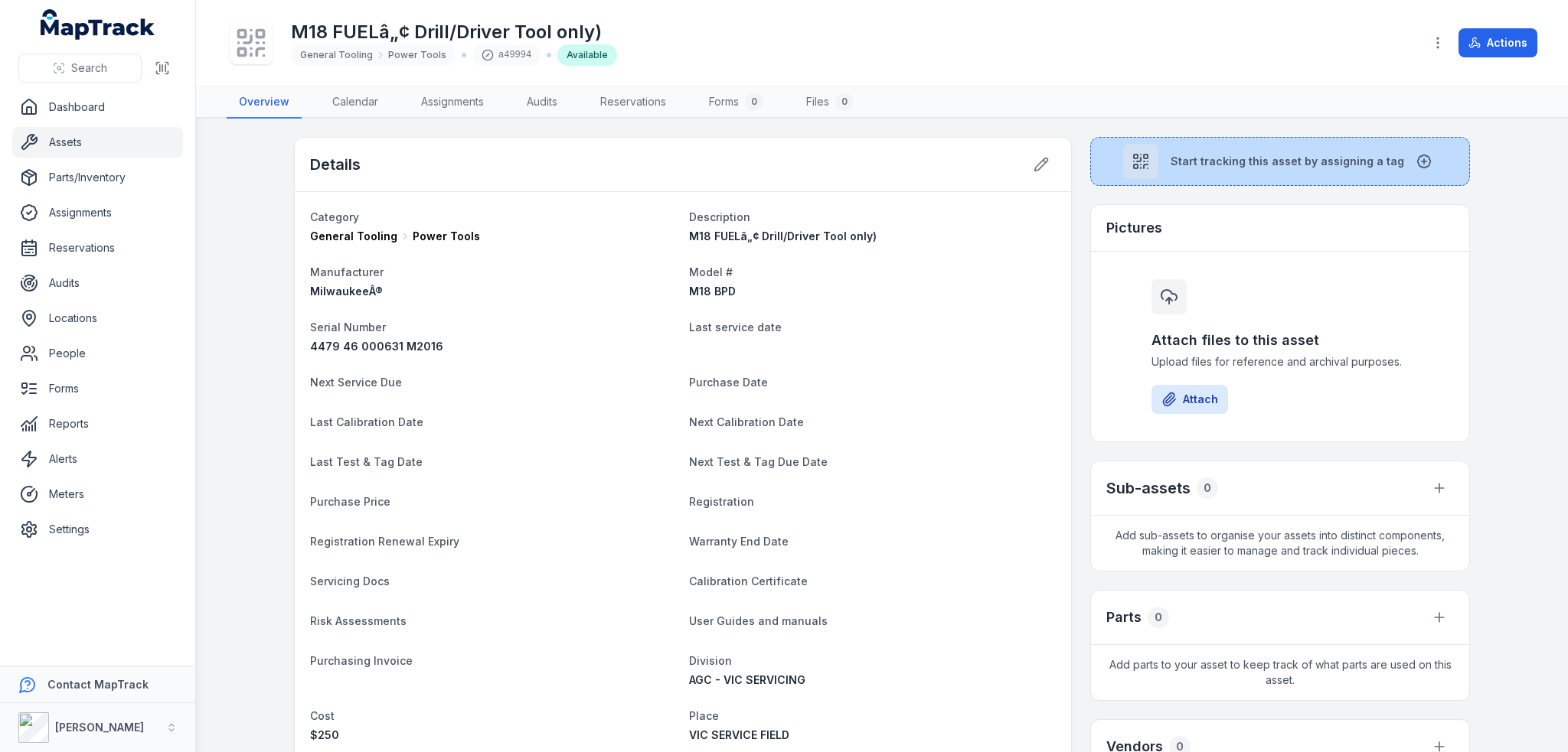
click at [1213, 178] on button "Start tracking this asset by assigning a tag" at bounding box center [1279, 161] width 380 height 49
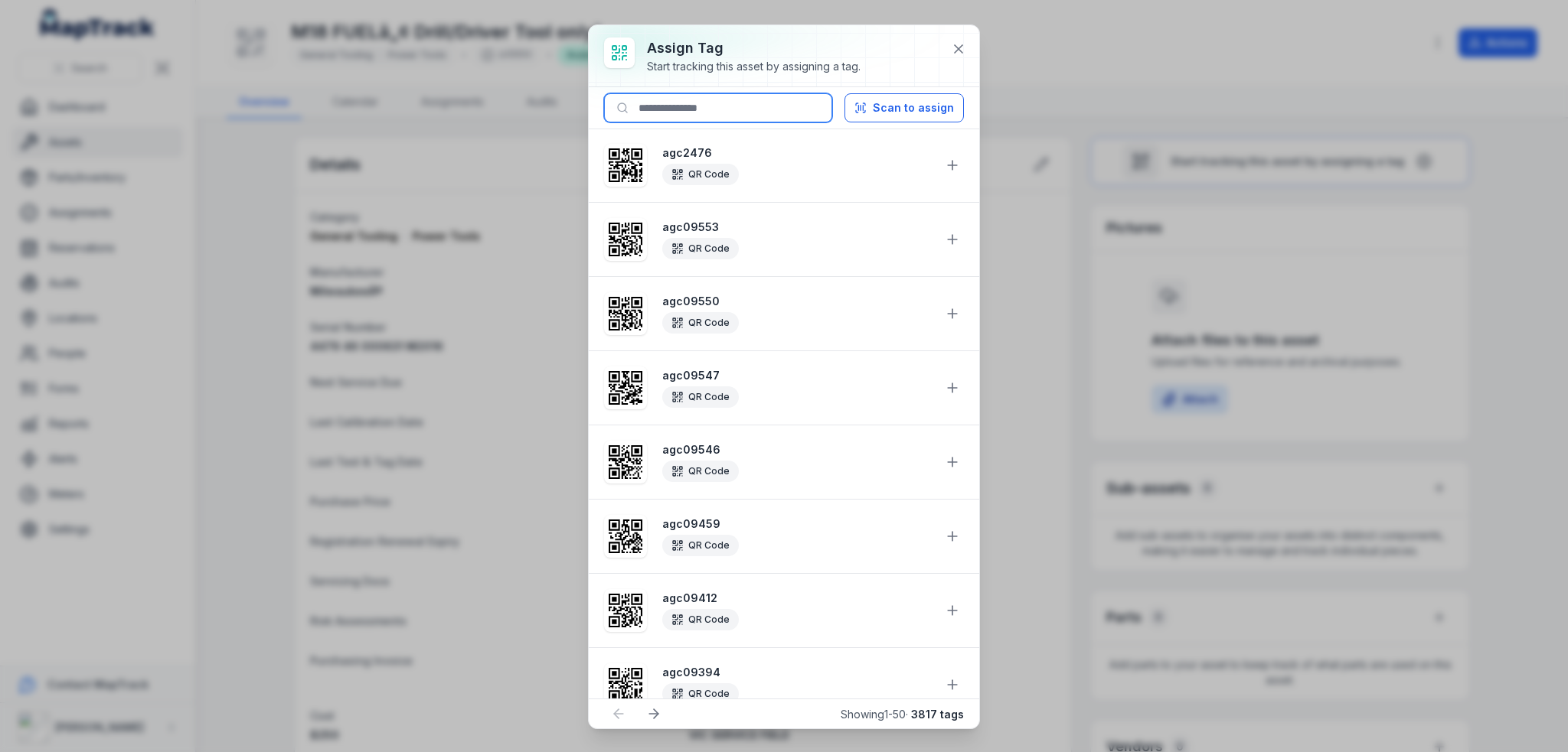
click at [714, 106] on input at bounding box center [718, 107] width 228 height 29
paste input "********"
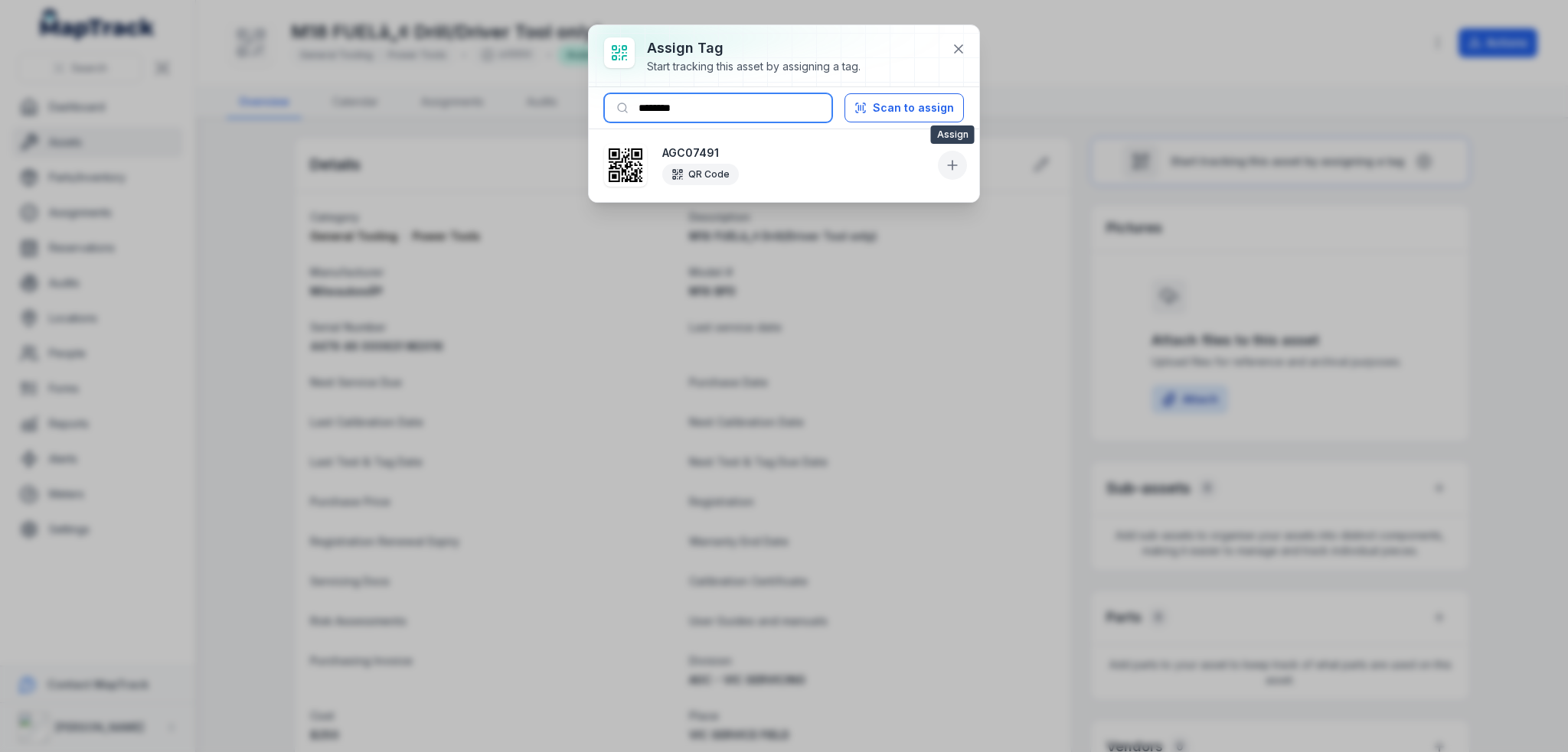
type input "********"
click at [946, 165] on icon at bounding box center [951, 165] width 15 height 15
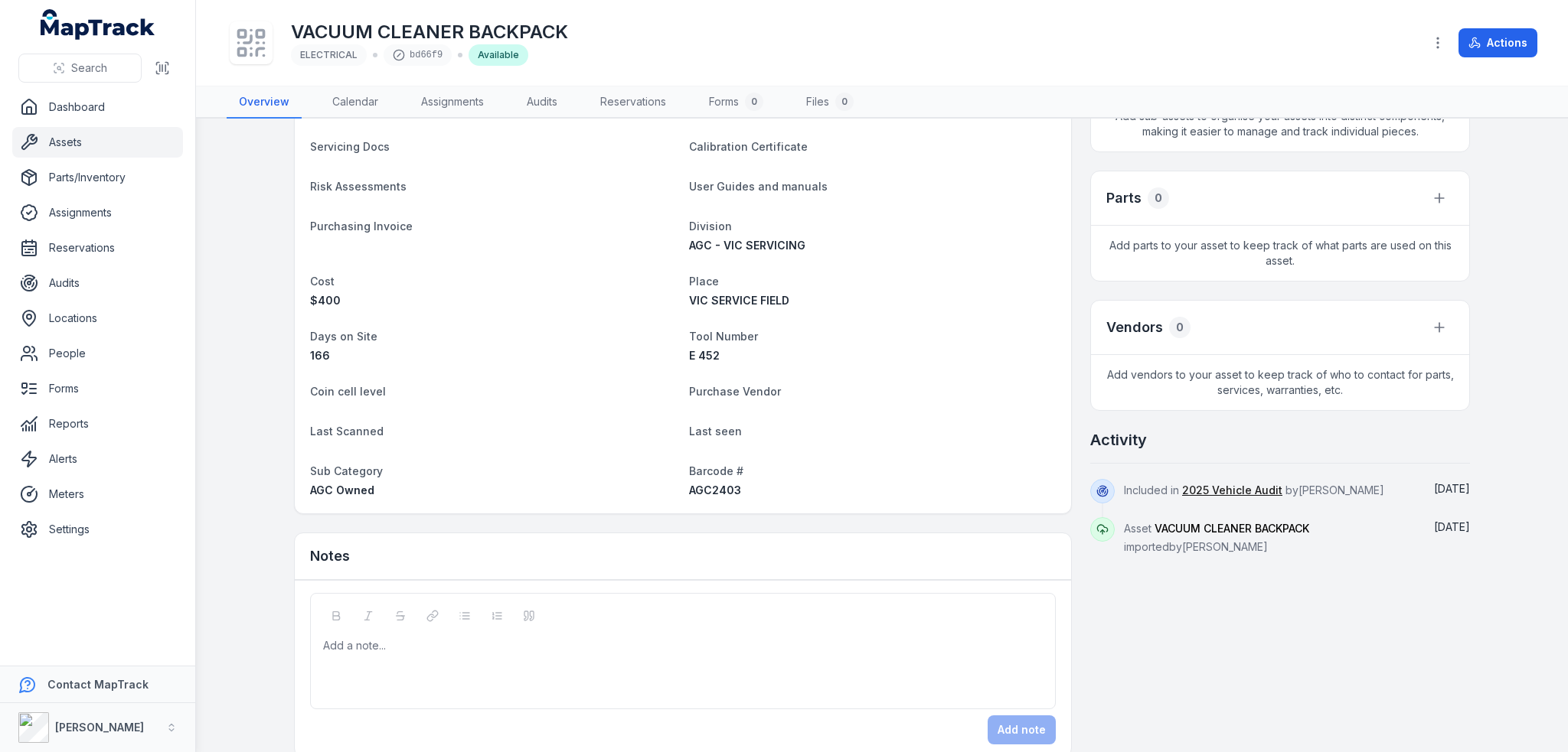
scroll to position [439, 0]
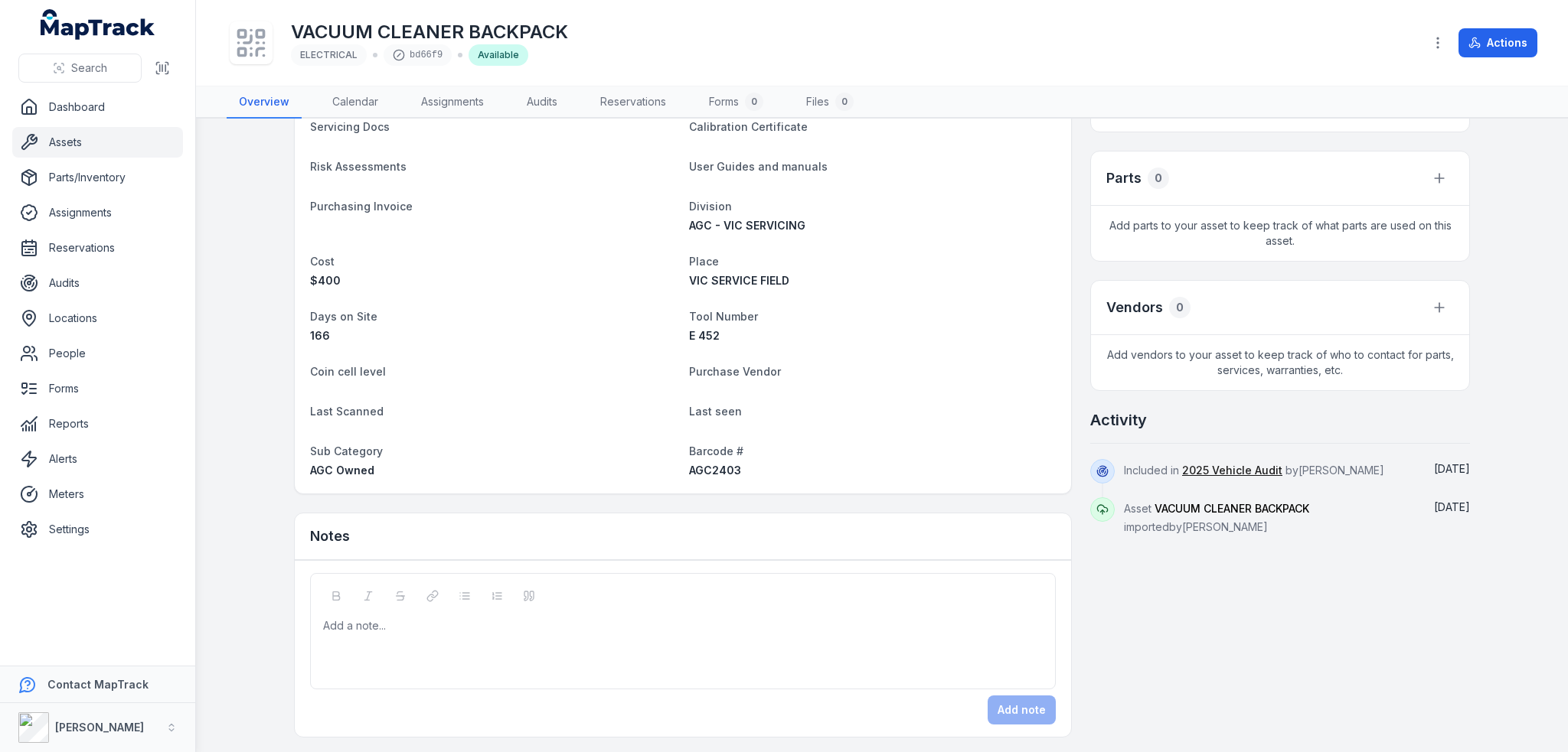
click at [720, 467] on span "AGC2403" at bounding box center [715, 470] width 52 height 13
copy span "AGC2403"
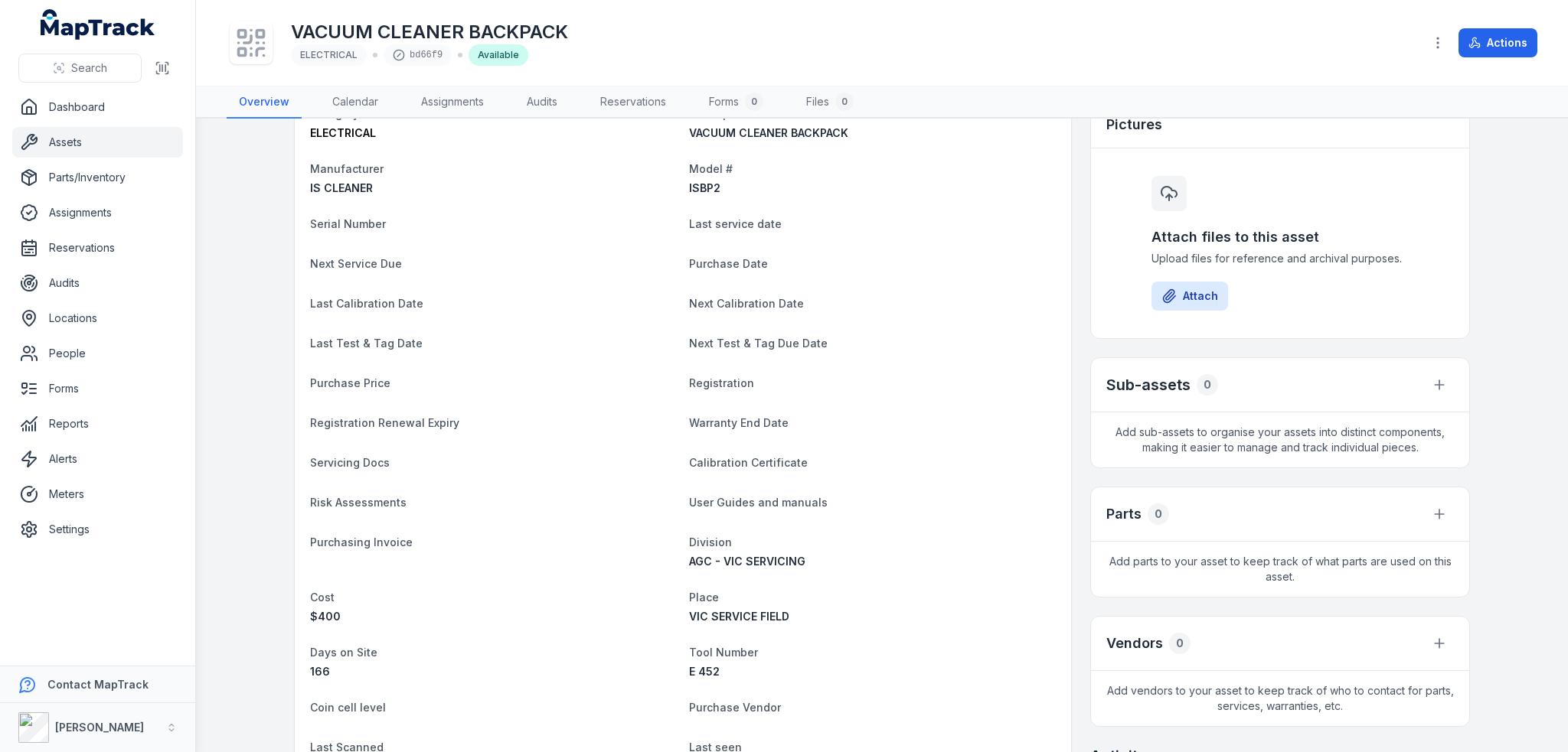
scroll to position [0, 0]
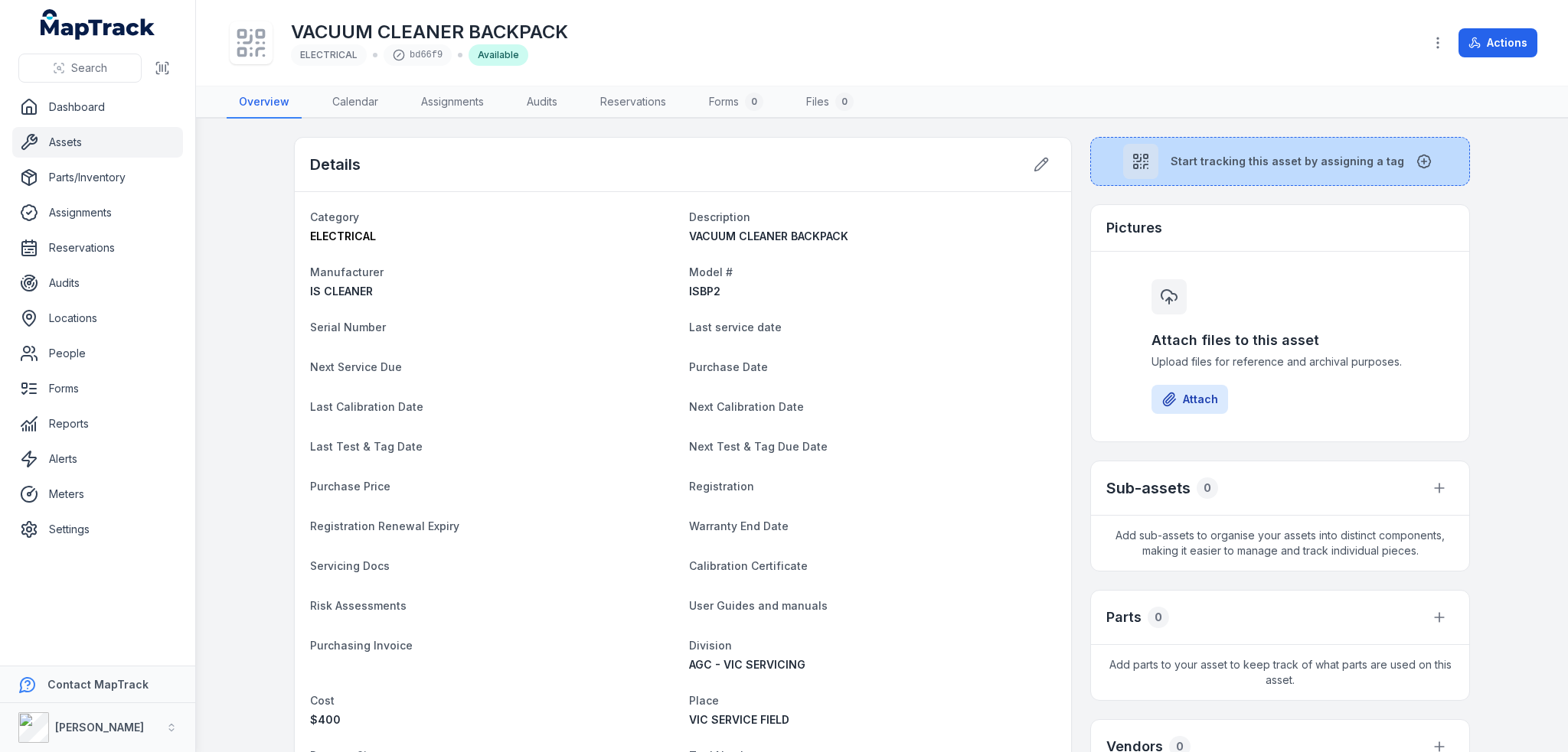
click at [1191, 161] on span "Start tracking this asset by assigning a tag" at bounding box center [1287, 160] width 233 height 15
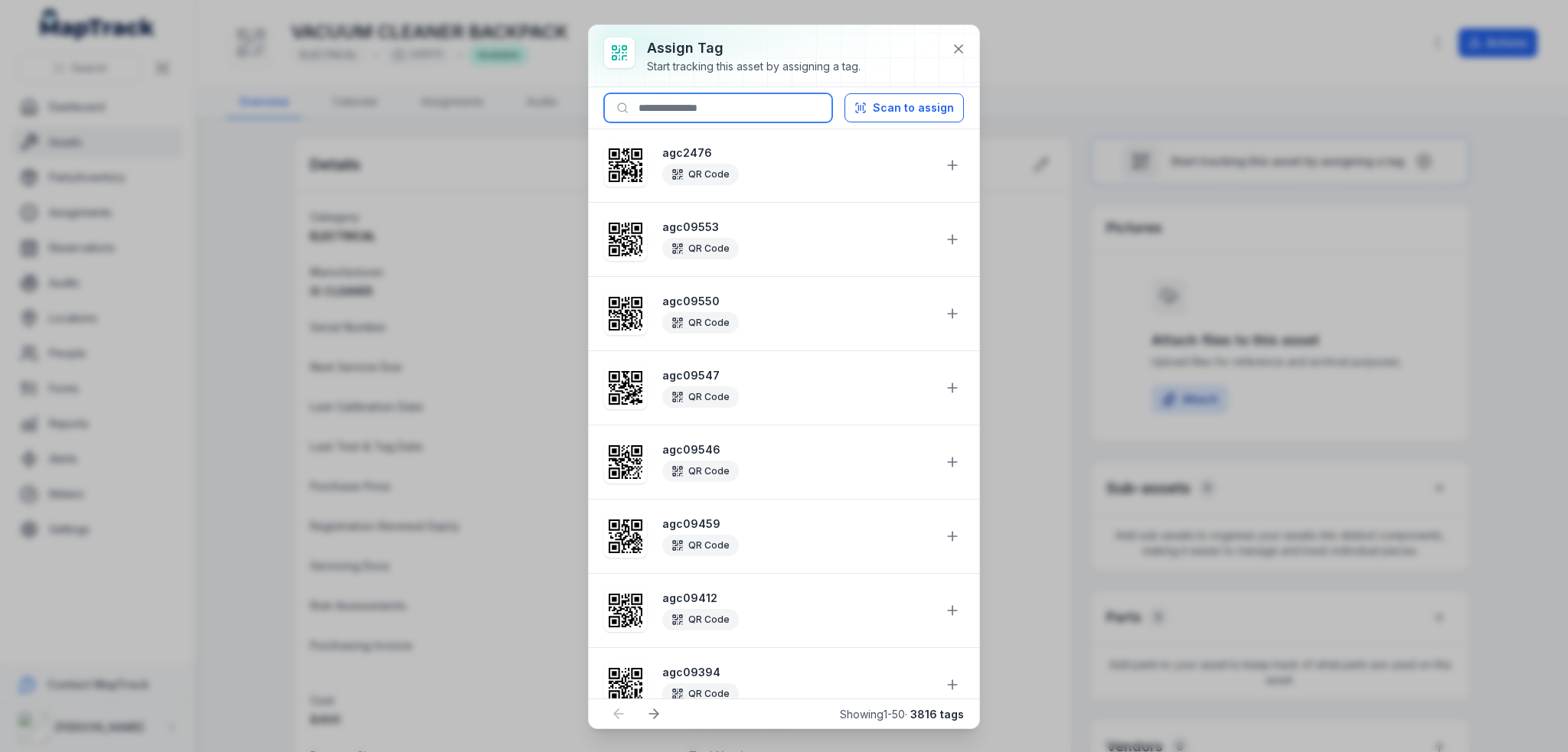
click at [755, 105] on input at bounding box center [718, 107] width 228 height 29
paste input "*******"
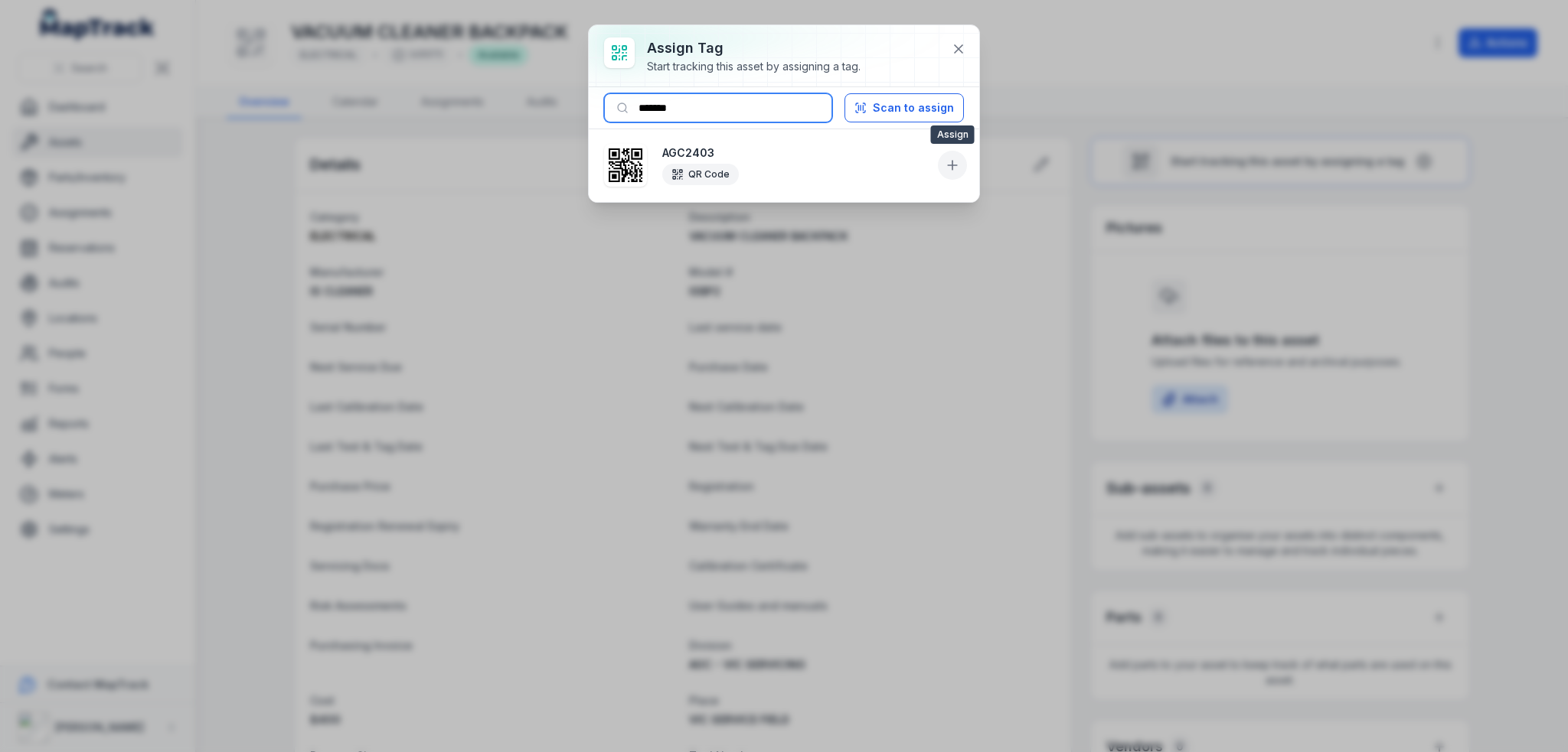
type input "*******"
click at [949, 161] on icon at bounding box center [951, 165] width 15 height 15
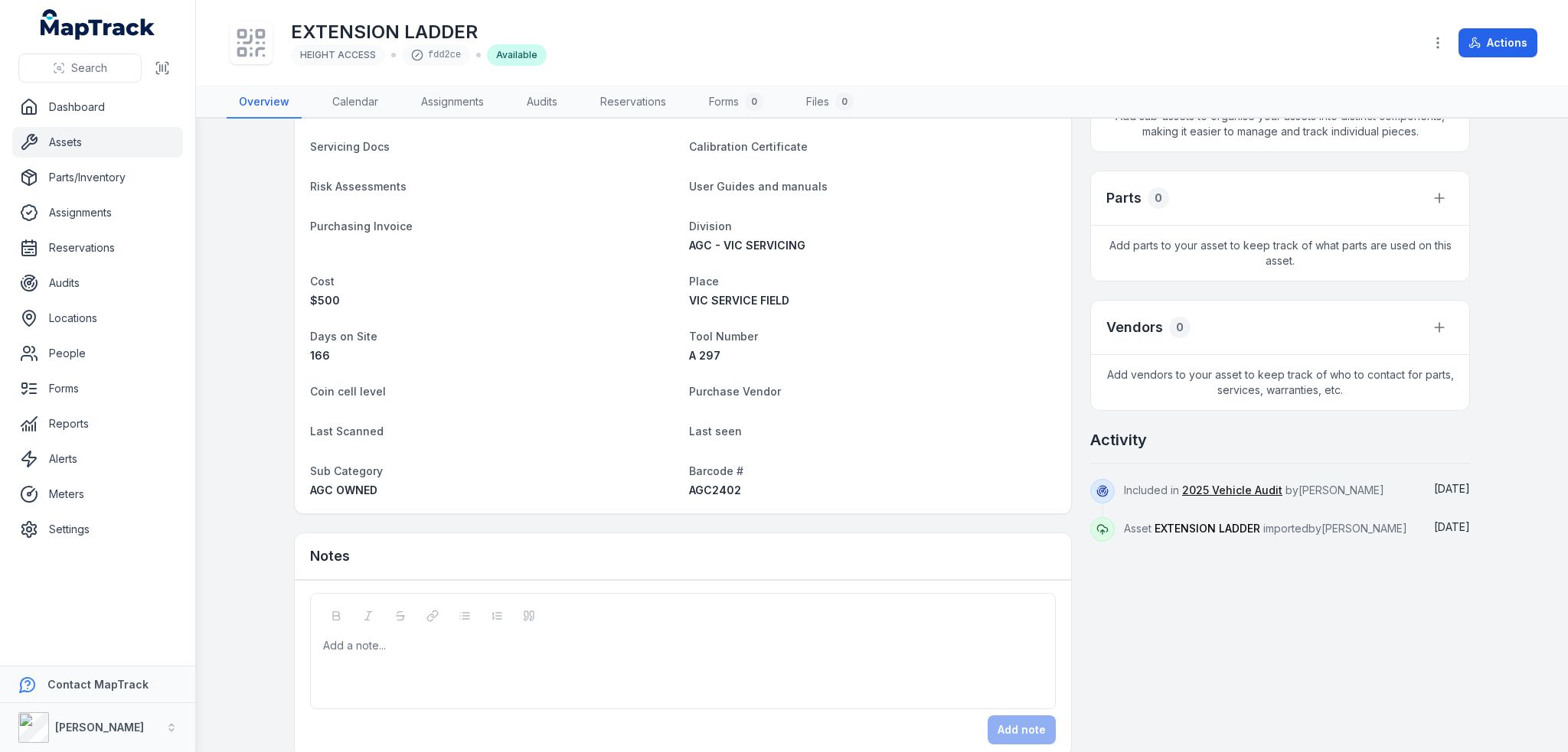
scroll to position [439, 0]
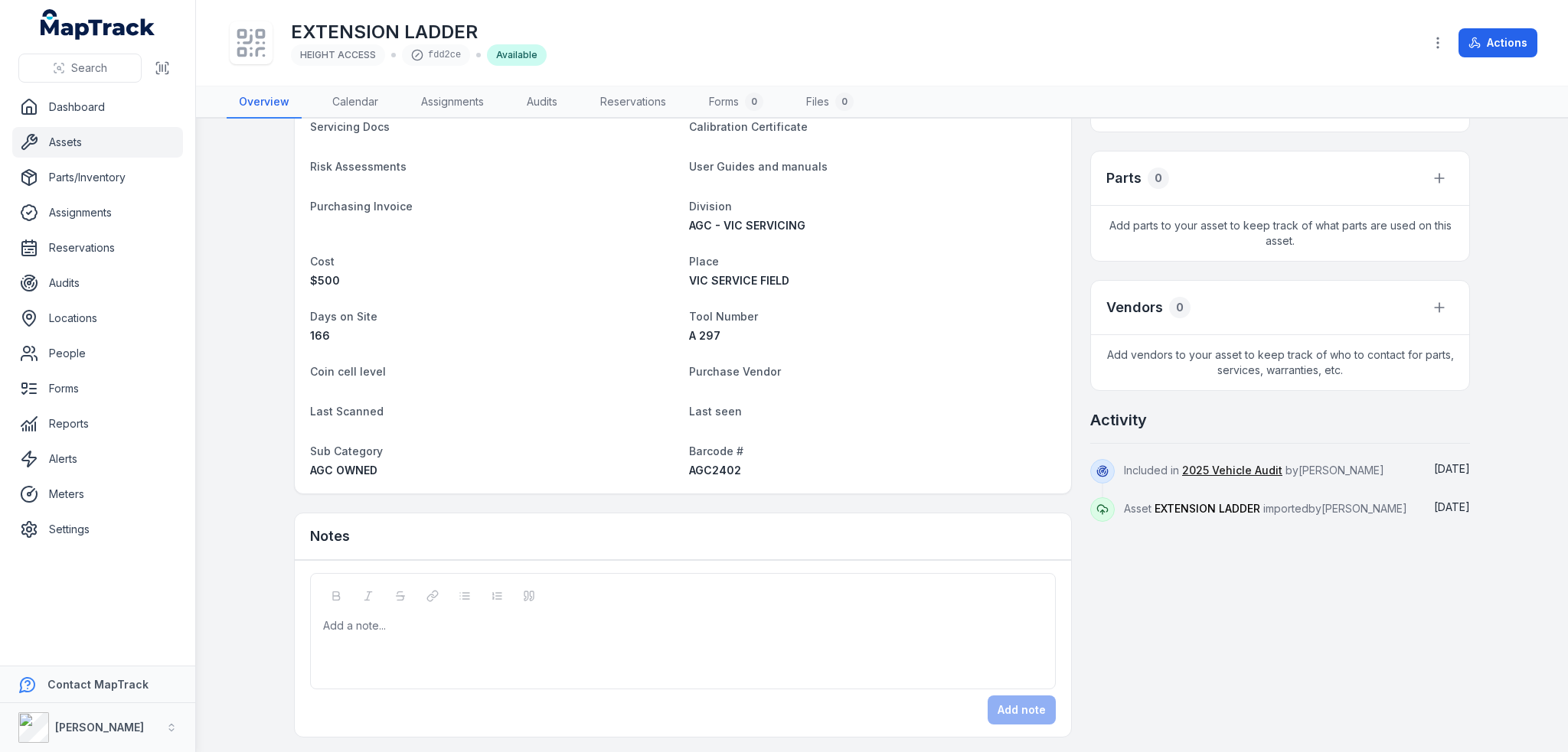
click at [713, 470] on span "AGC2402" at bounding box center [715, 470] width 52 height 13
copy span "AGC2402"
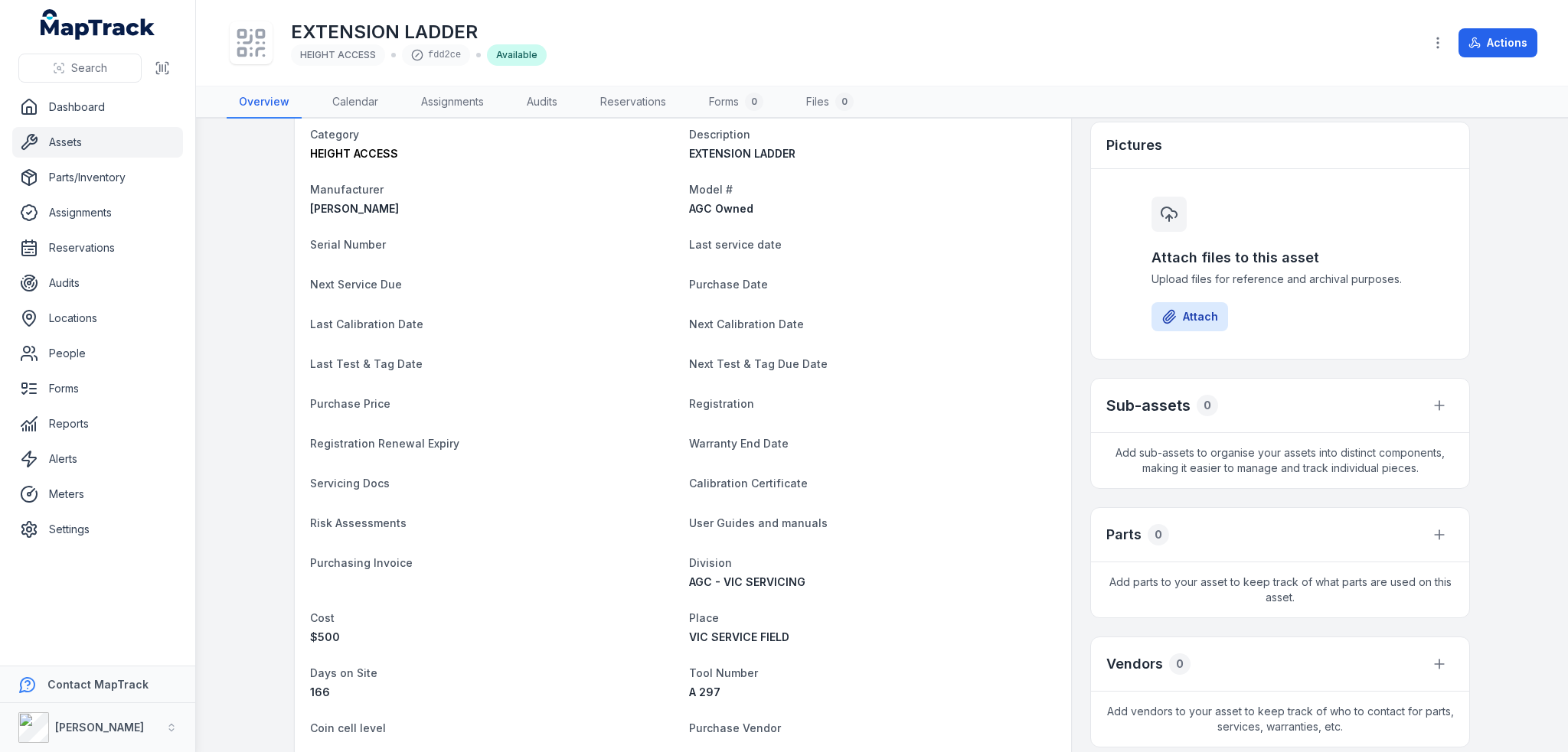
scroll to position [0, 0]
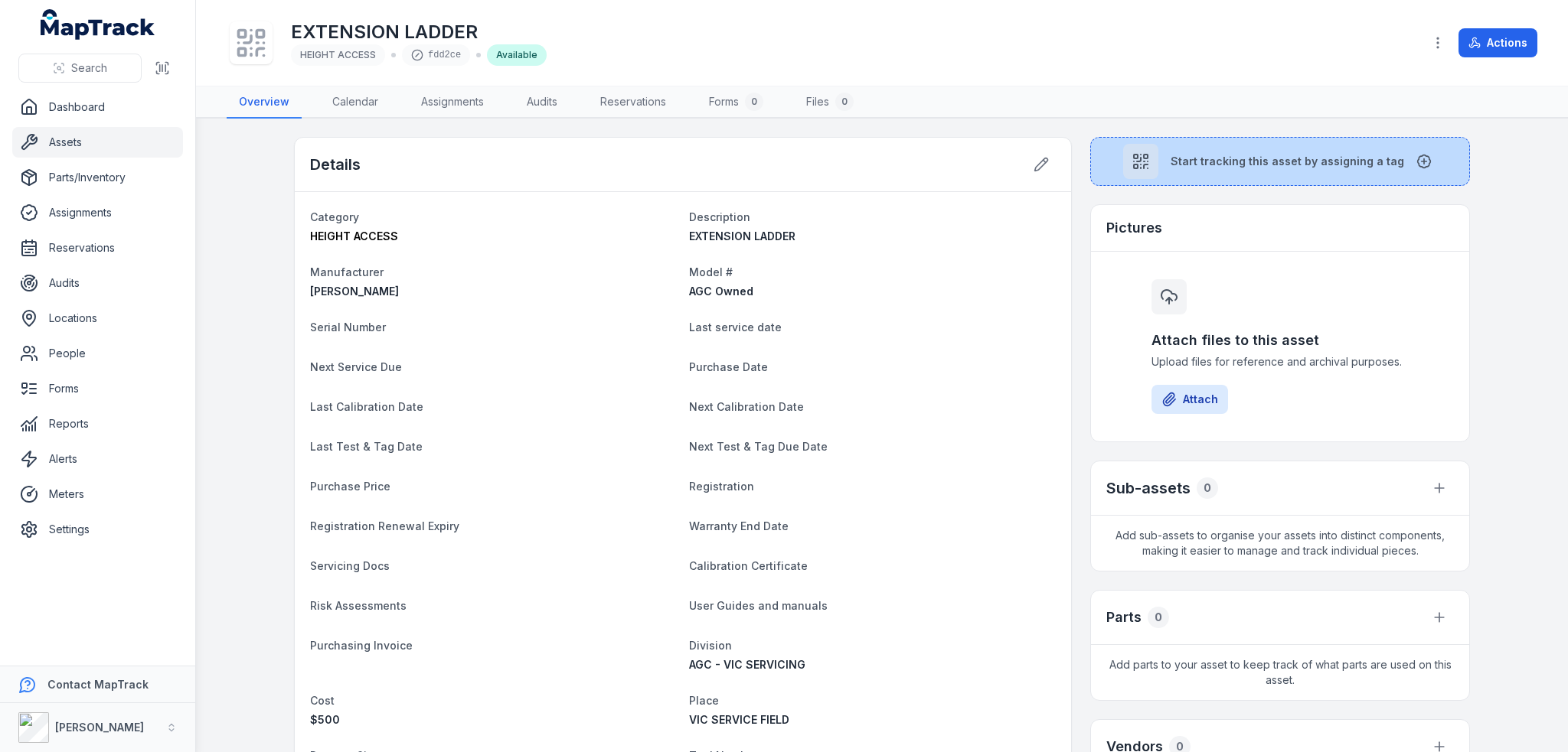
click at [1262, 165] on span "Start tracking this asset by assigning a tag" at bounding box center [1287, 160] width 233 height 15
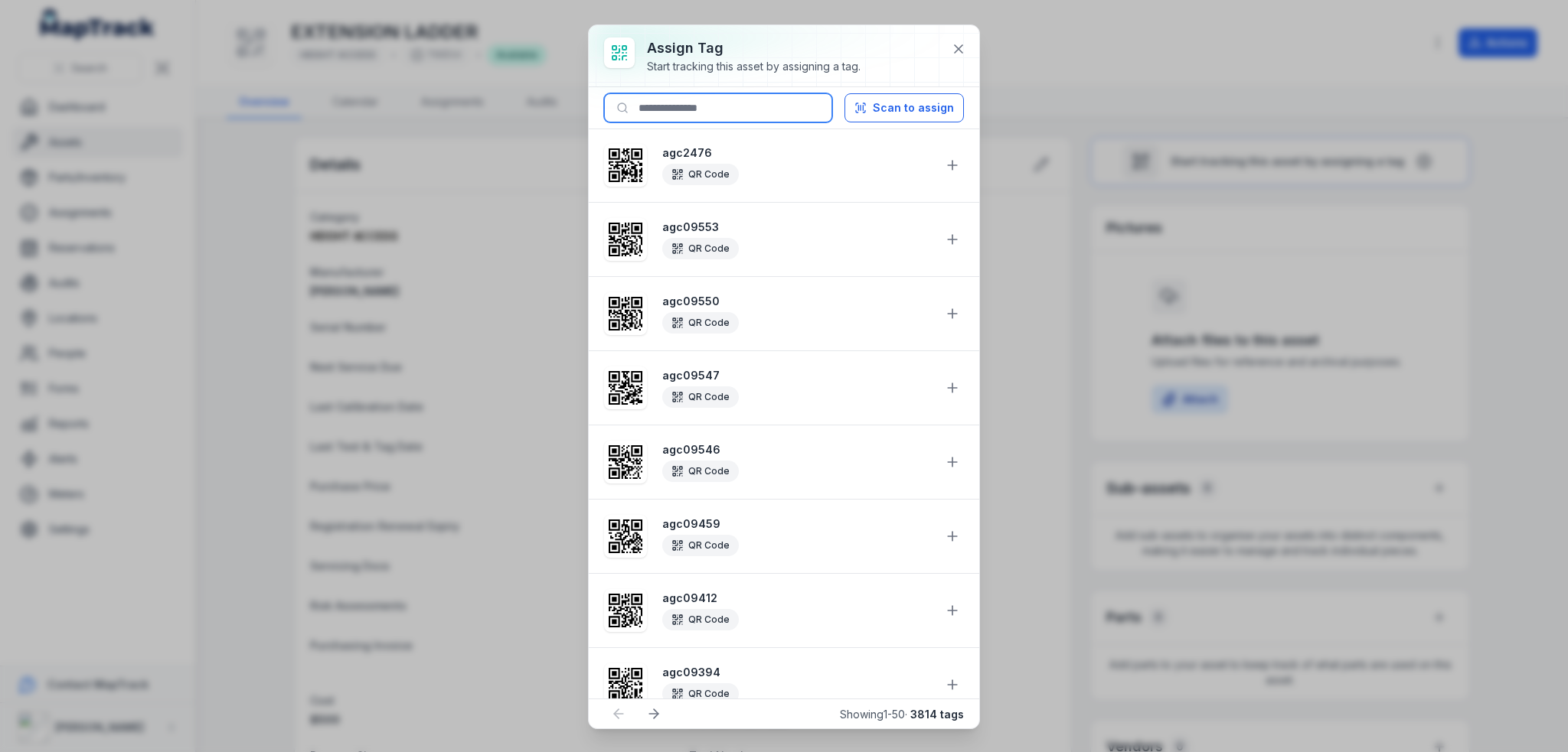
click at [722, 104] on input at bounding box center [718, 107] width 228 height 29
paste input "*******"
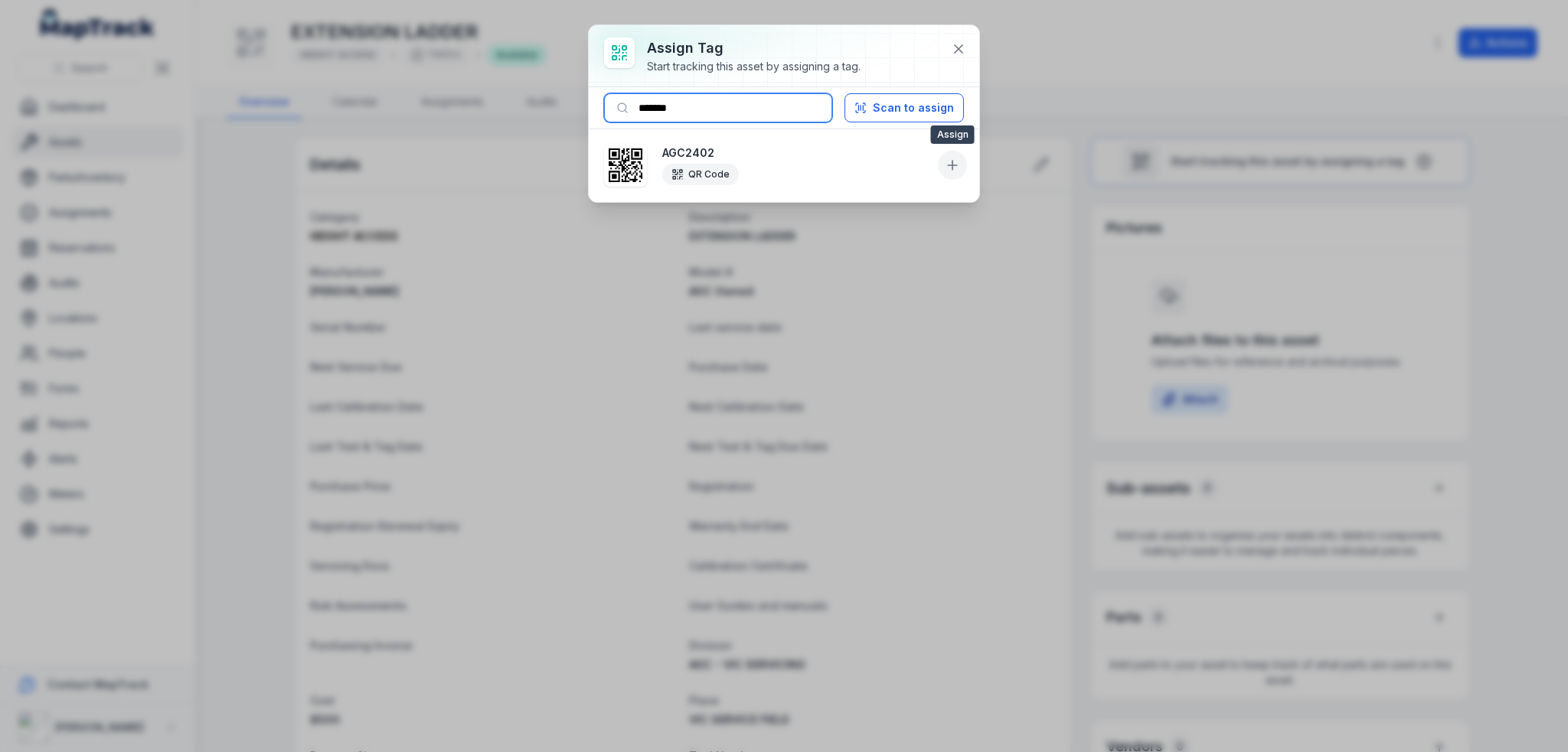
type input "*******"
click at [951, 161] on icon at bounding box center [951, 165] width 15 height 15
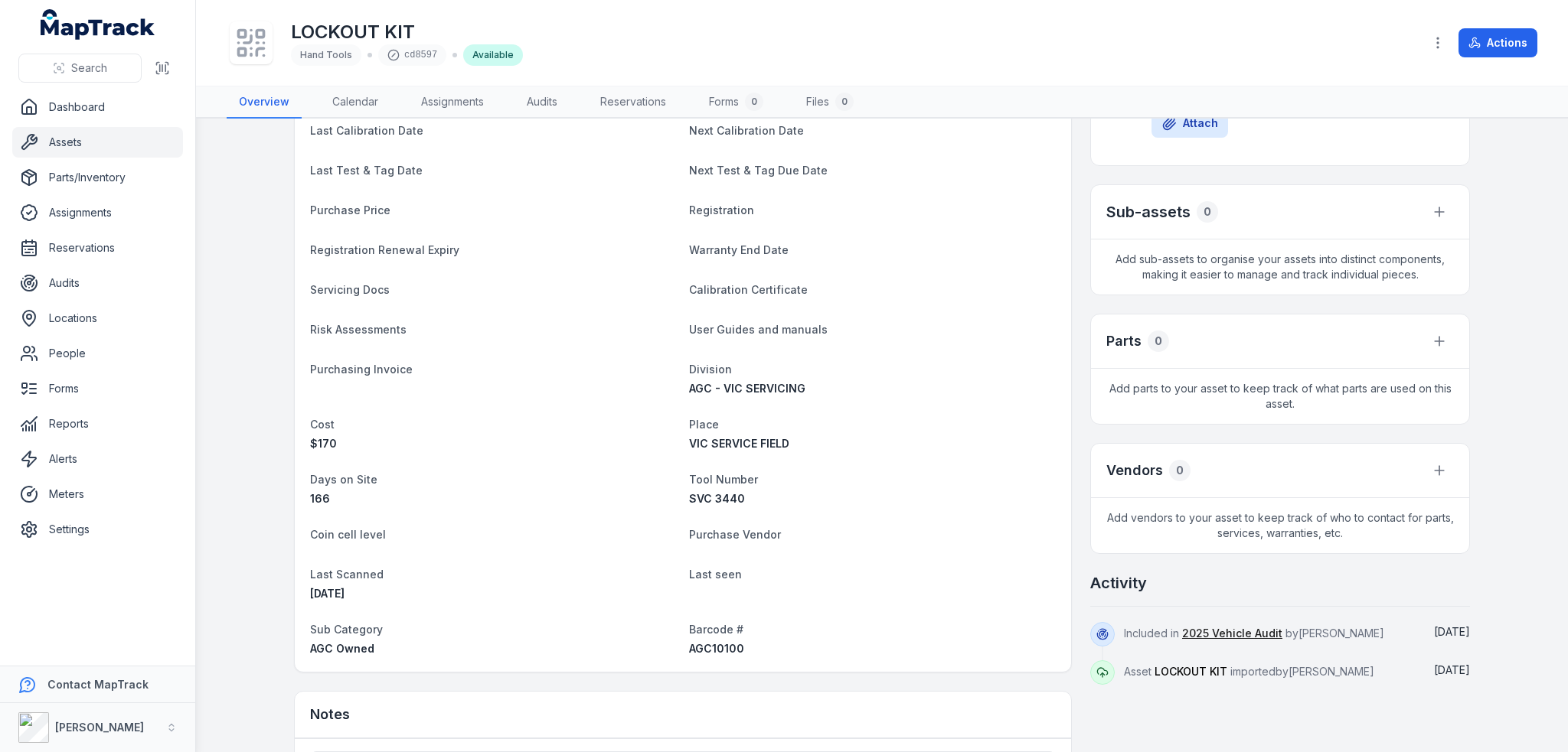
scroll to position [454, 0]
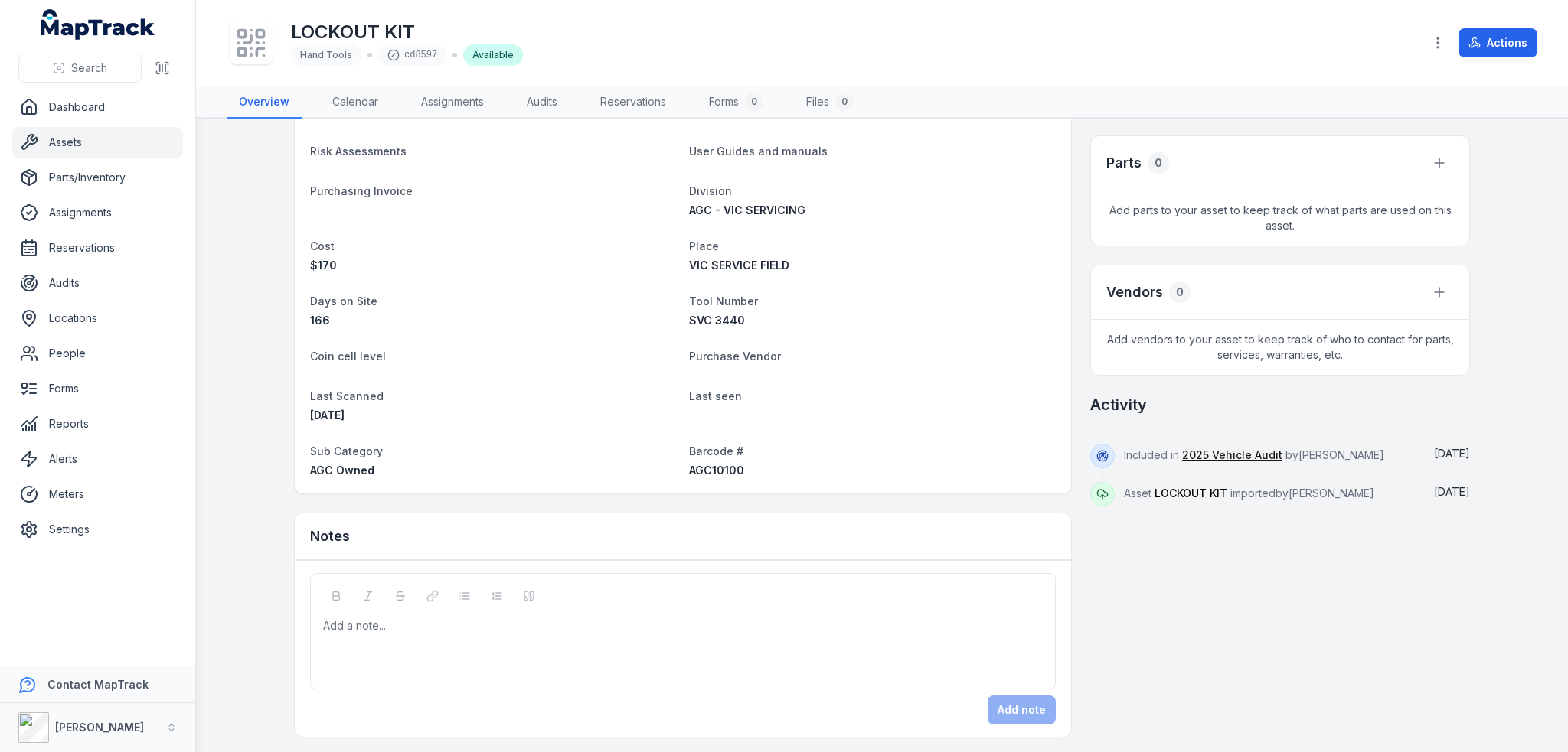
click at [704, 472] on span "AGC10100" at bounding box center [716, 470] width 55 height 13
copy span "AGC10100"
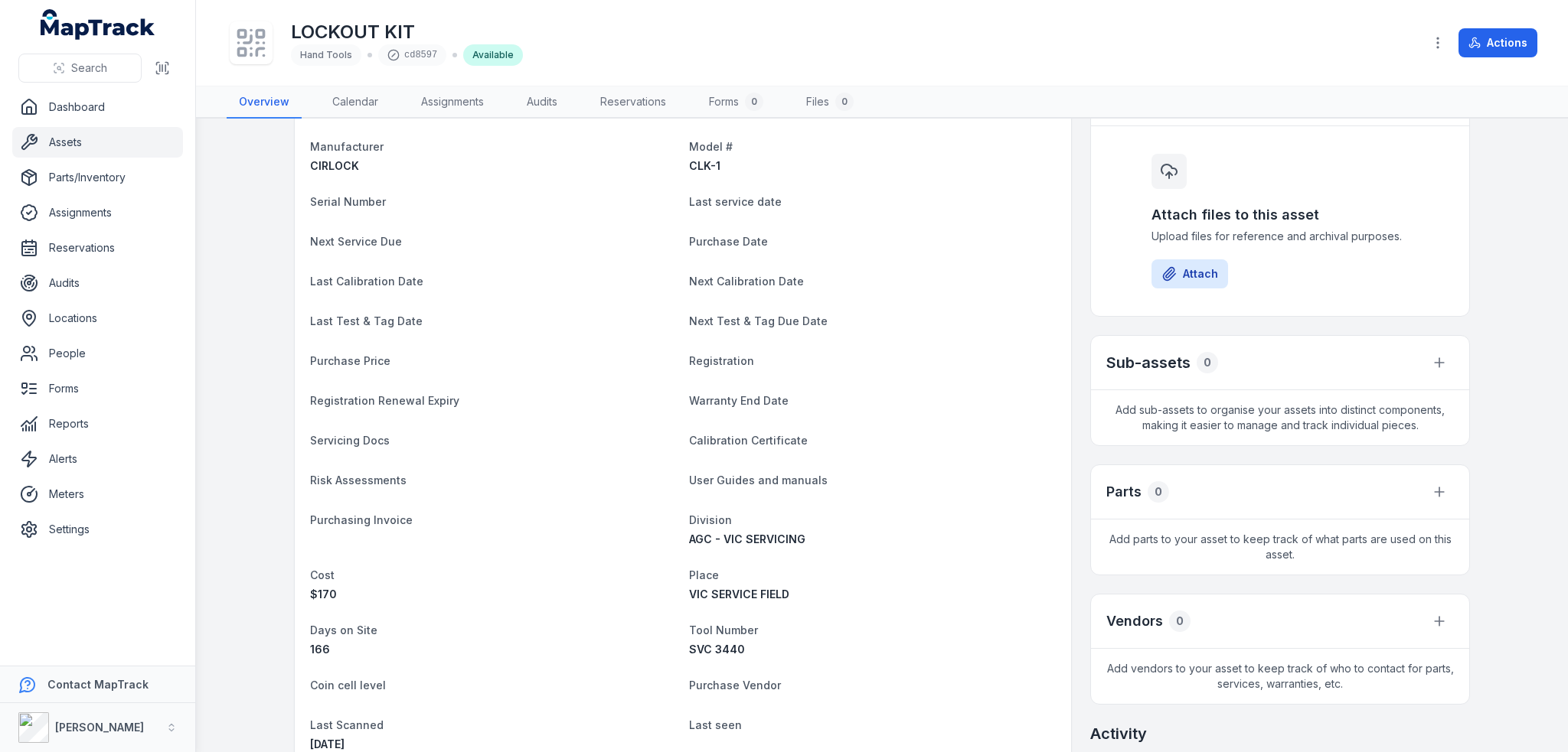
scroll to position [0, 0]
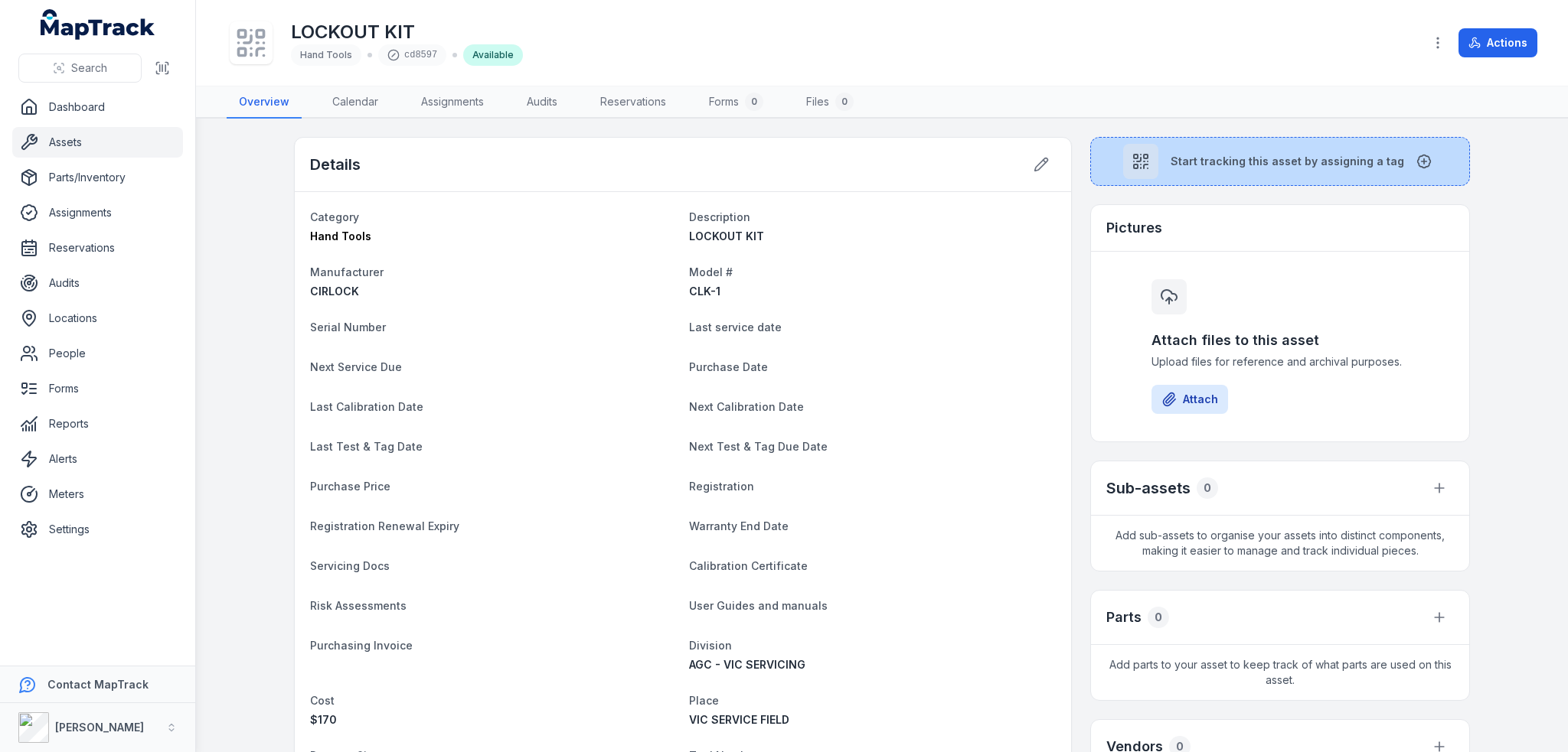
click at [1250, 167] on button "Start tracking this asset by assigning a tag" at bounding box center [1279, 161] width 380 height 49
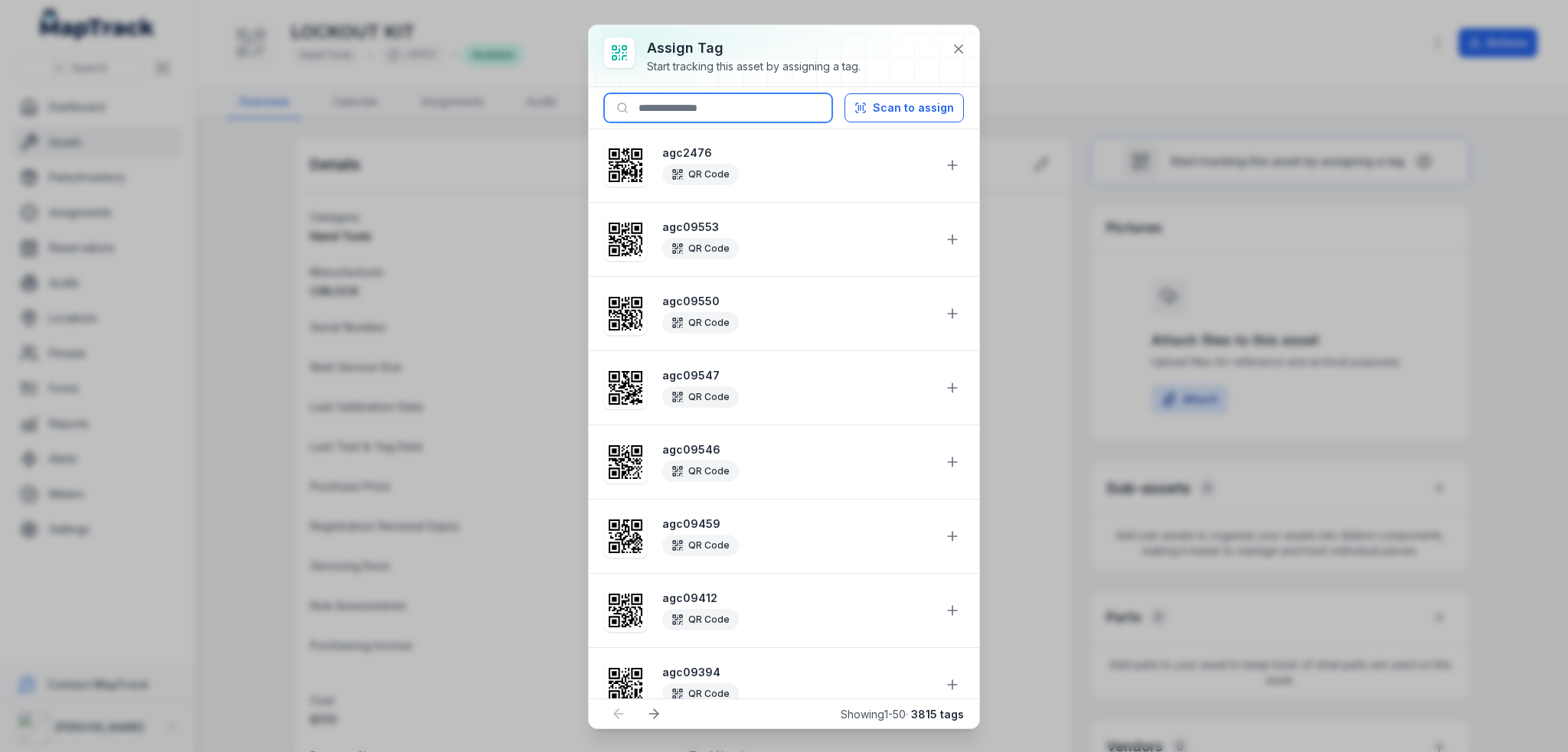
click at [735, 117] on input at bounding box center [718, 107] width 228 height 29
paste input "********"
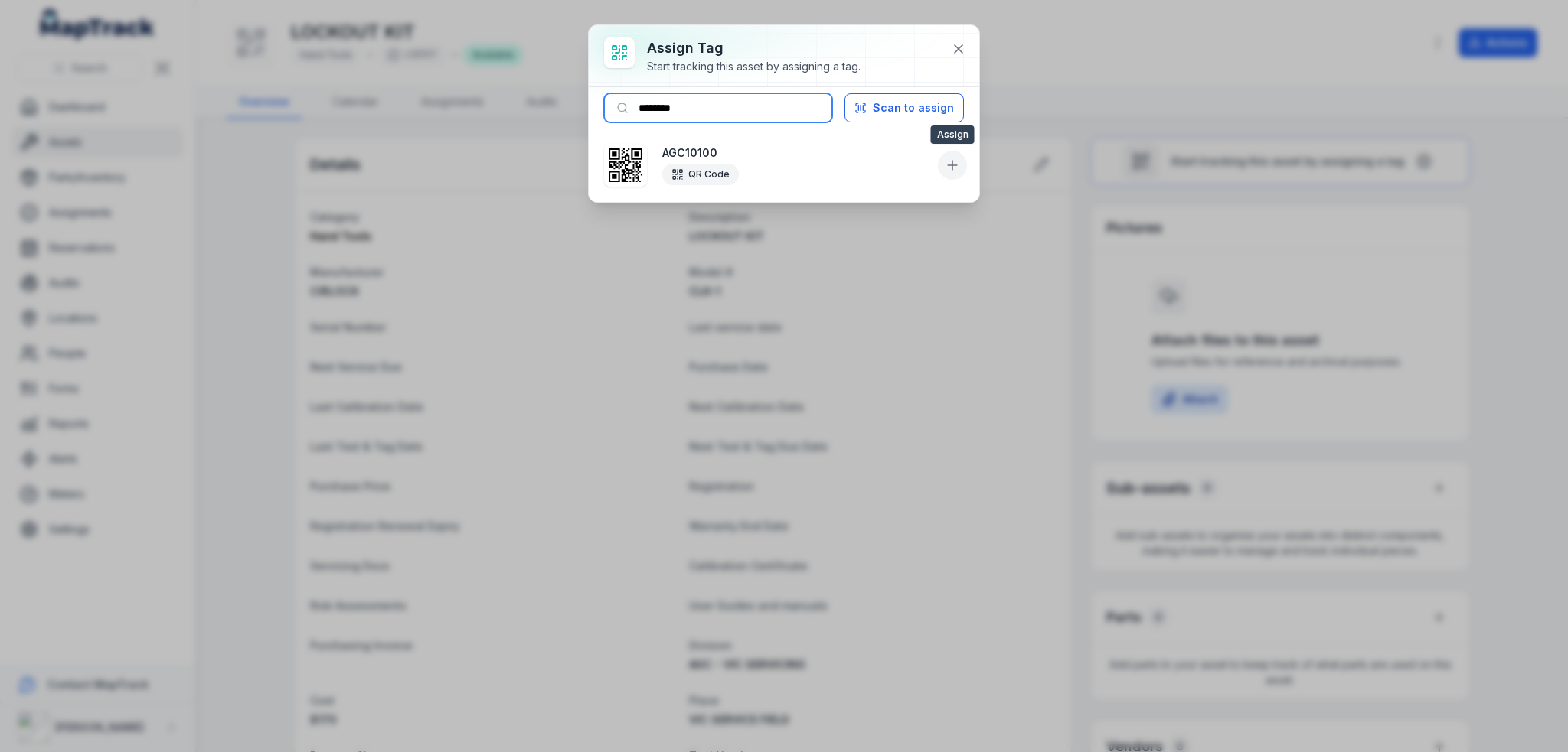
type input "********"
click at [959, 158] on icon at bounding box center [951, 165] width 15 height 15
